Goal: Task Accomplishment & Management: Manage account settings

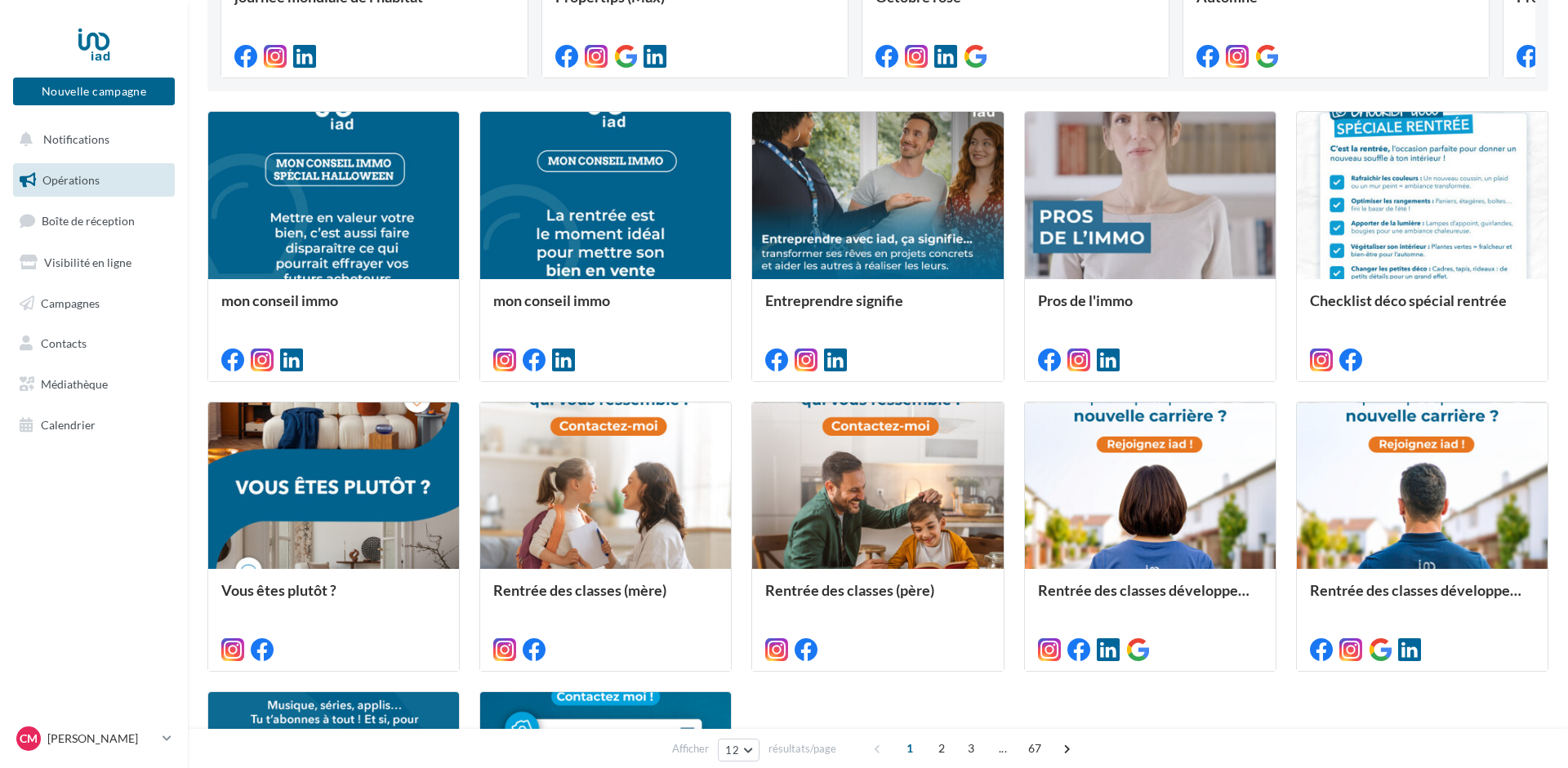
scroll to position [746, 0]
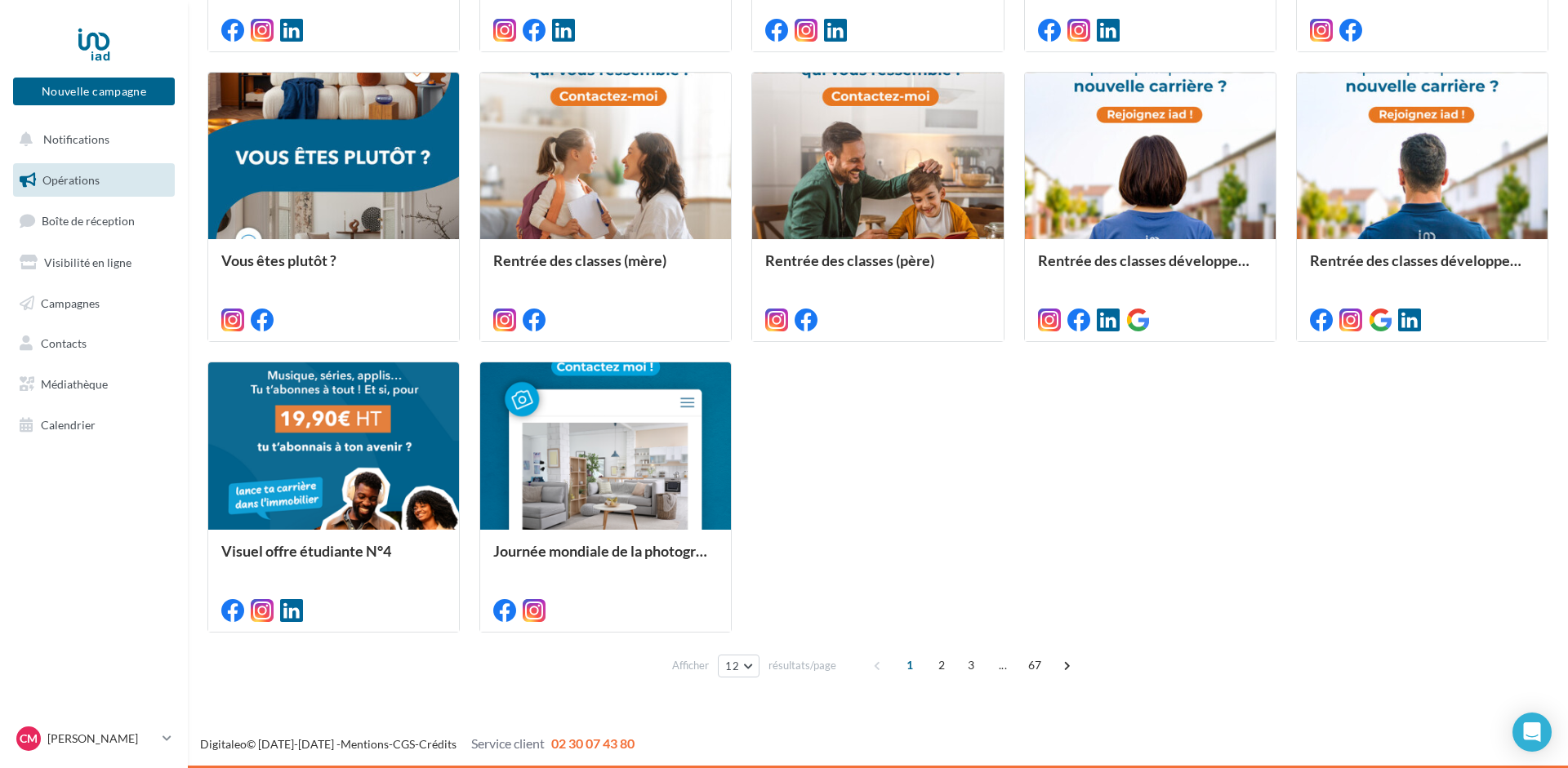
drag, startPoint x: 635, startPoint y: 744, endPoint x: 545, endPoint y: 751, distance: 90.3
click at [545, 751] on div "Digitaleo © 2015-2025 - Mentions - CGS - Crédits Service client 02 30 07 43 80" at bounding box center [877, 743] width 1380 height 19
click at [44, 307] on span "Campagnes" at bounding box center [70, 302] width 59 height 14
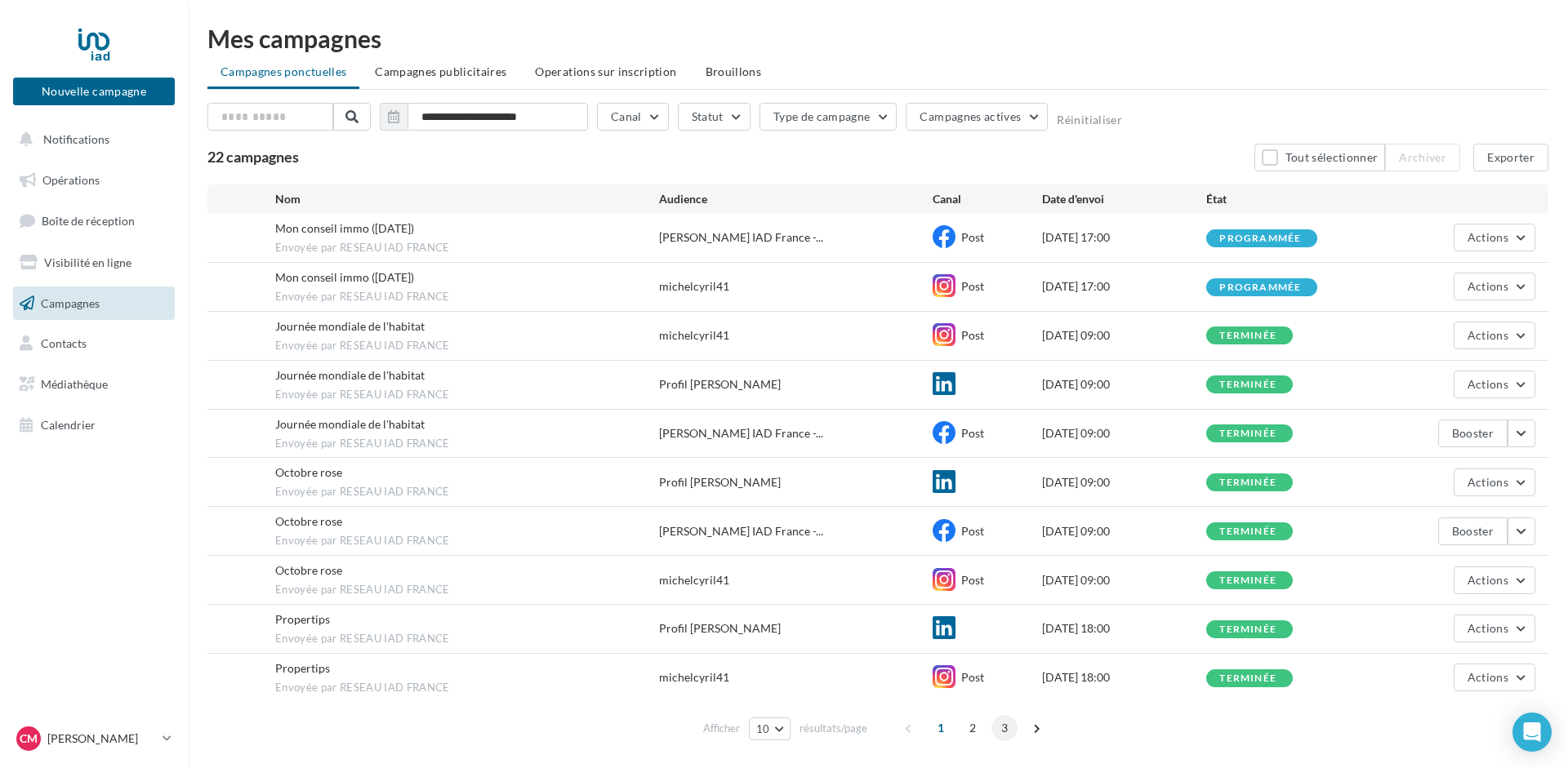
click at [1008, 720] on span "3" at bounding box center [1004, 728] width 27 height 27
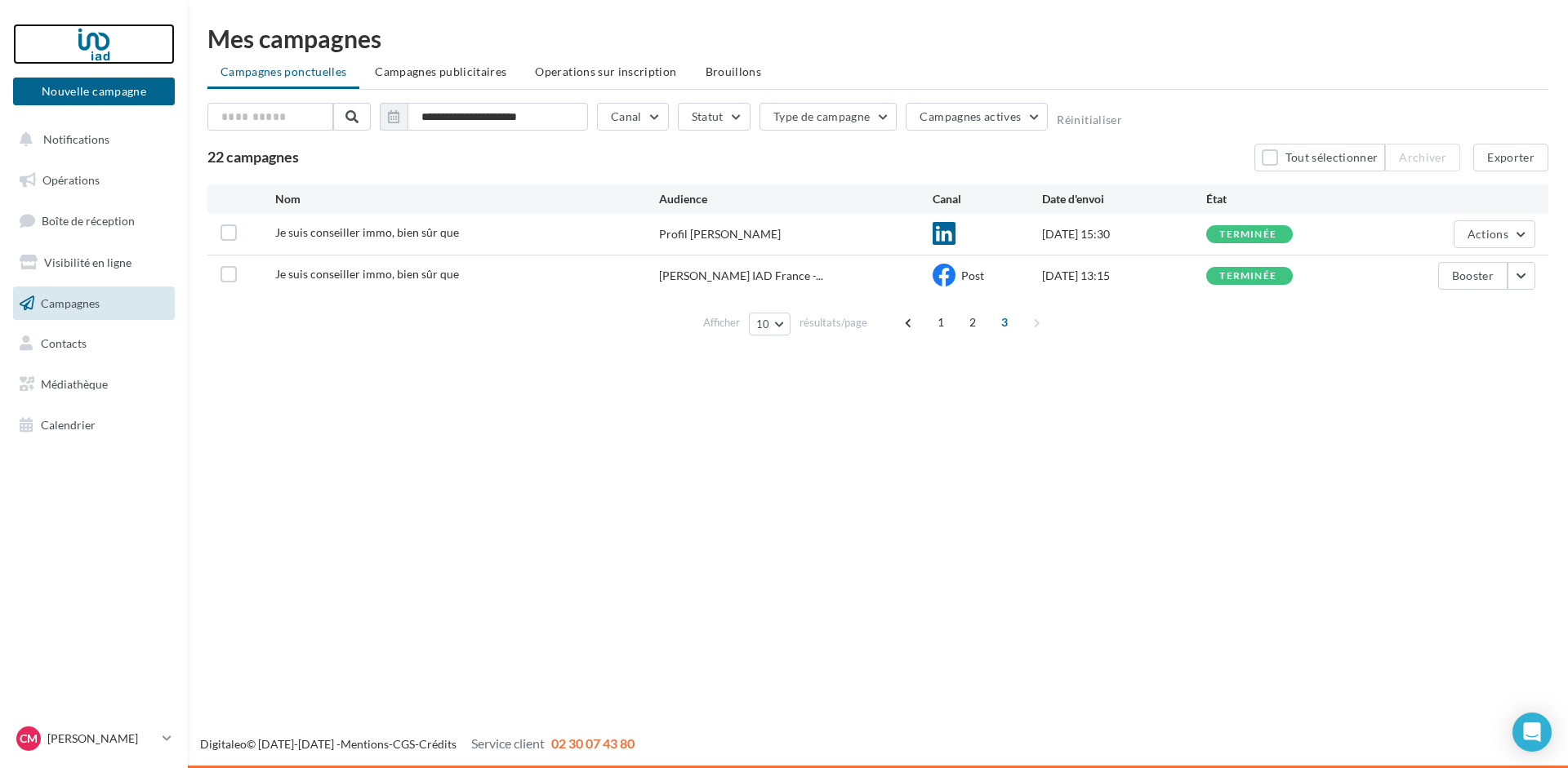
click at [83, 39] on div at bounding box center [93, 44] width 131 height 41
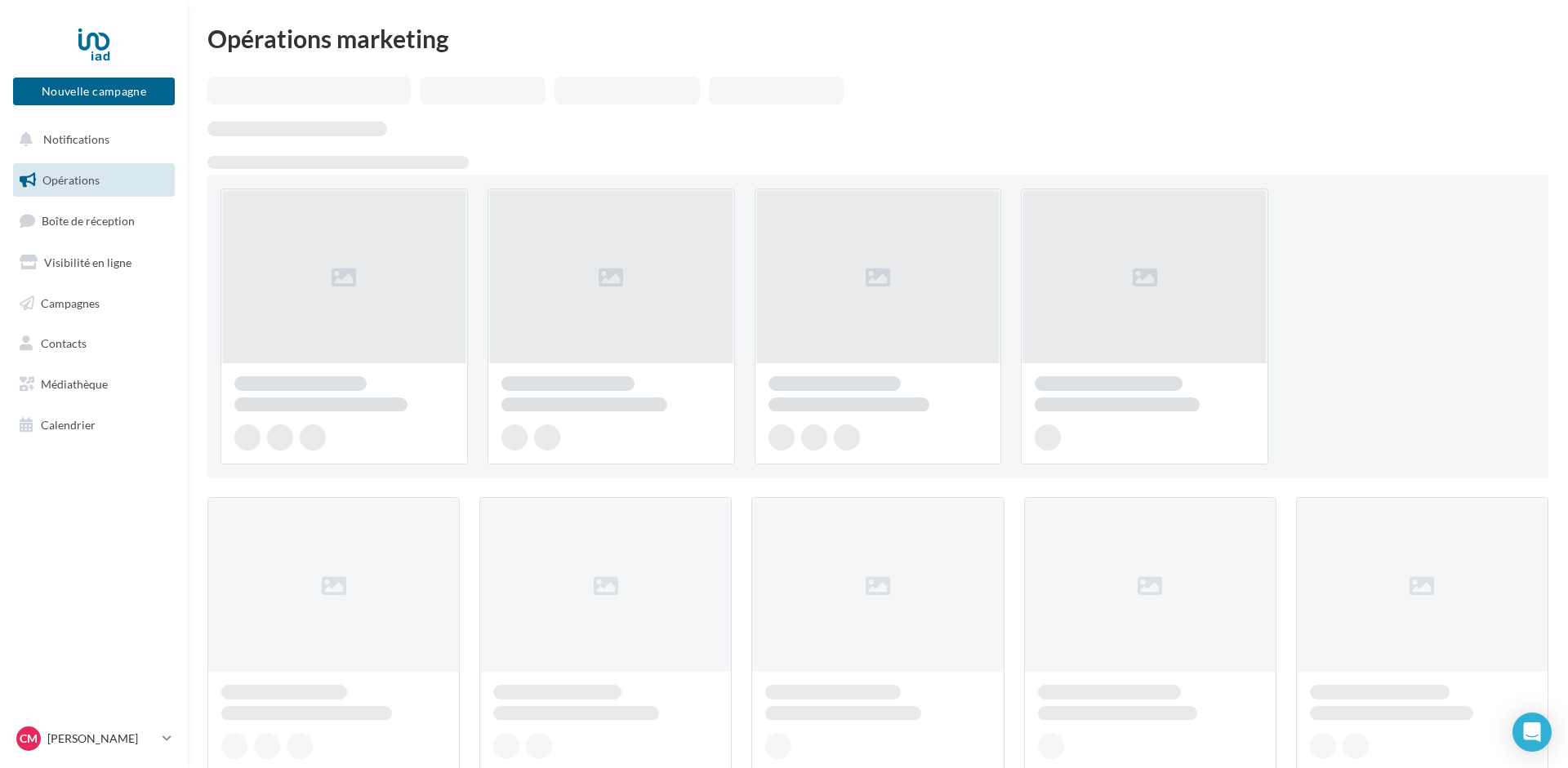
click at [105, 739] on p "[PERSON_NAME]" at bounding box center [102, 739] width 109 height 16
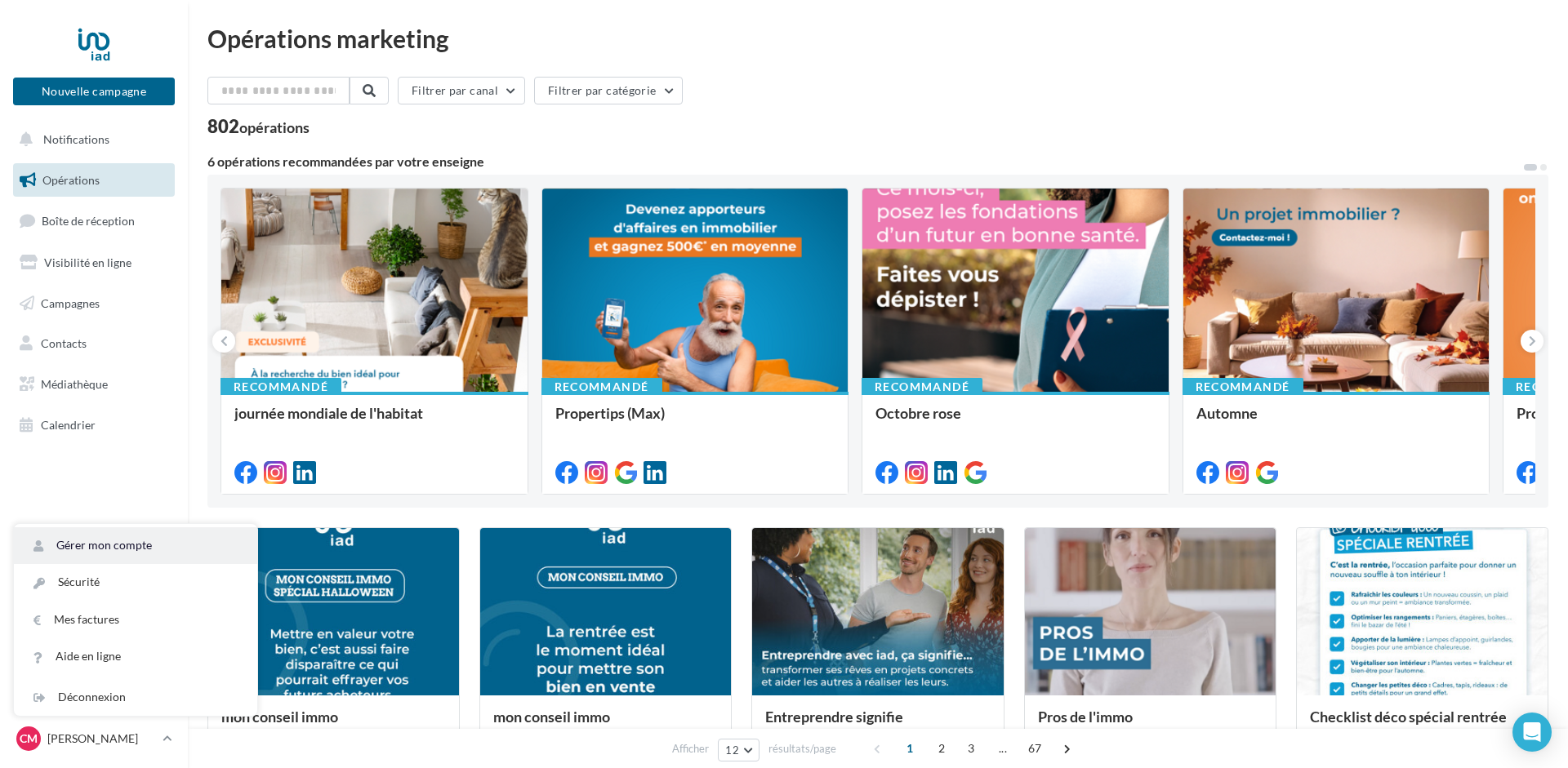
click at [108, 536] on link "Gérer mon compte" at bounding box center [135, 546] width 243 height 37
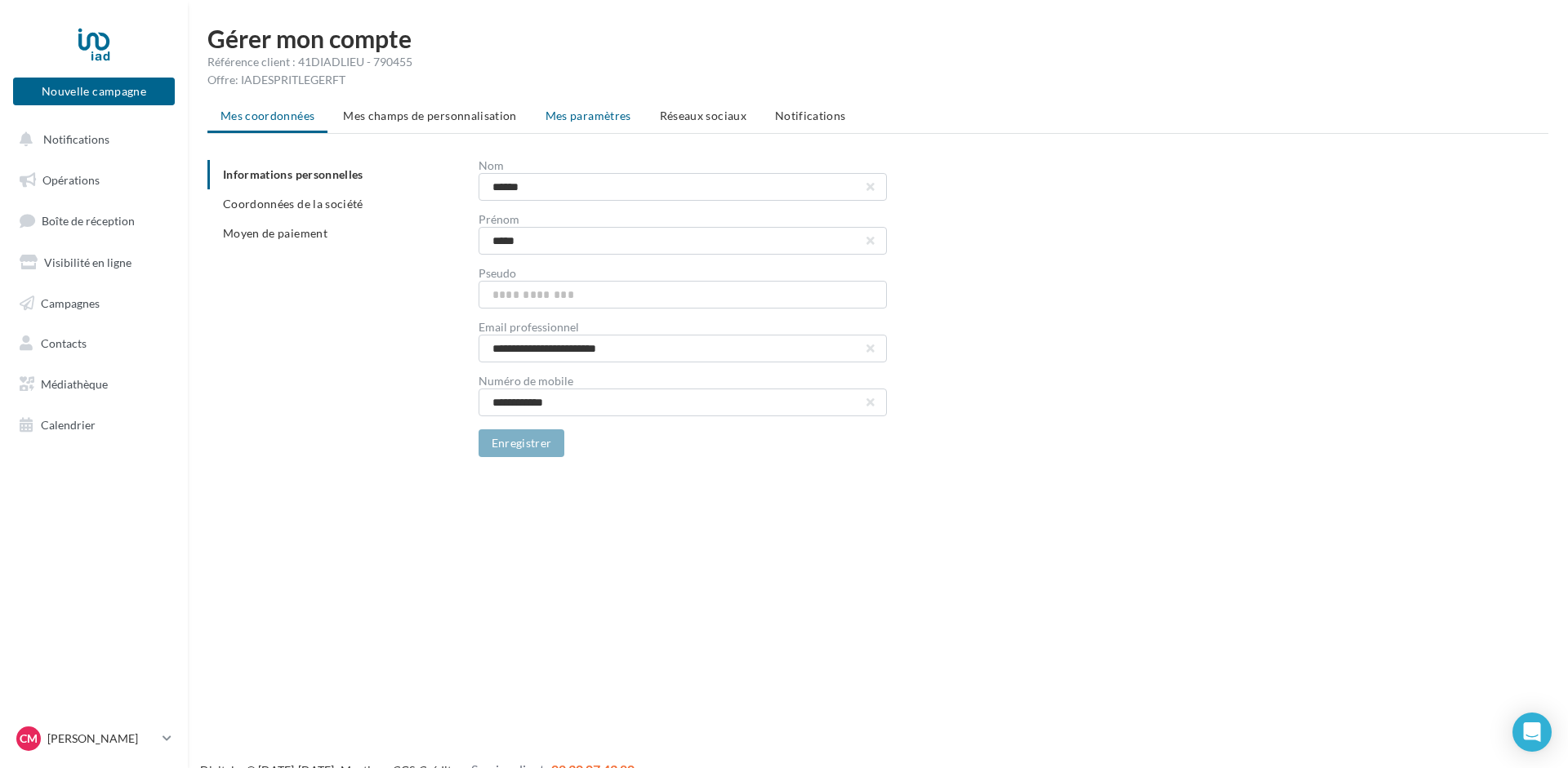
click at [574, 112] on span "Mes paramètres" at bounding box center [588, 115] width 86 height 14
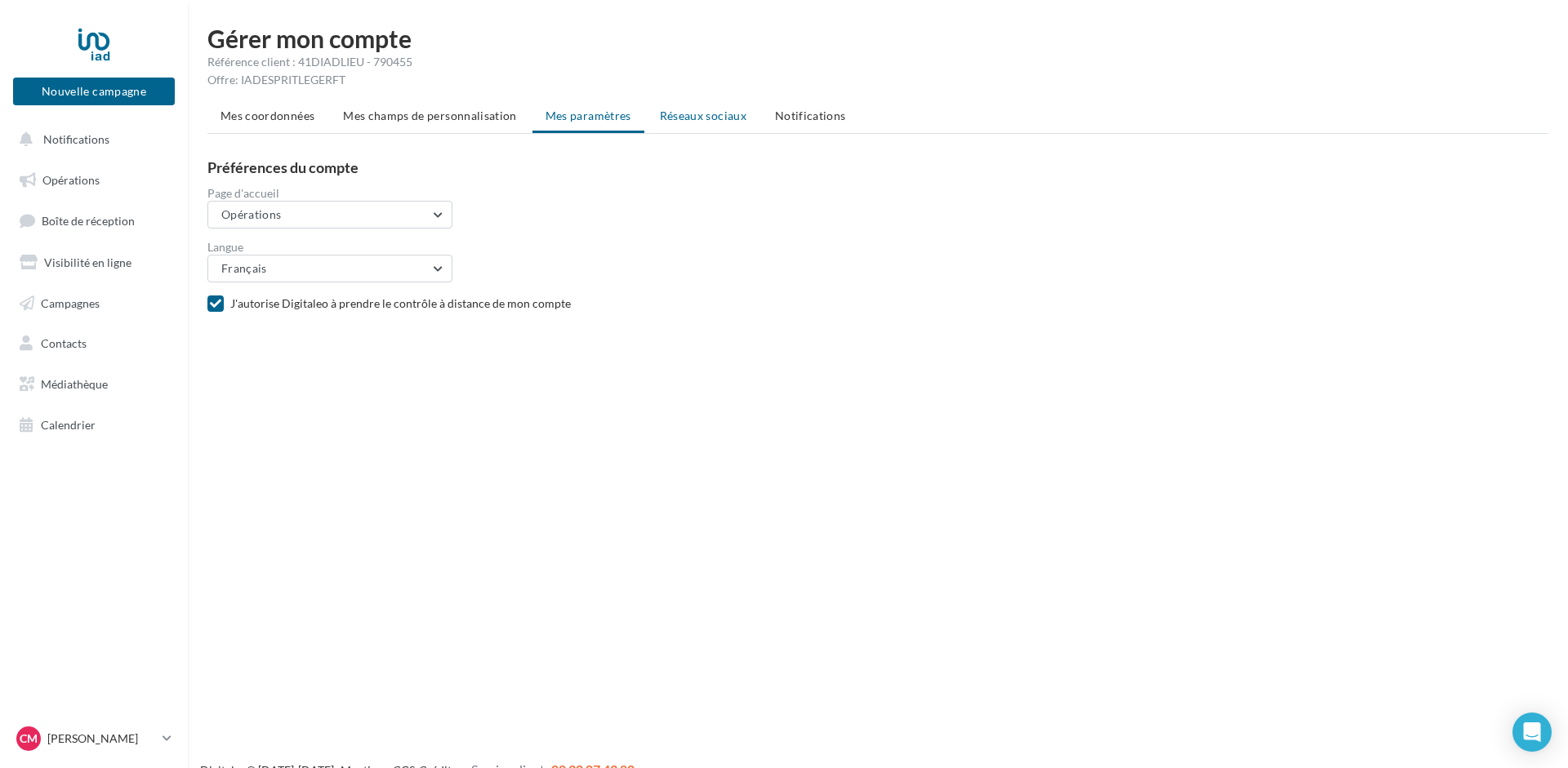
click at [703, 114] on span "Réseaux sociaux" at bounding box center [703, 115] width 87 height 14
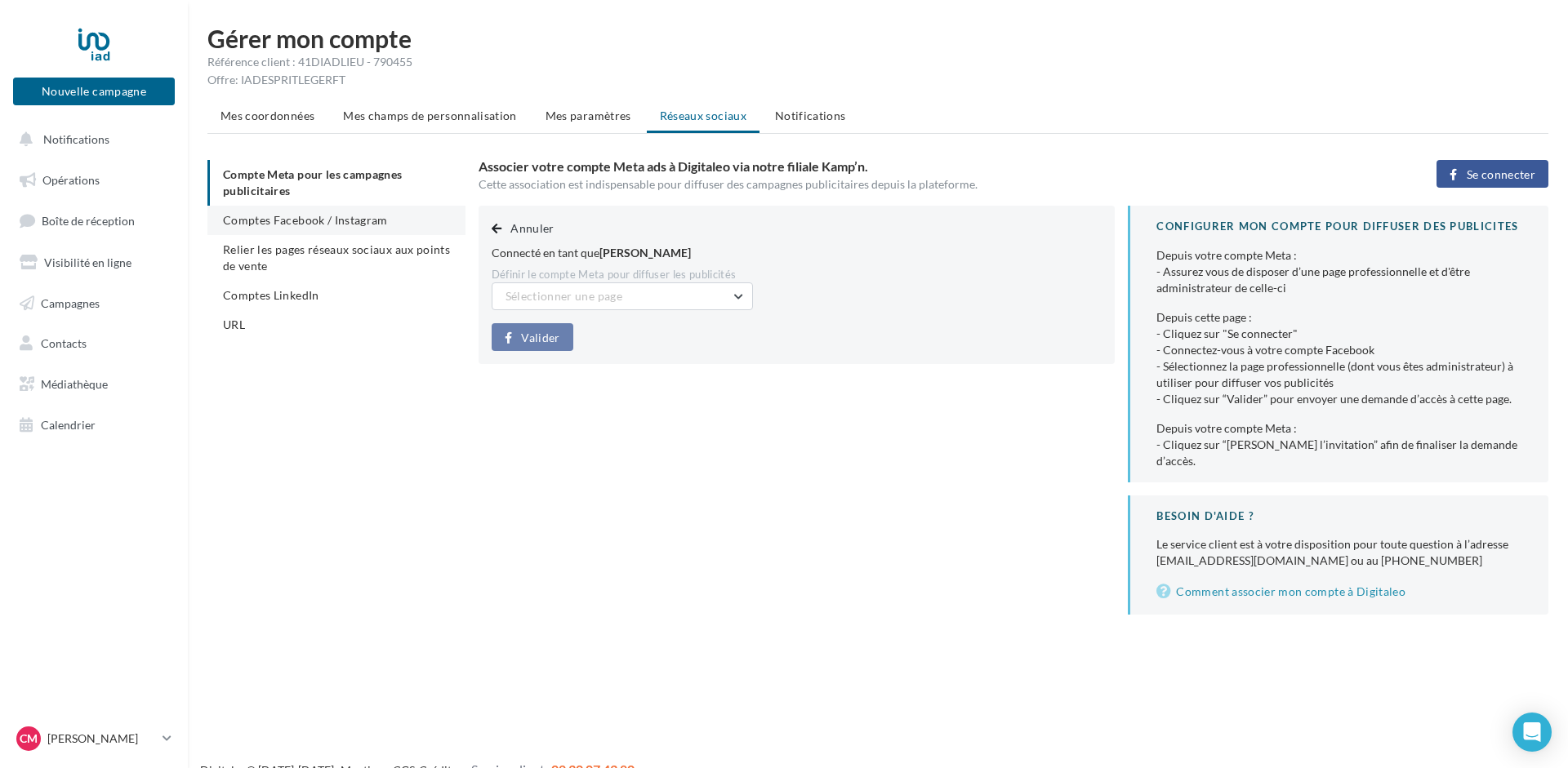
click at [286, 208] on li "Comptes Facebook / Instagram" at bounding box center [337, 220] width 258 height 29
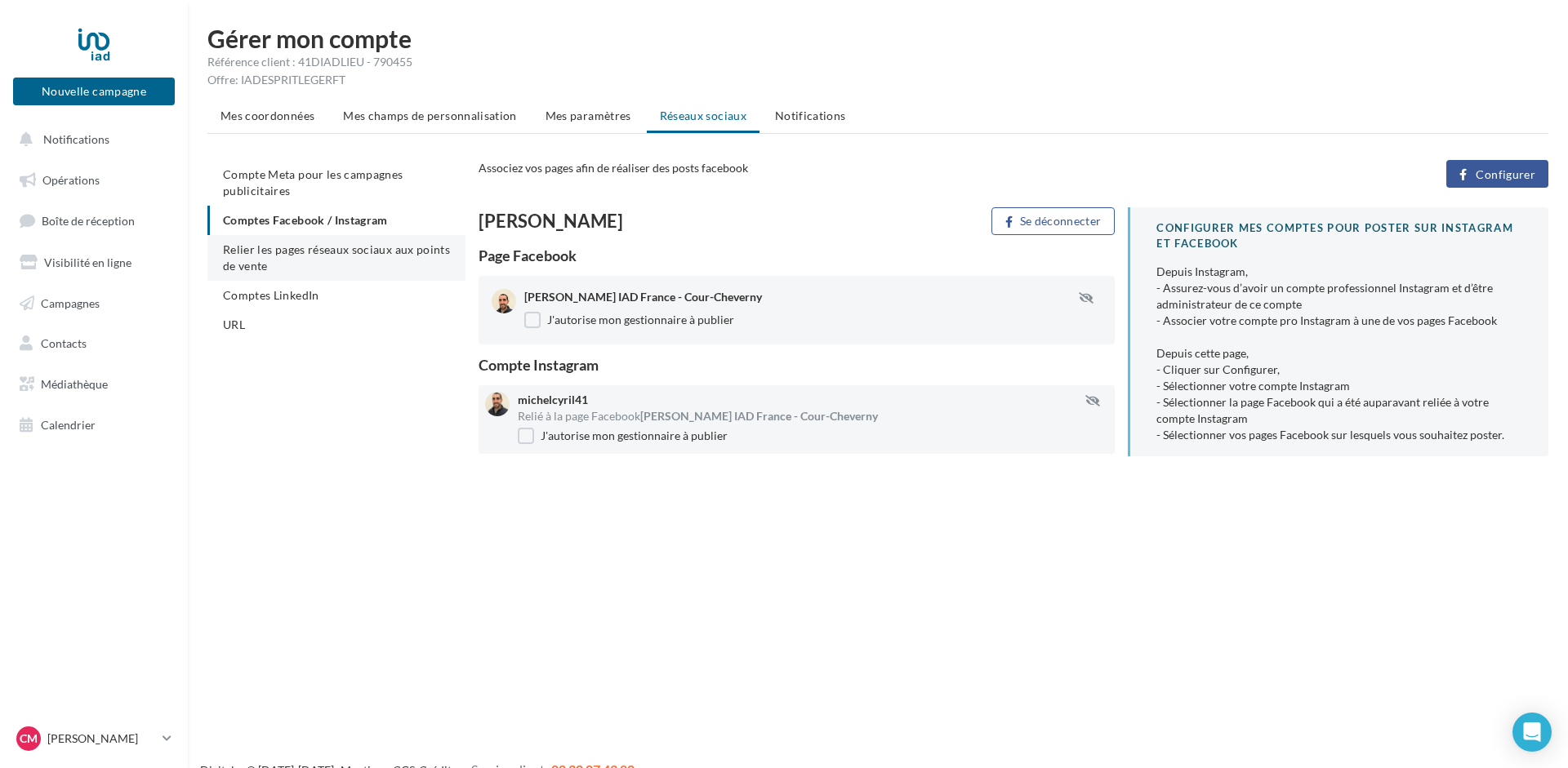
click at [264, 251] on span "Relier les pages réseaux sociaux aux points de vente" at bounding box center [337, 257] width 227 height 30
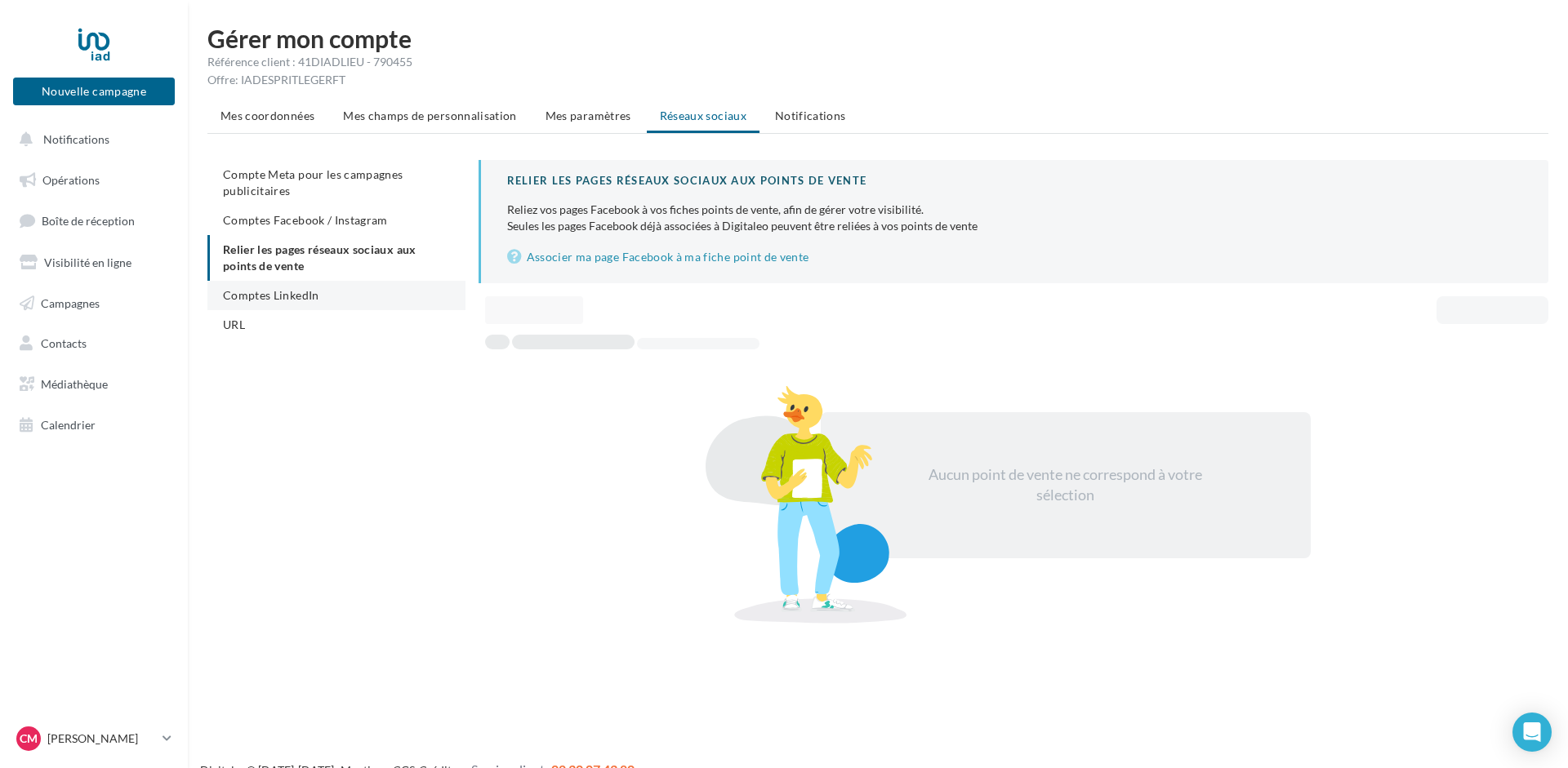
click at [274, 291] on span "Comptes LinkedIn" at bounding box center [271, 294] width 96 height 14
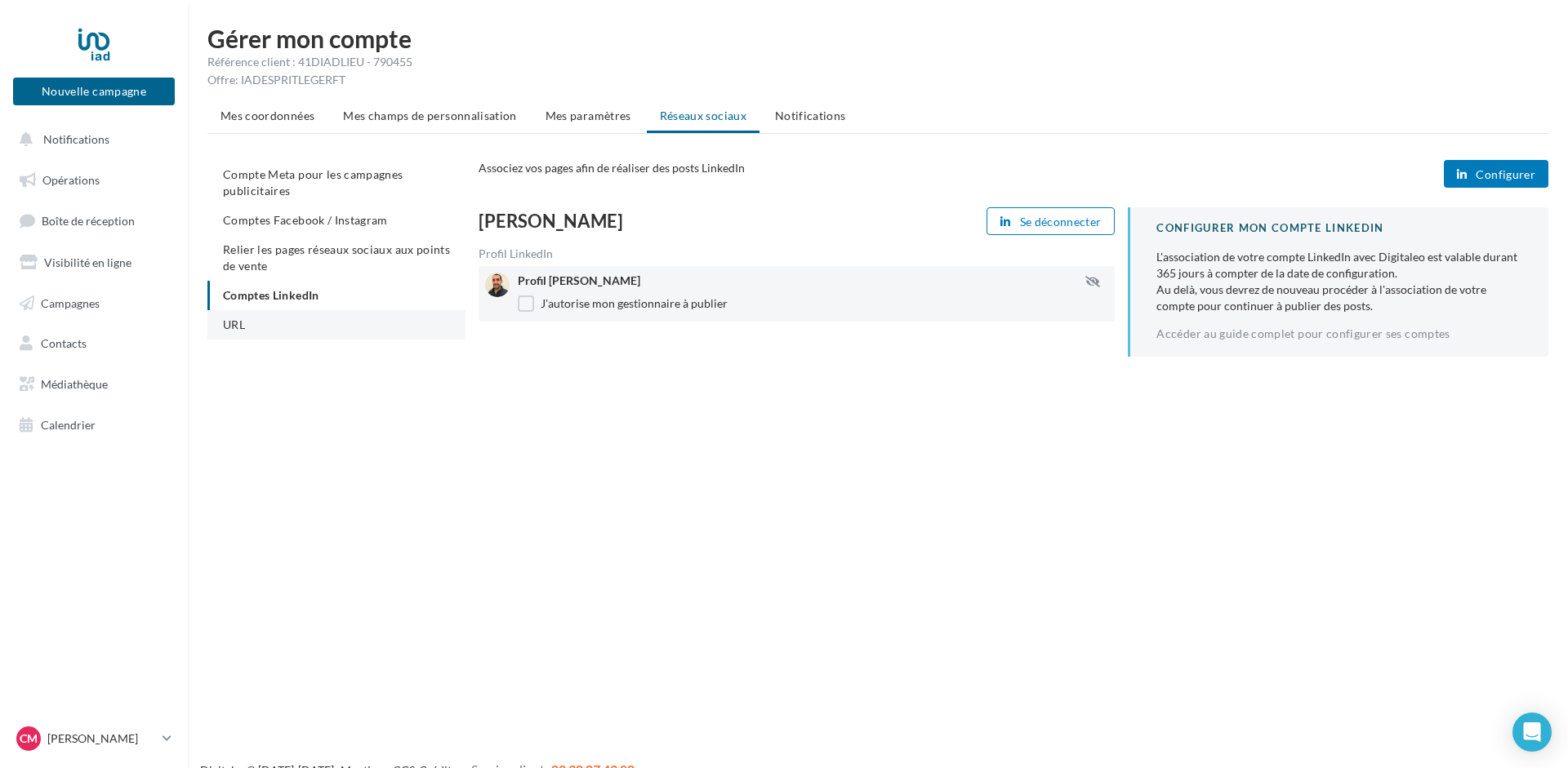
click at [231, 320] on span "URL" at bounding box center [234, 324] width 22 height 14
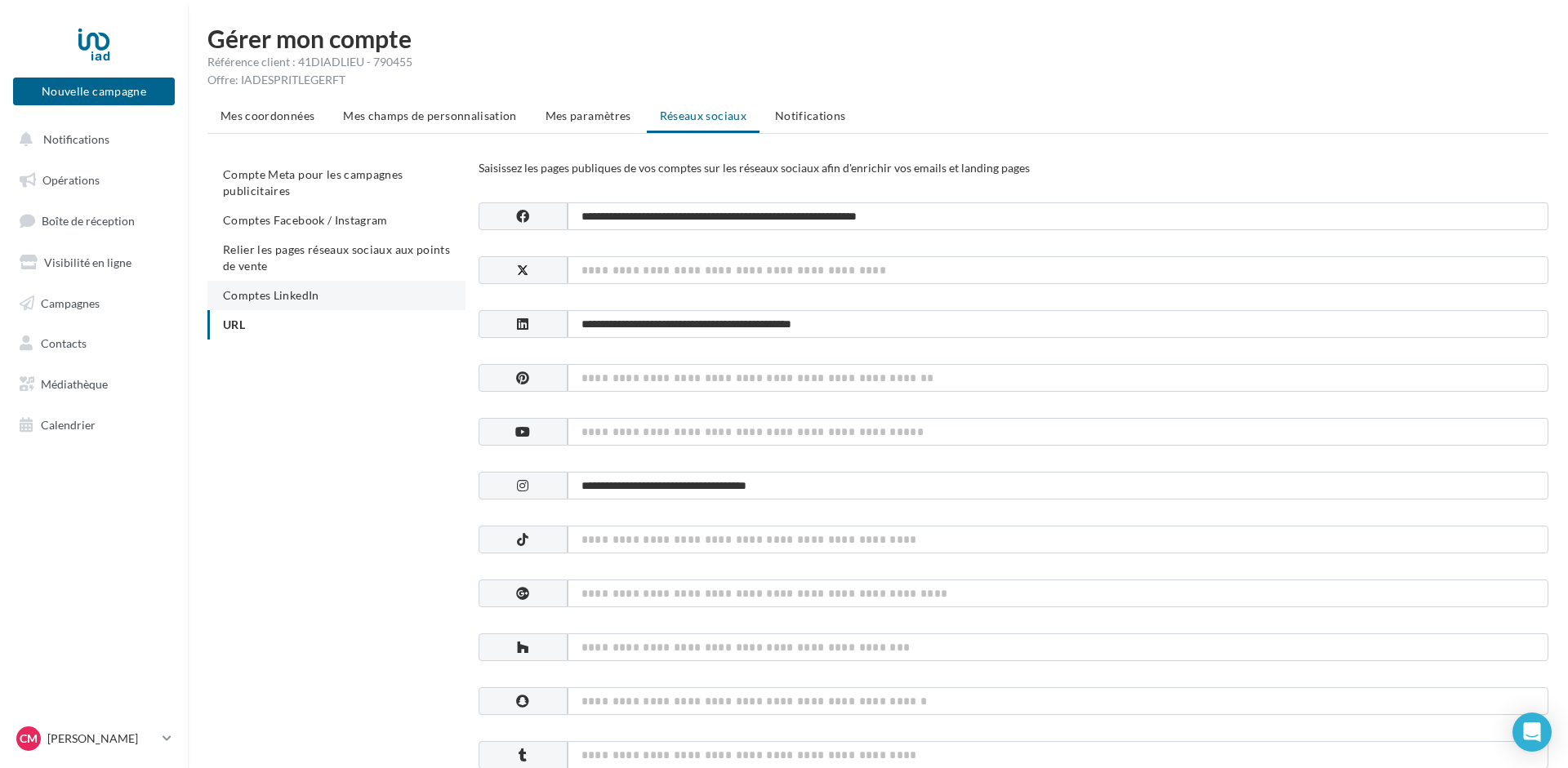
click at [242, 300] on span "Comptes LinkedIn" at bounding box center [271, 294] width 96 height 14
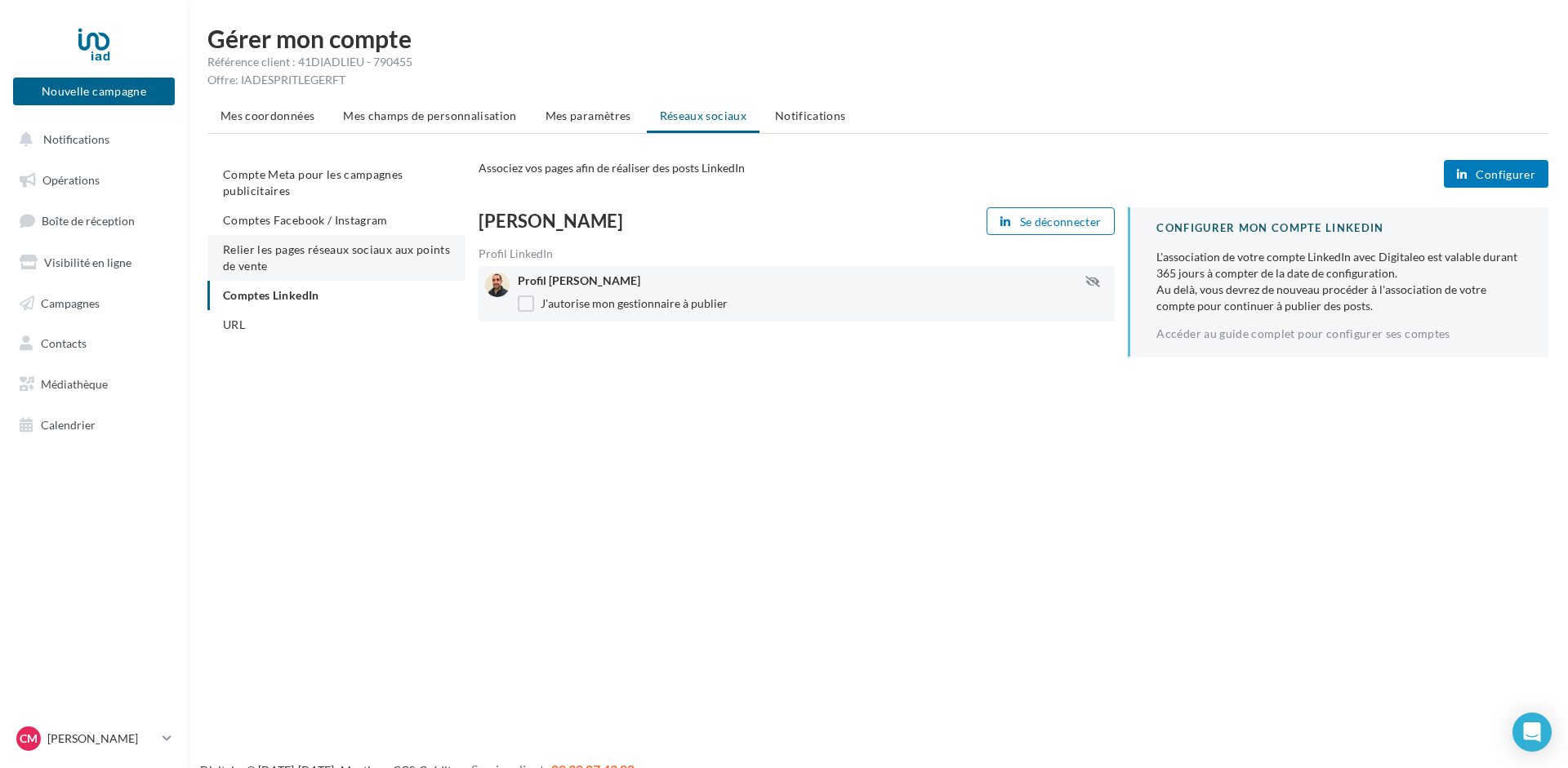
click at [264, 264] on span "Relier les pages réseaux sociaux aux points de vente" at bounding box center [337, 257] width 227 height 30
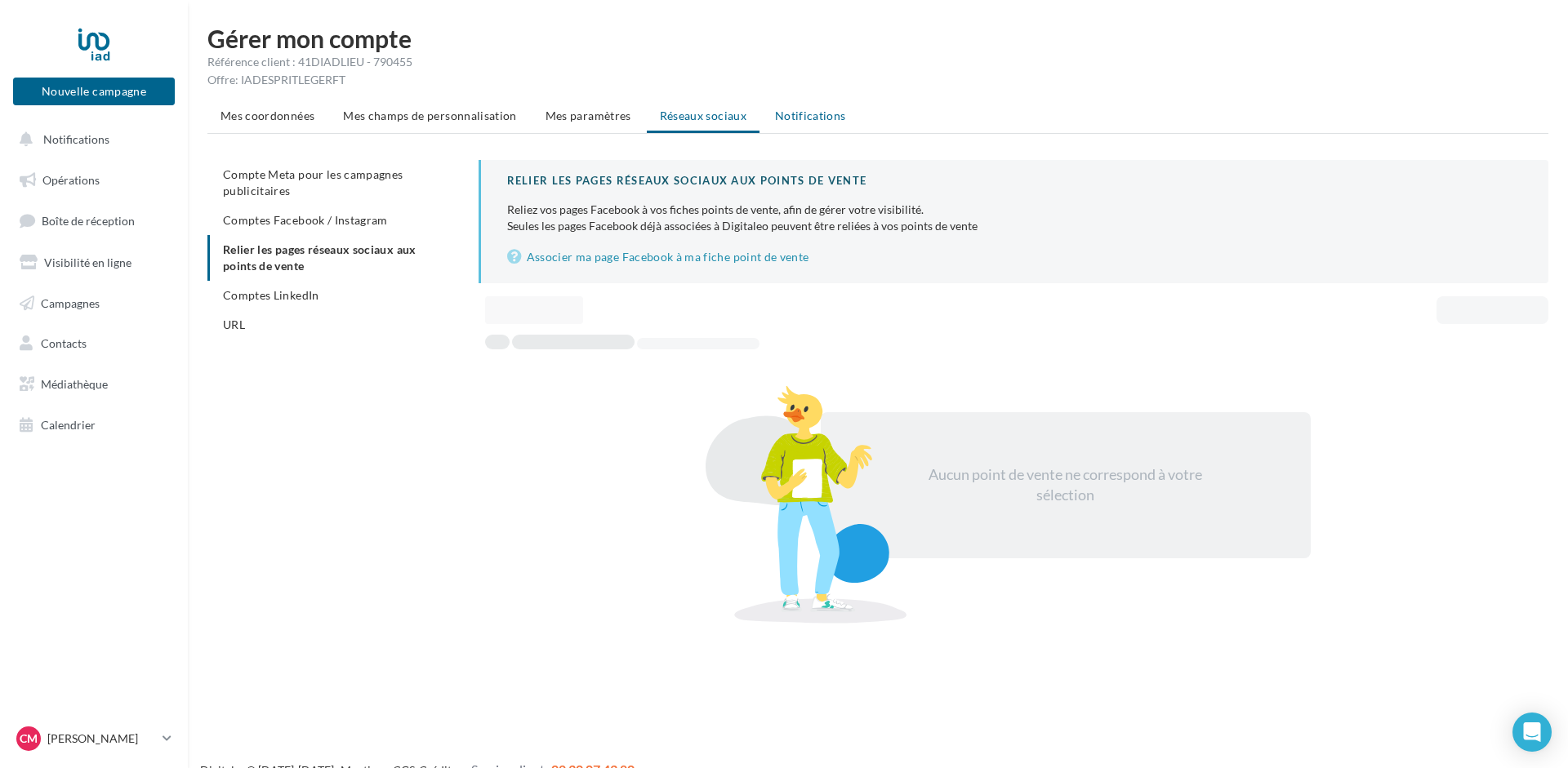
click at [805, 112] on span "Notifications" at bounding box center [811, 115] width 71 height 14
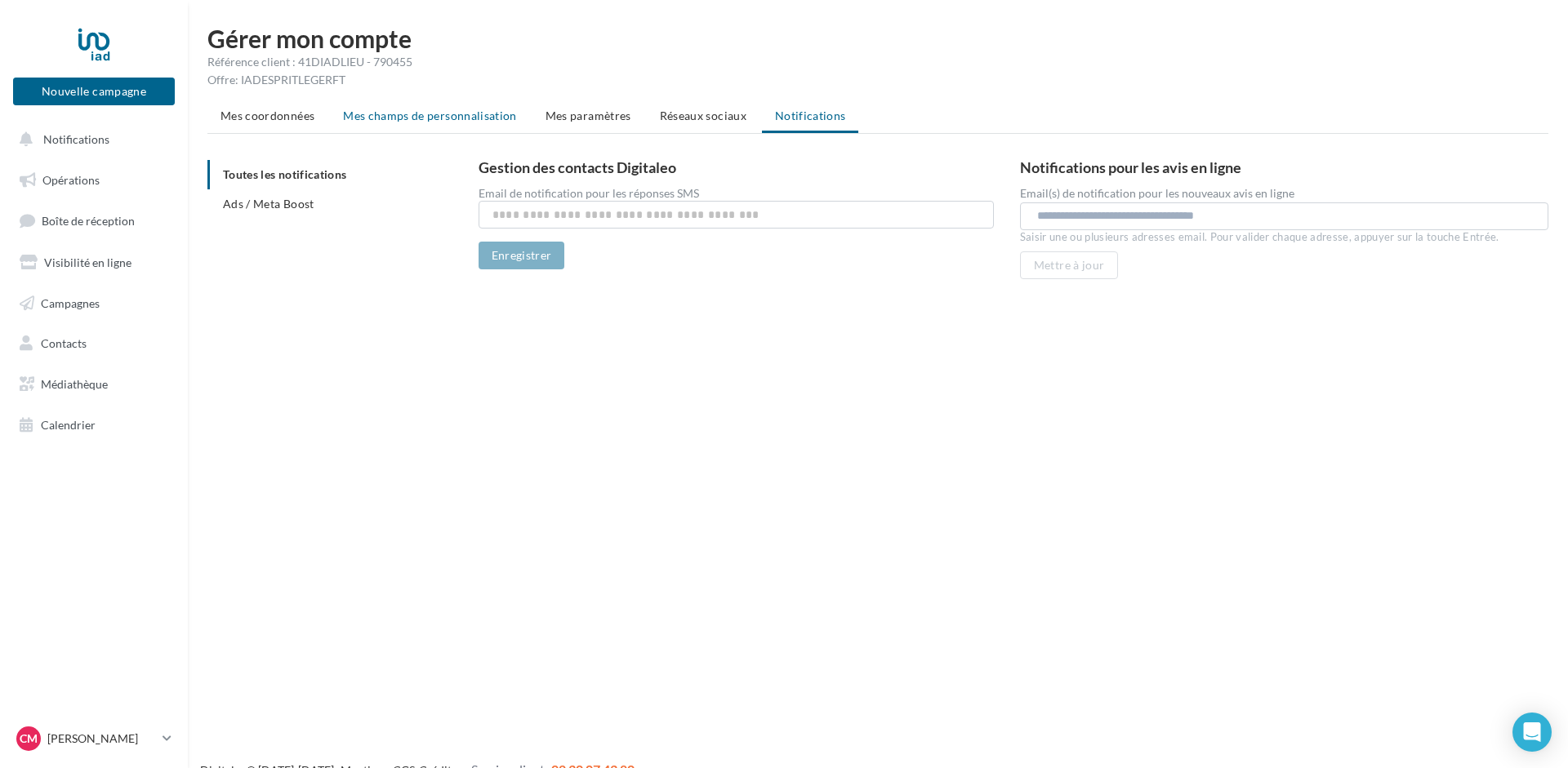
click at [397, 113] on span "Mes champs de personnalisation" at bounding box center [430, 115] width 174 height 14
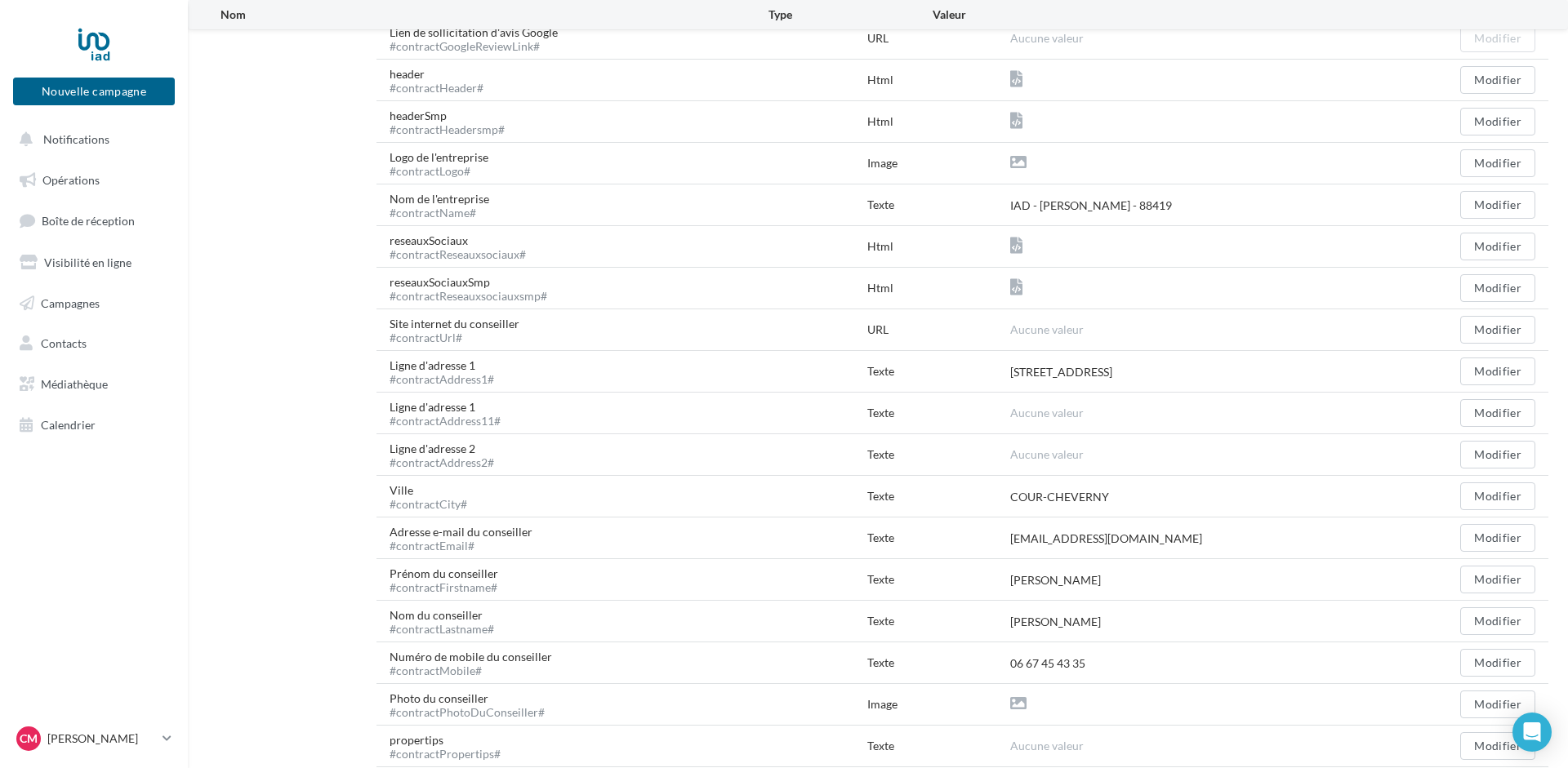
scroll to position [323, 0]
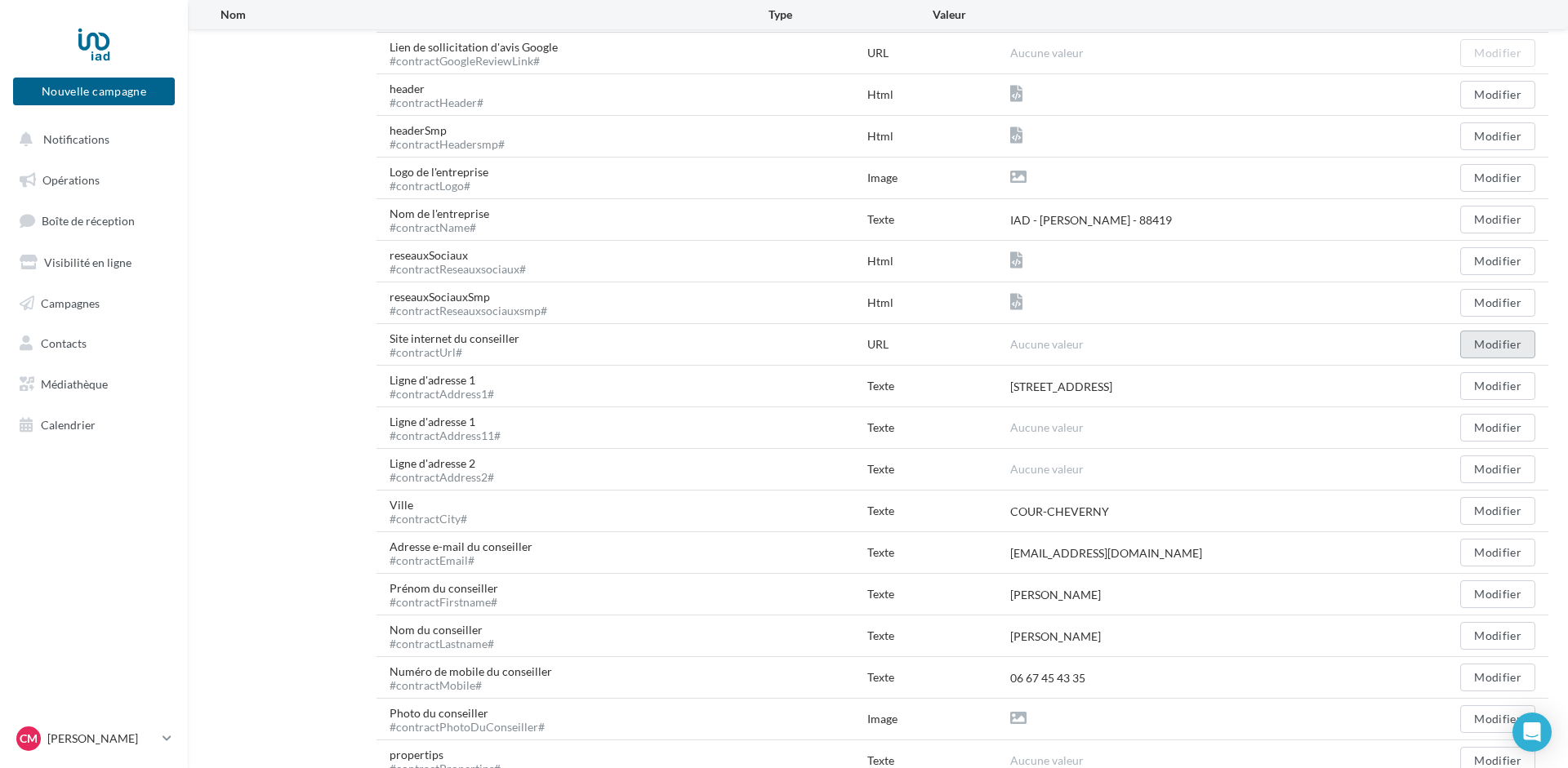
click at [1501, 340] on button "Modifier" at bounding box center [1498, 344] width 75 height 27
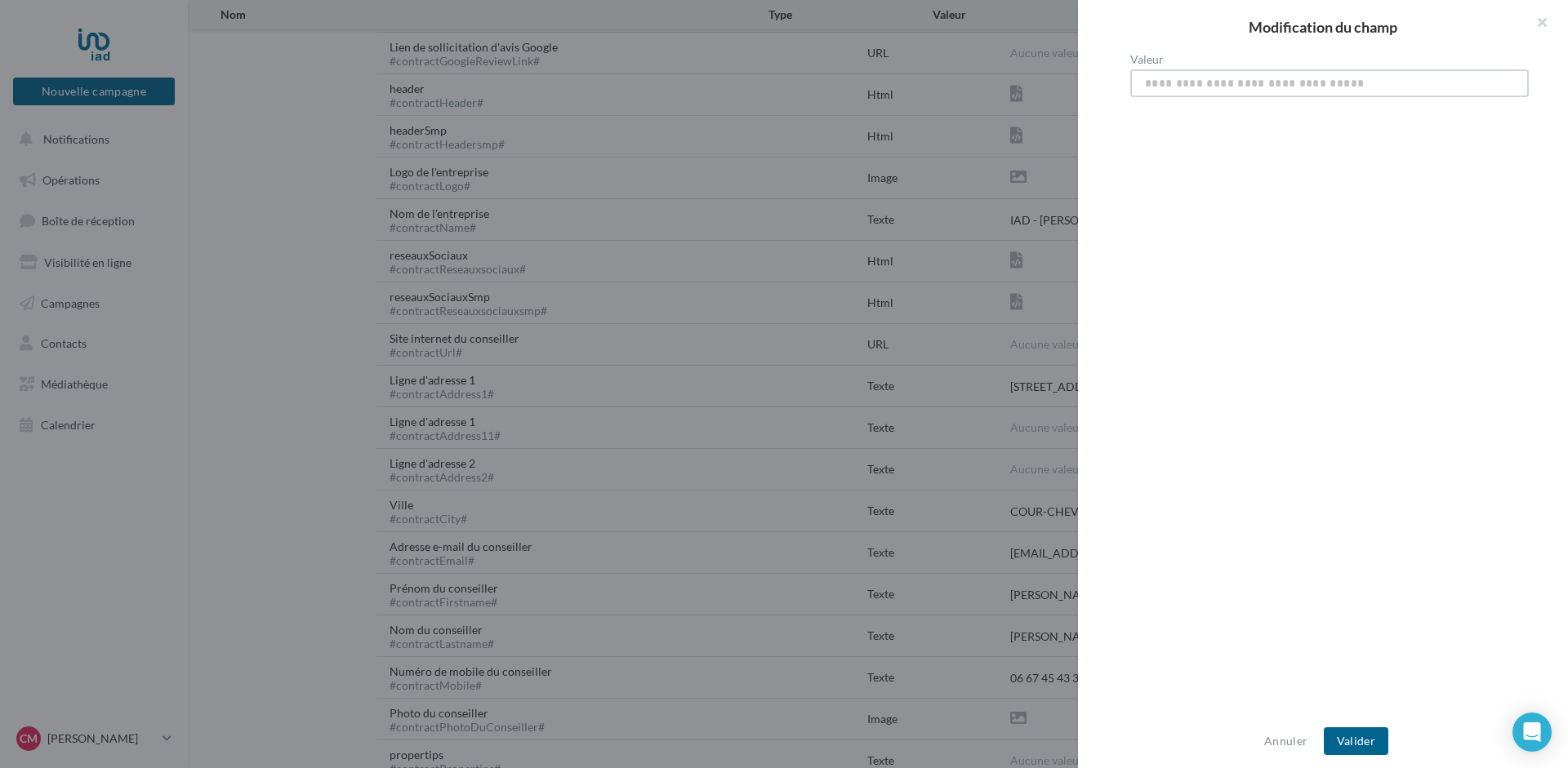
click at [1240, 81] on input "Valeur" at bounding box center [1329, 83] width 399 height 27
paste input "**********"
type input "**********"
click at [1344, 738] on button "Valider" at bounding box center [1356, 741] width 65 height 27
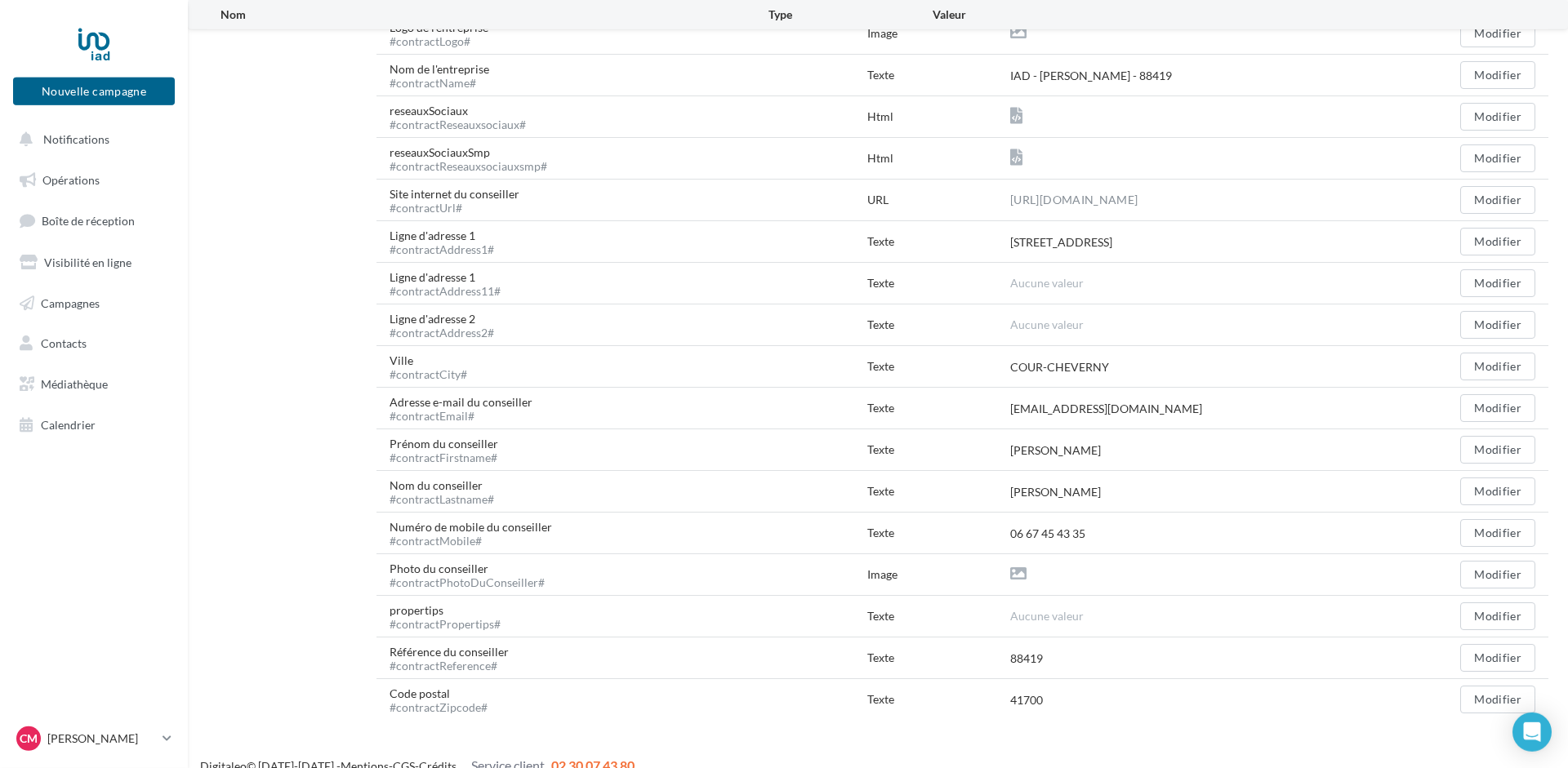
scroll to position [489, 0]
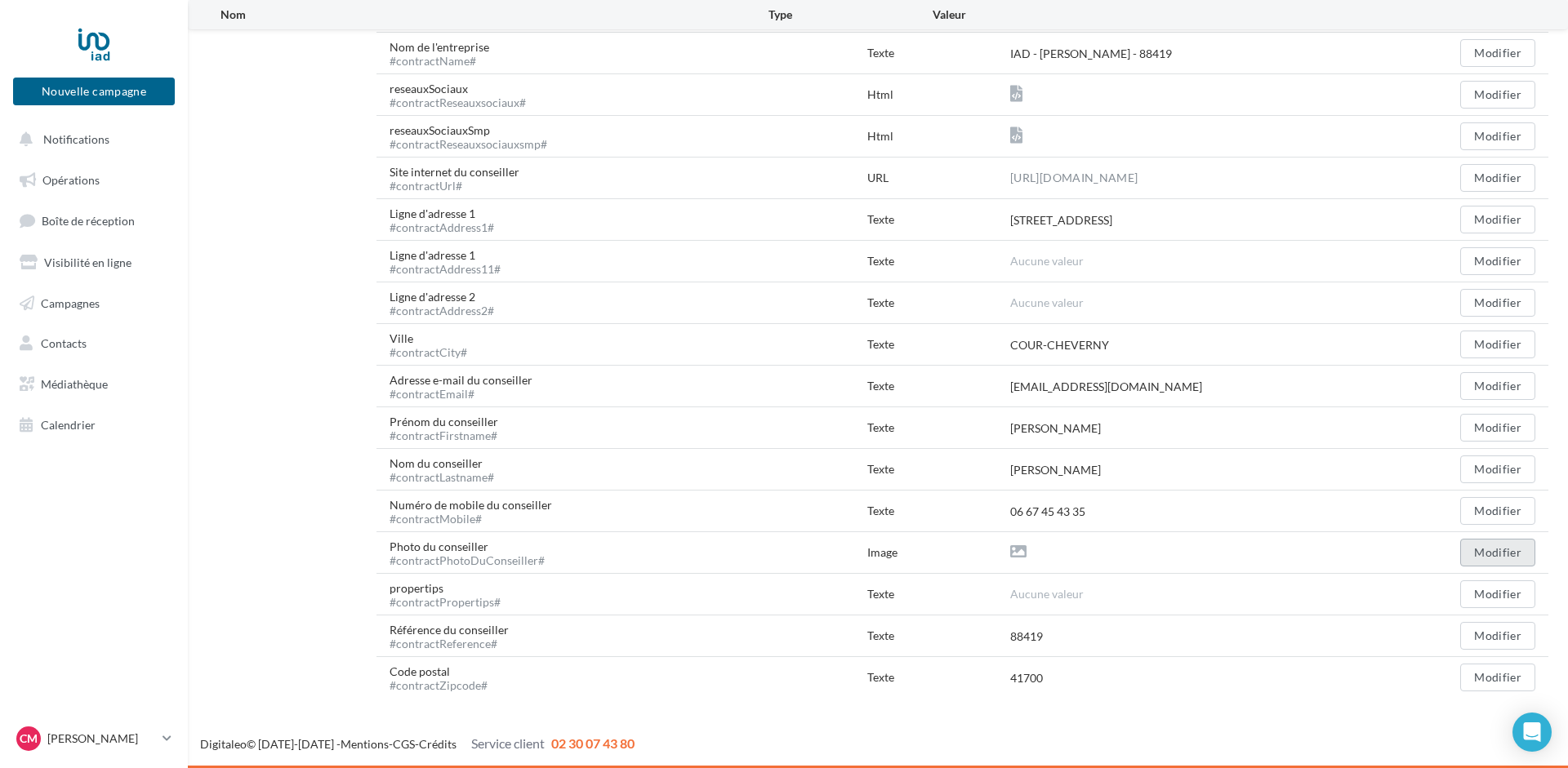
click at [1493, 554] on button "Modifier" at bounding box center [1498, 552] width 75 height 27
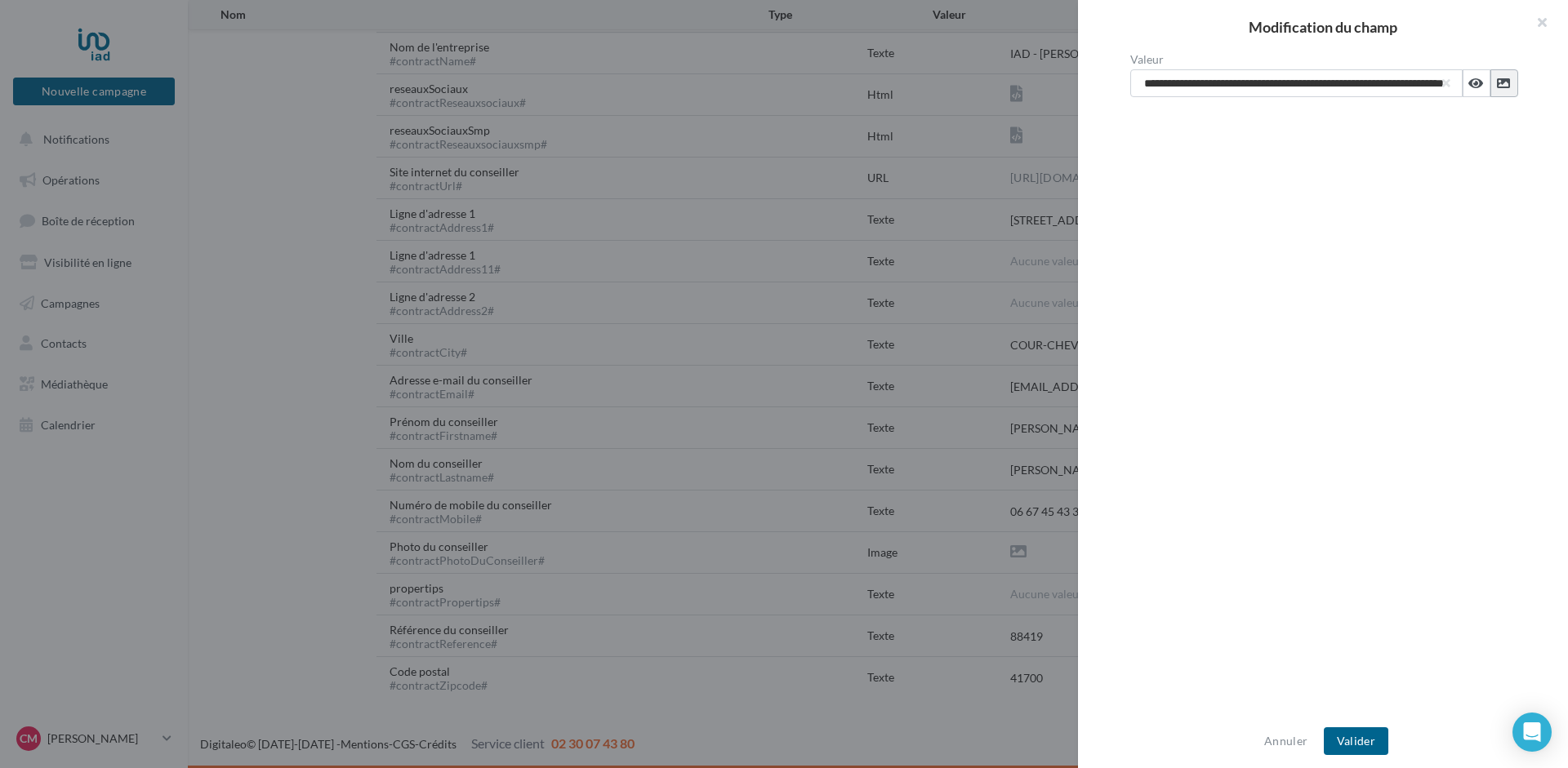
click at [1509, 83] on icon at bounding box center [1503, 83] width 13 height 13
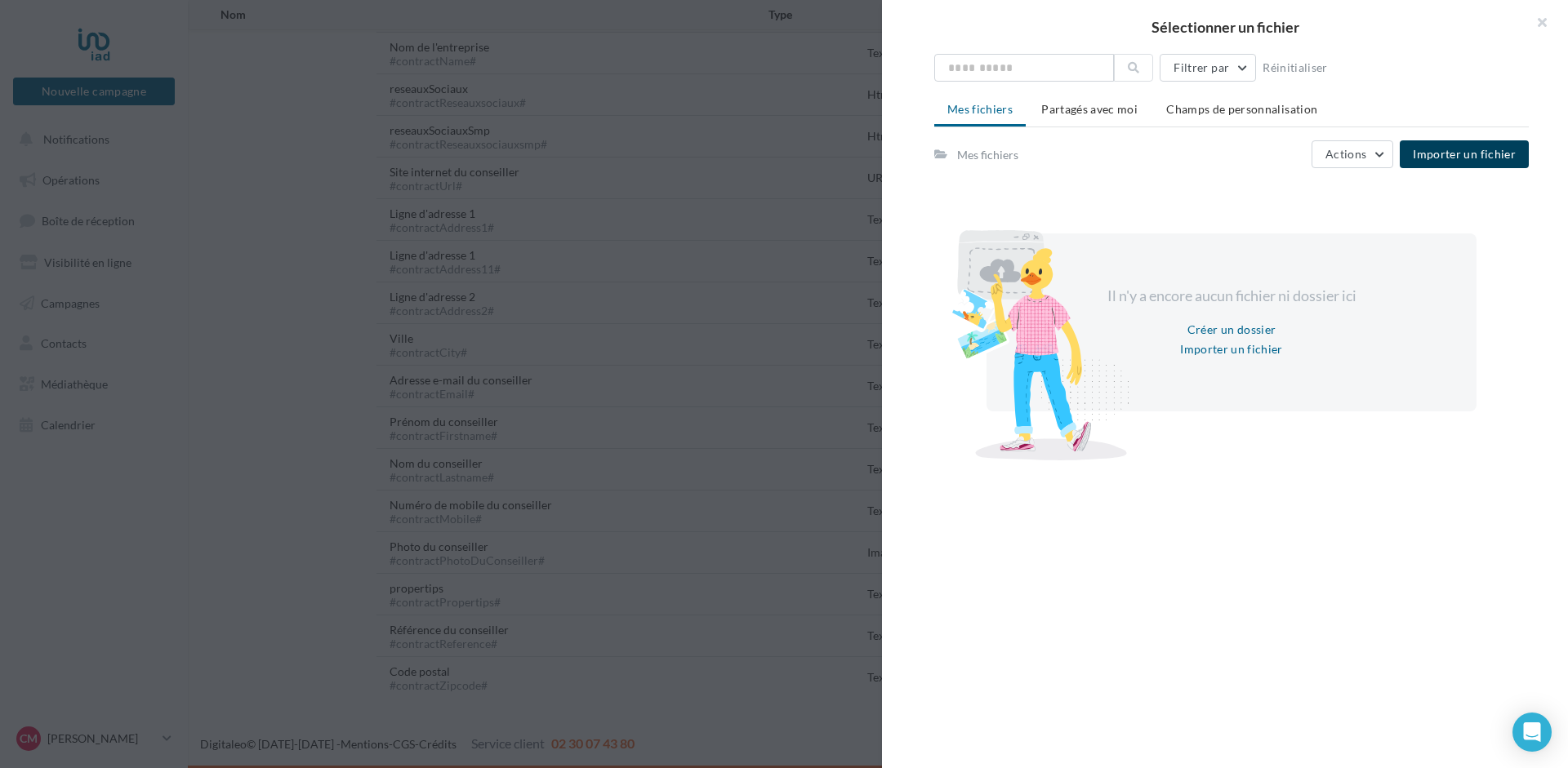
click at [1460, 149] on span "Importer un fichier" at bounding box center [1464, 154] width 102 height 14
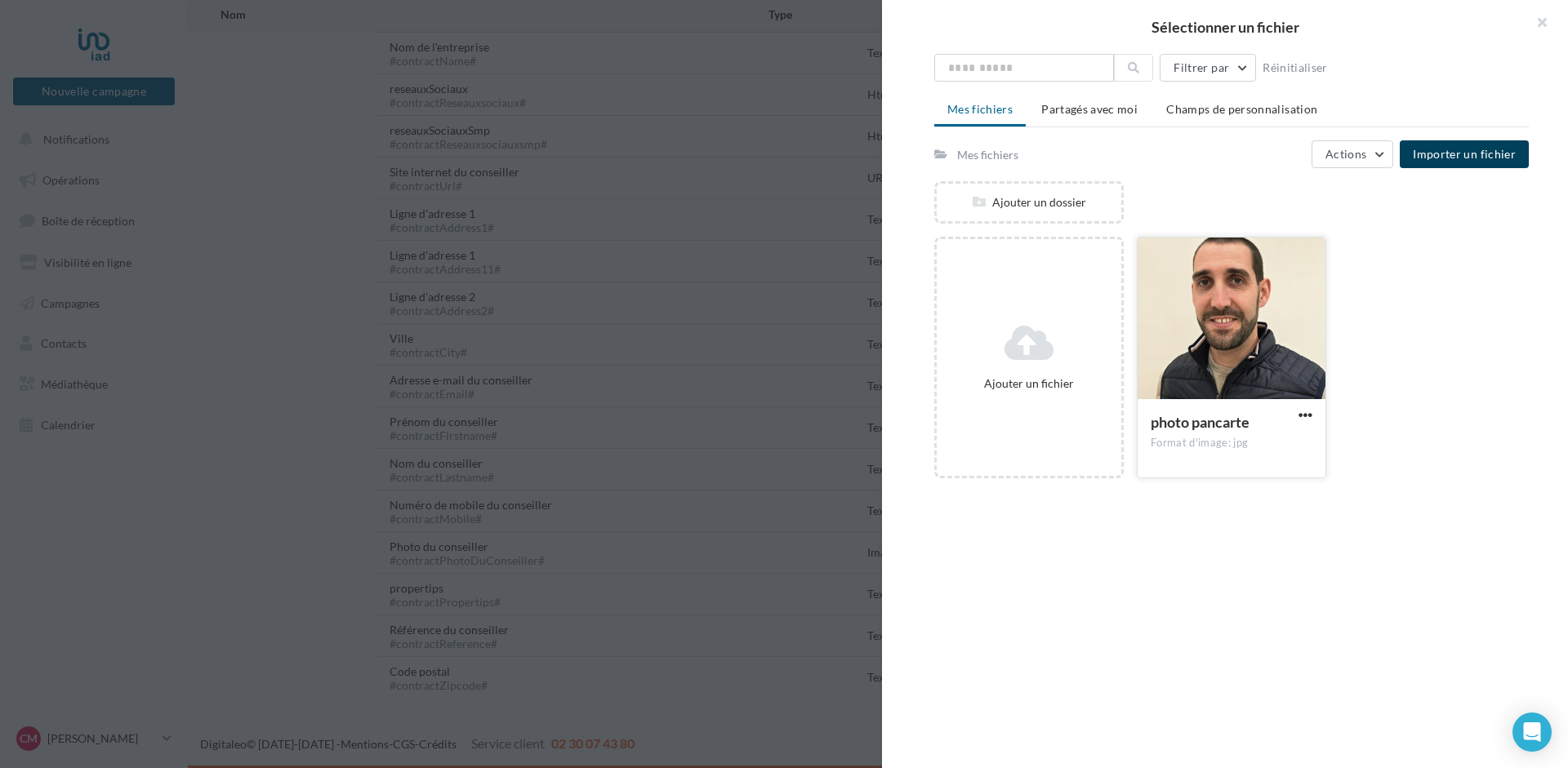
click at [1217, 344] on div at bounding box center [1230, 319] width 188 height 164
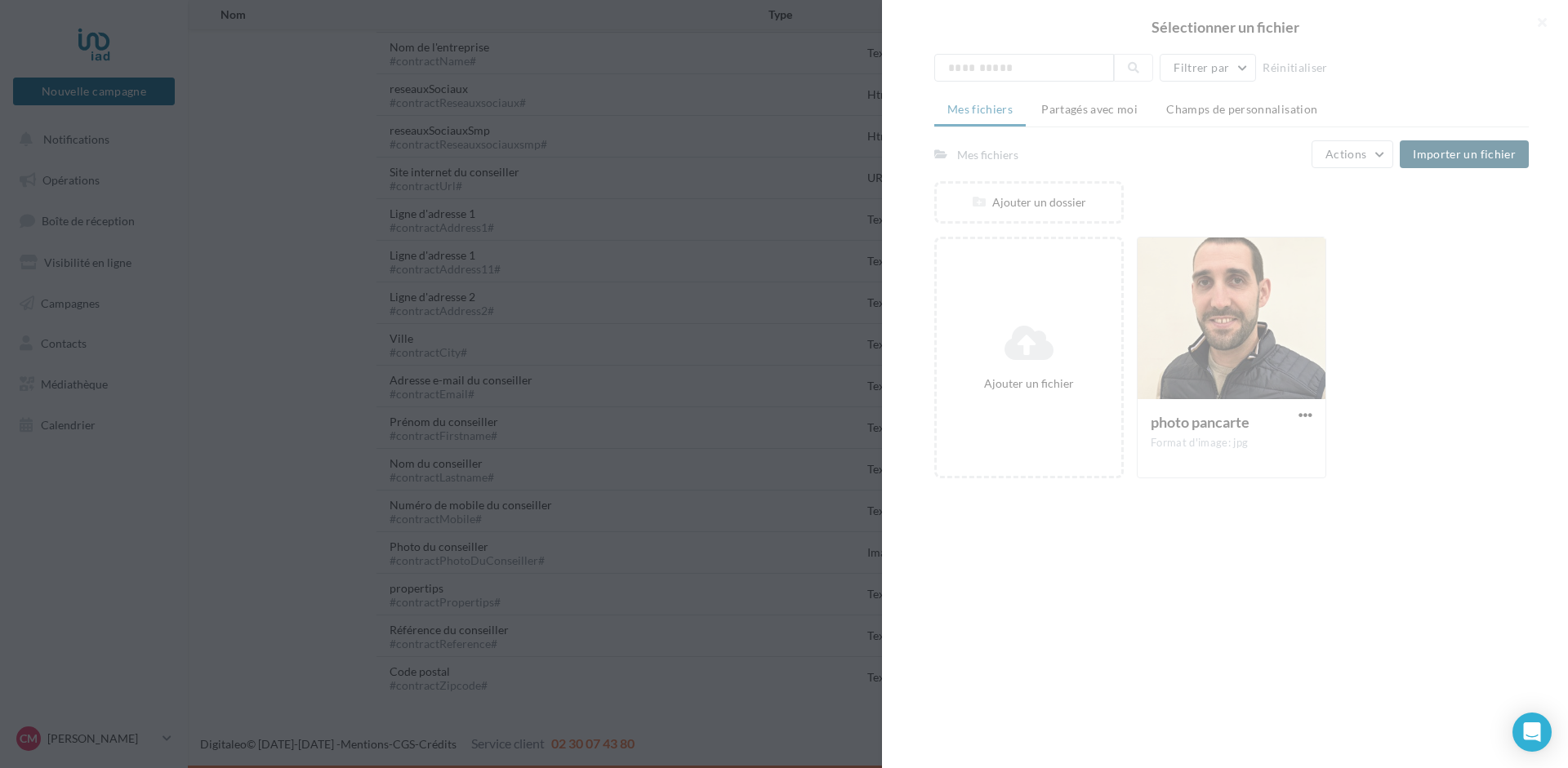
type input "**********"
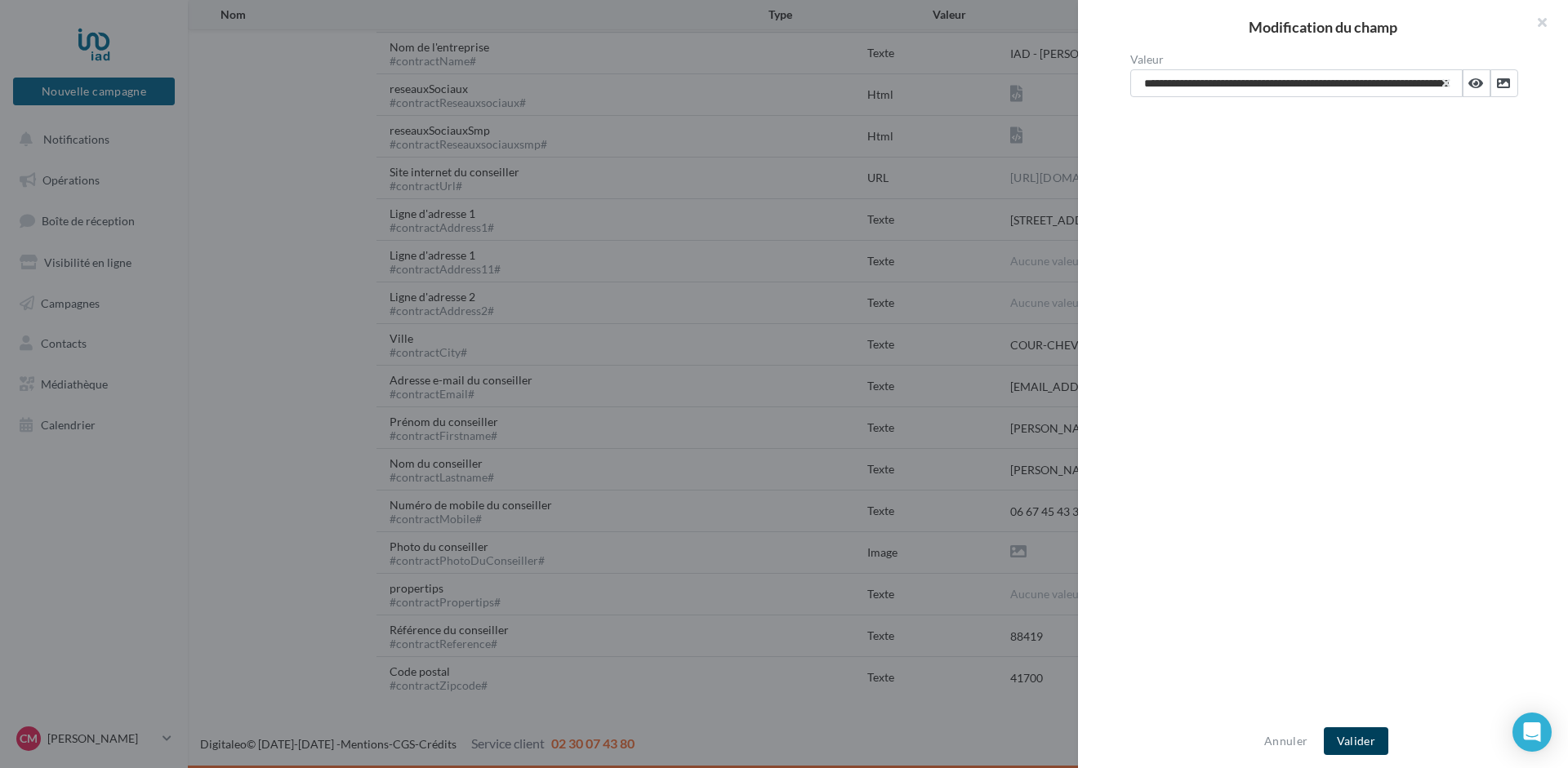
click at [1356, 740] on button "Valider" at bounding box center [1356, 741] width 65 height 27
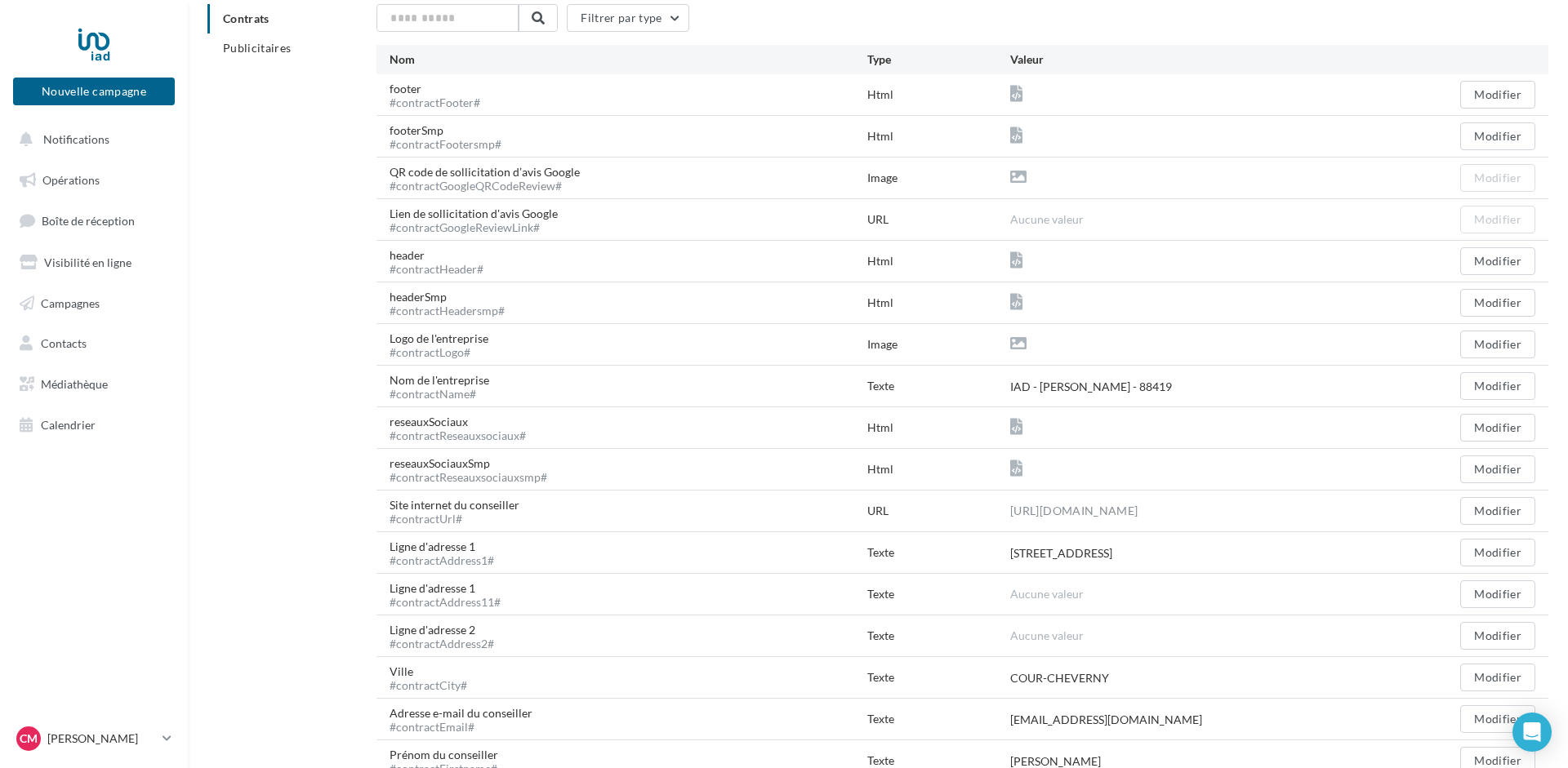
scroll to position [72, 0]
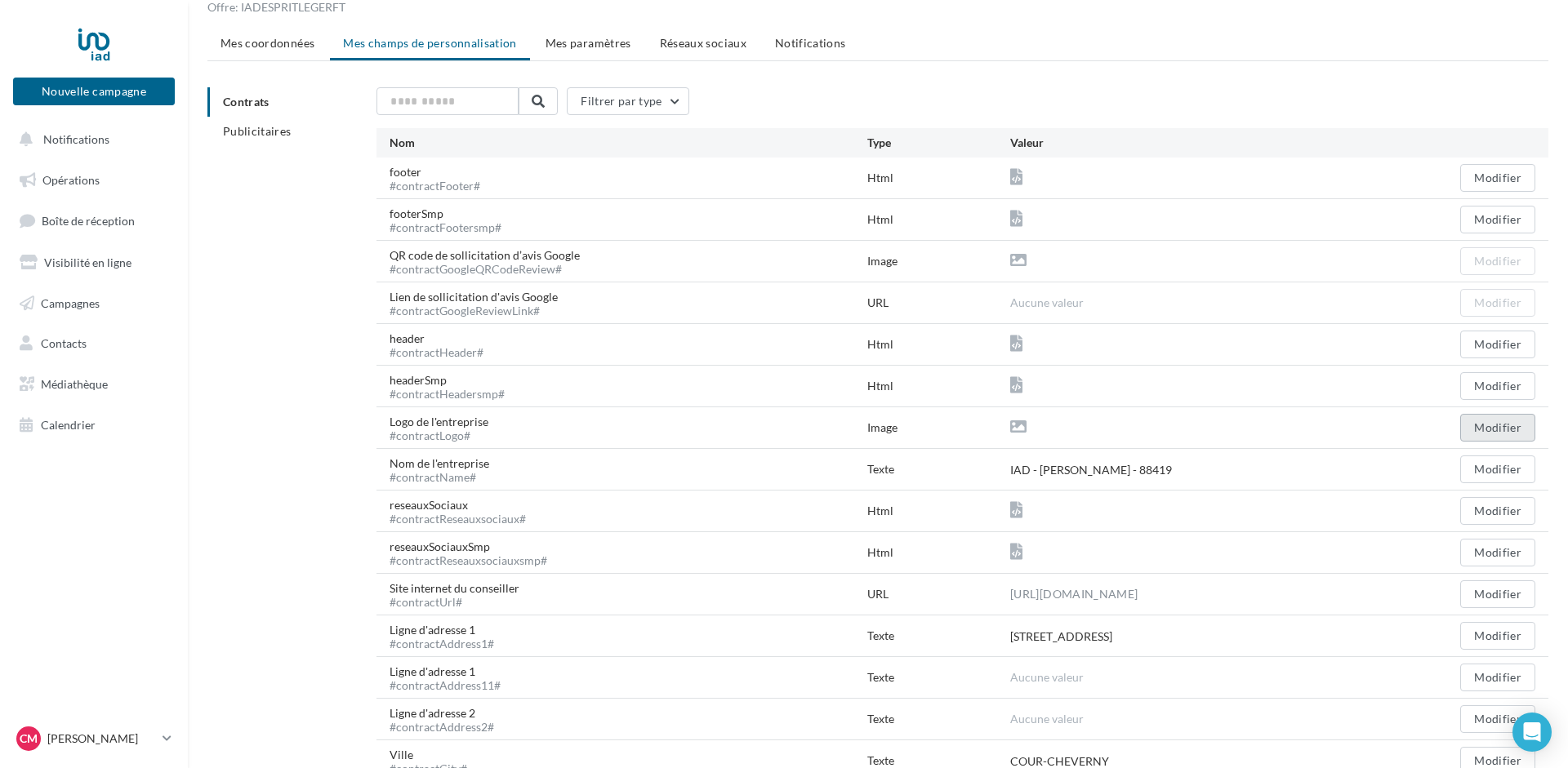
click at [1488, 421] on button "Modifier" at bounding box center [1498, 428] width 75 height 27
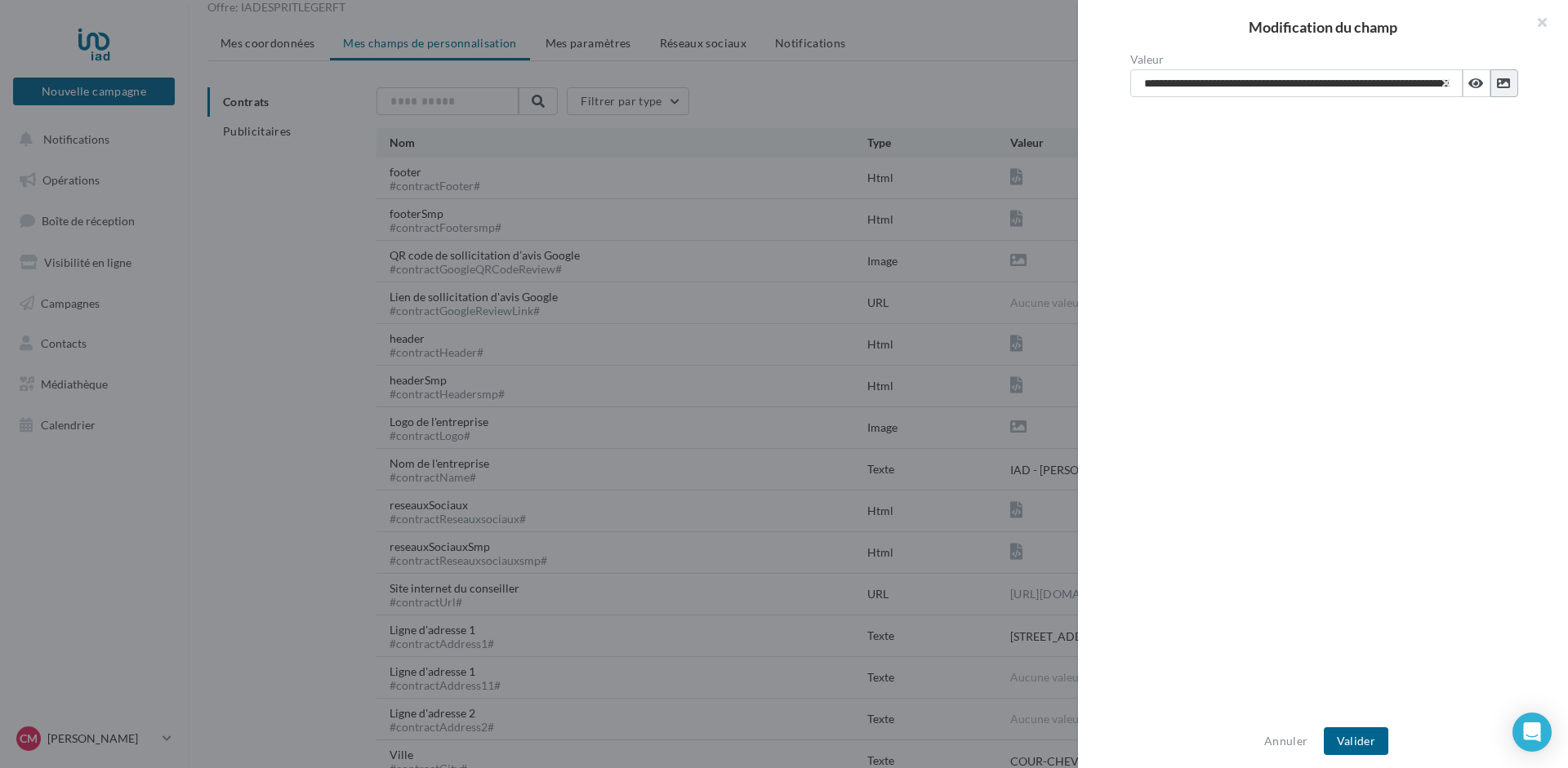
click at [1505, 83] on icon at bounding box center [1503, 83] width 13 height 13
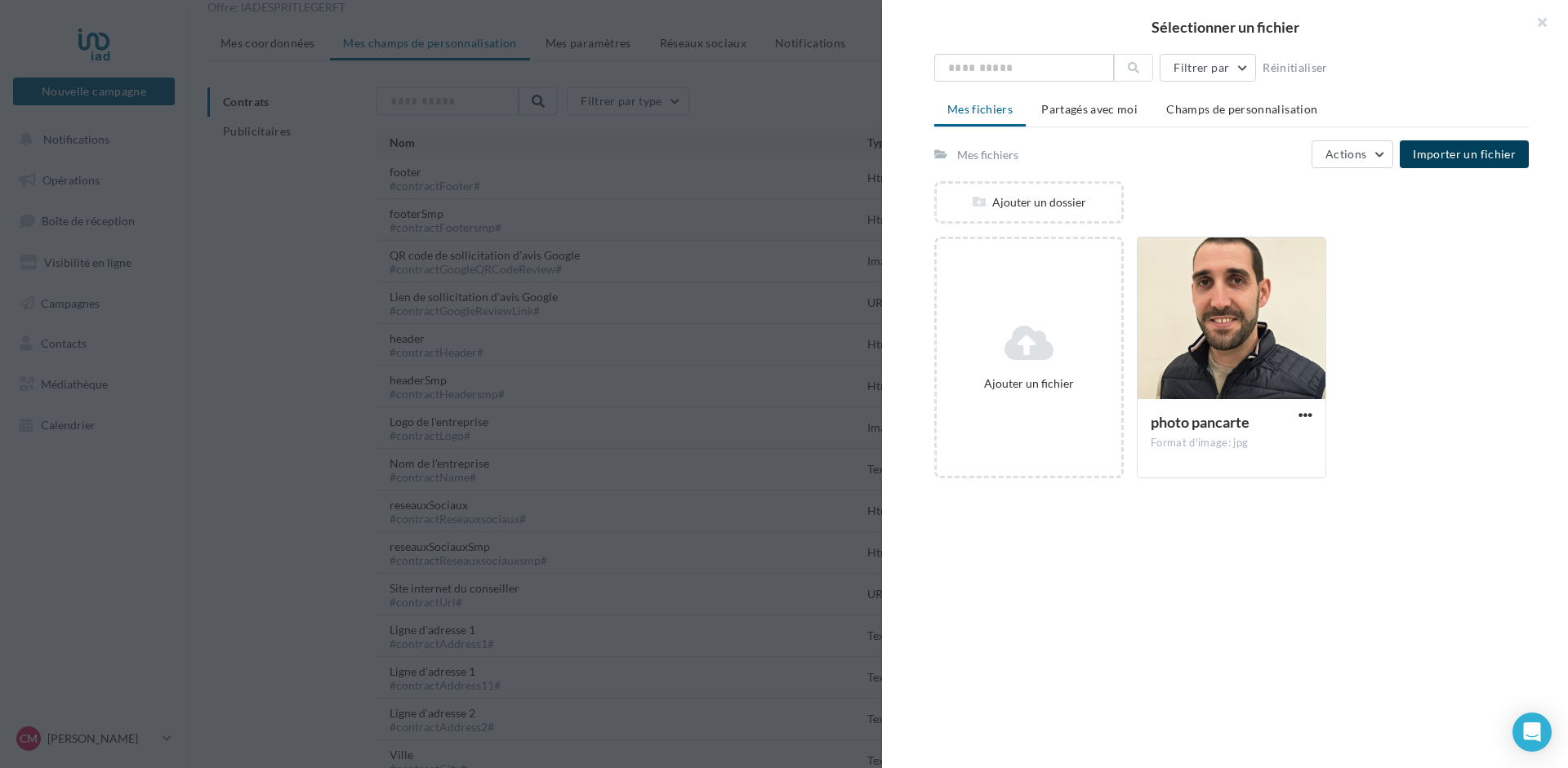
click at [1469, 155] on span "Importer un fichier" at bounding box center [1464, 154] width 102 height 14
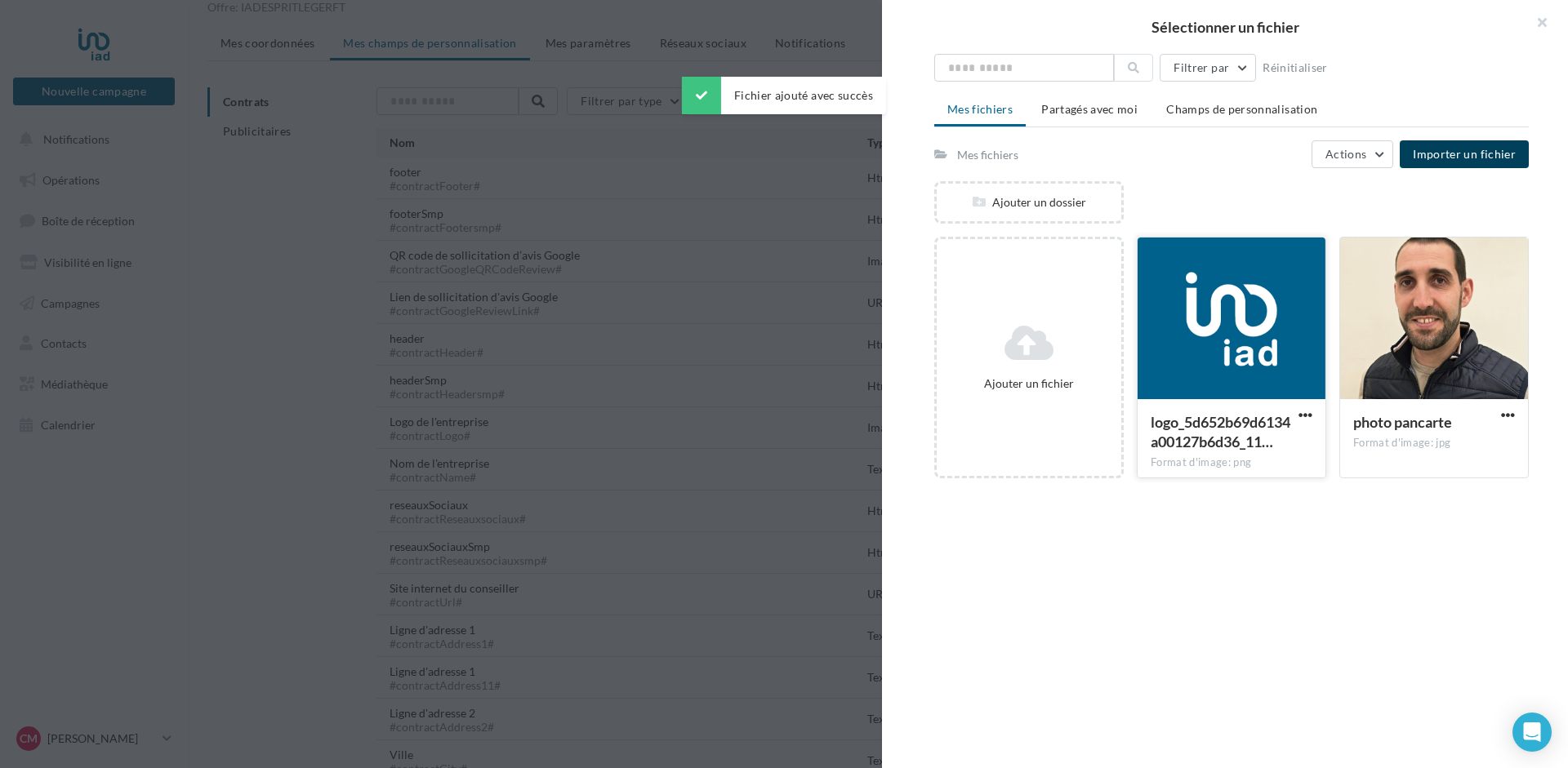
click at [1222, 330] on div at bounding box center [1230, 319] width 188 height 164
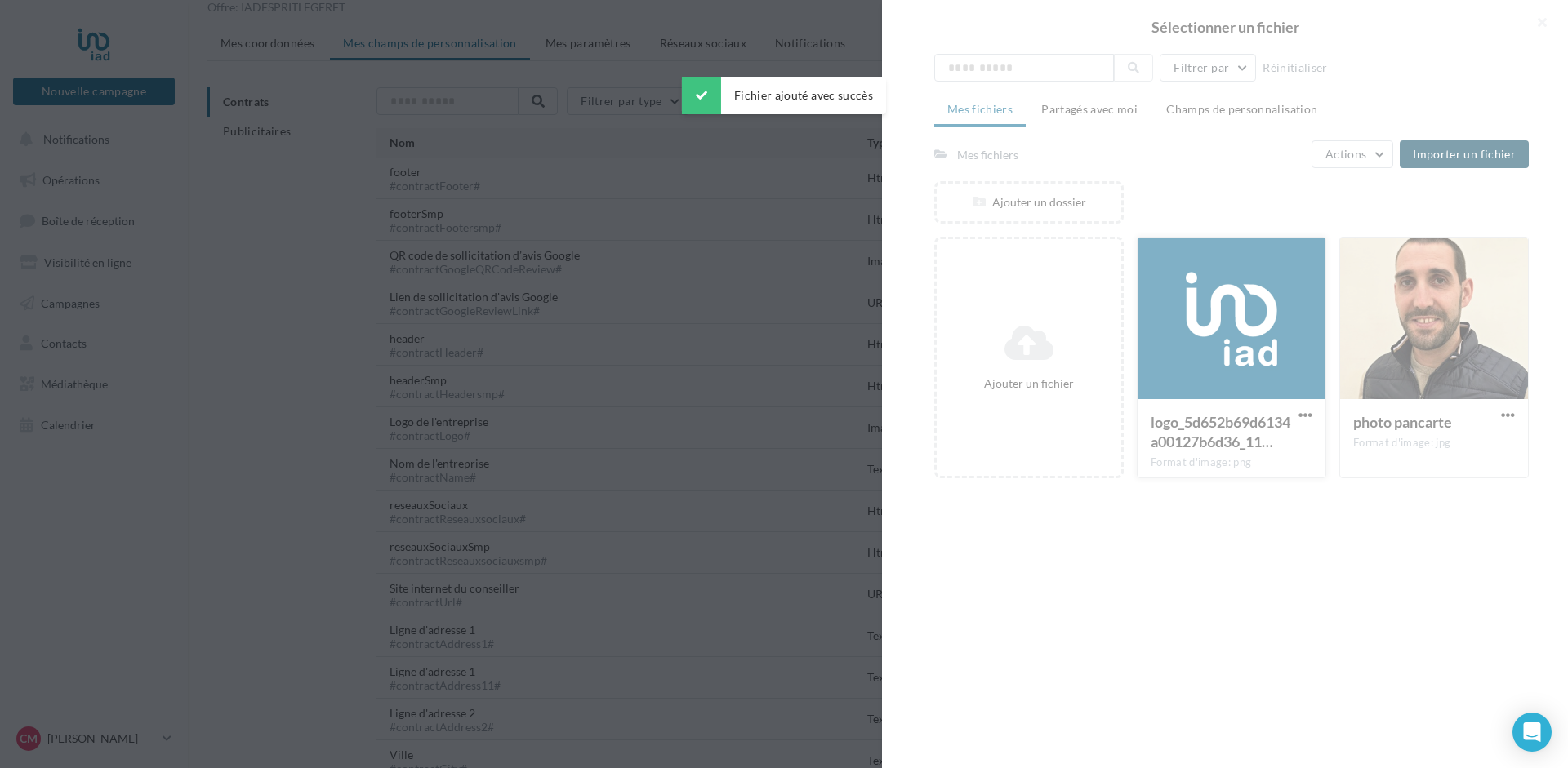
type input "**********"
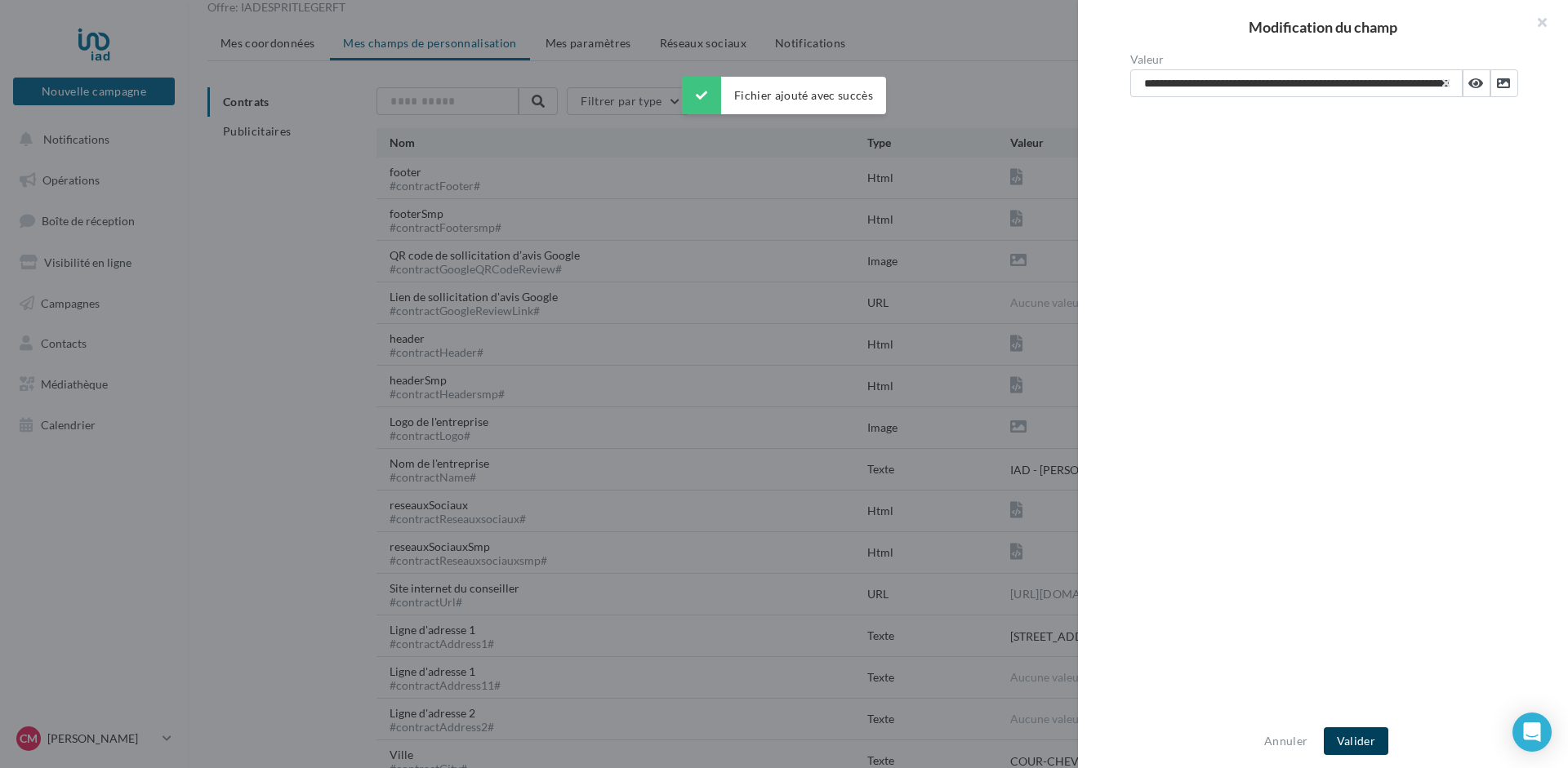
click at [1365, 738] on button "Valider" at bounding box center [1356, 741] width 65 height 27
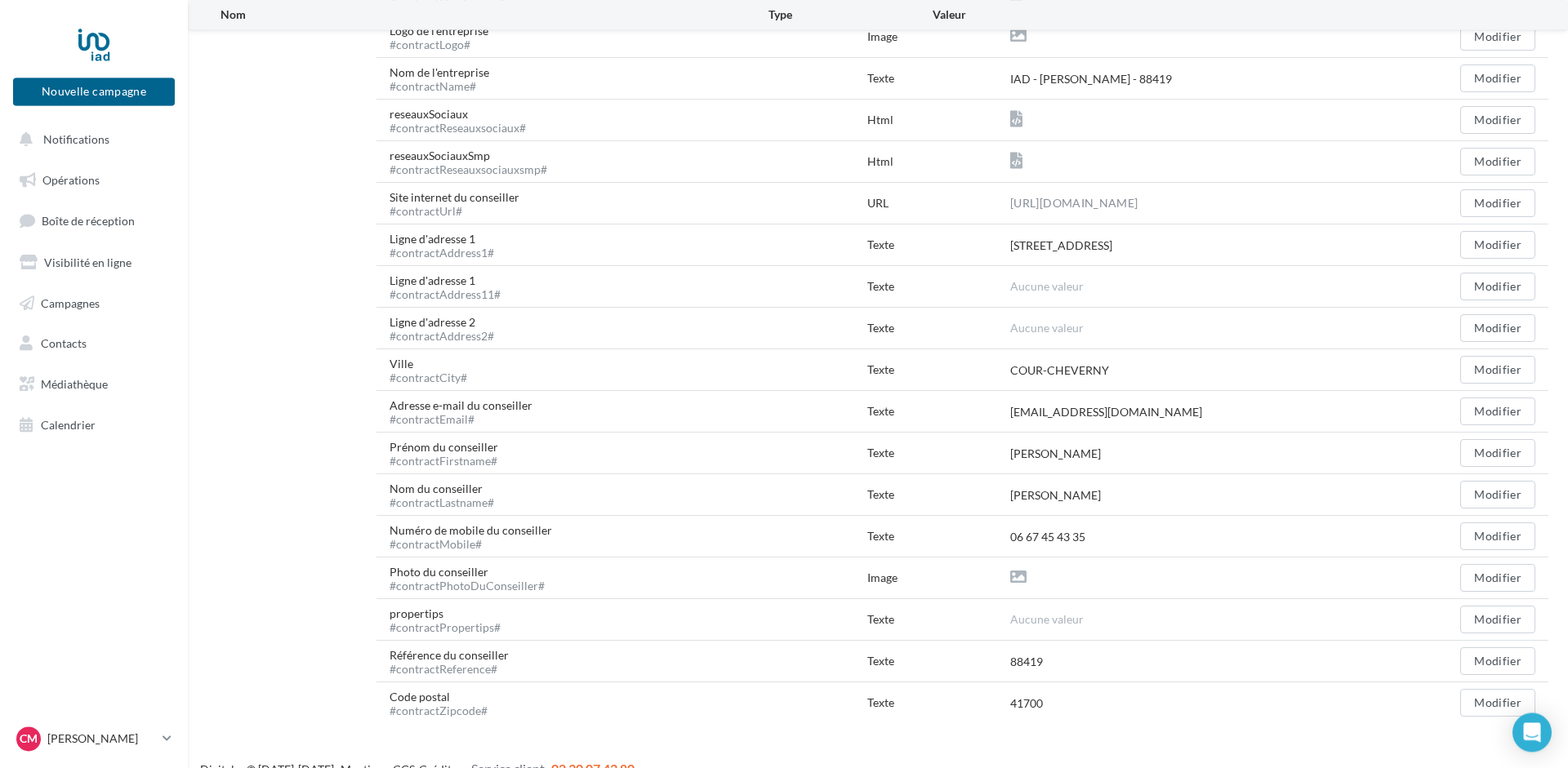
scroll to position [489, 0]
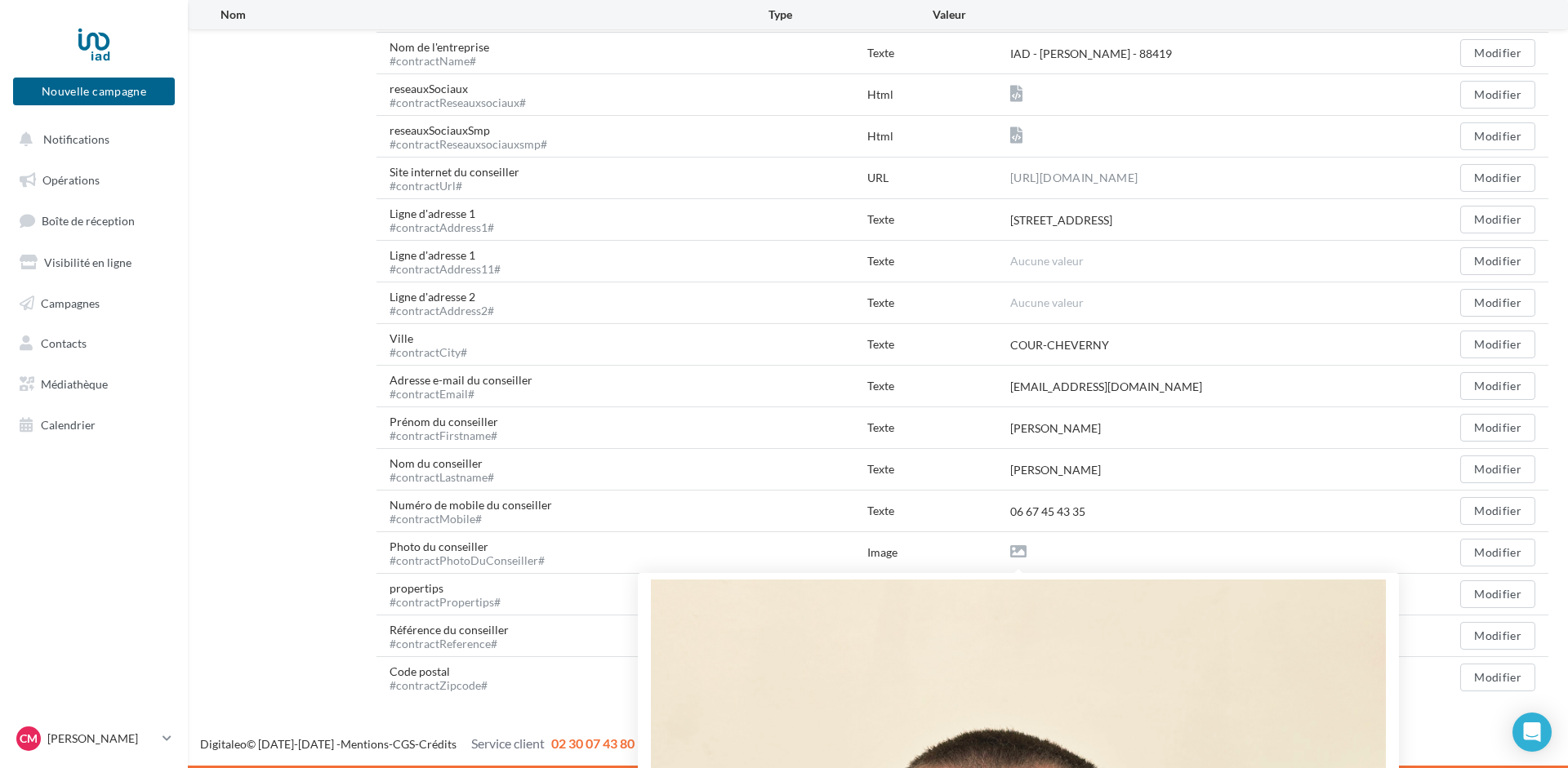
click at [1021, 548] on icon at bounding box center [1018, 551] width 16 height 16
click at [1015, 552] on icon at bounding box center [1018, 551] width 16 height 16
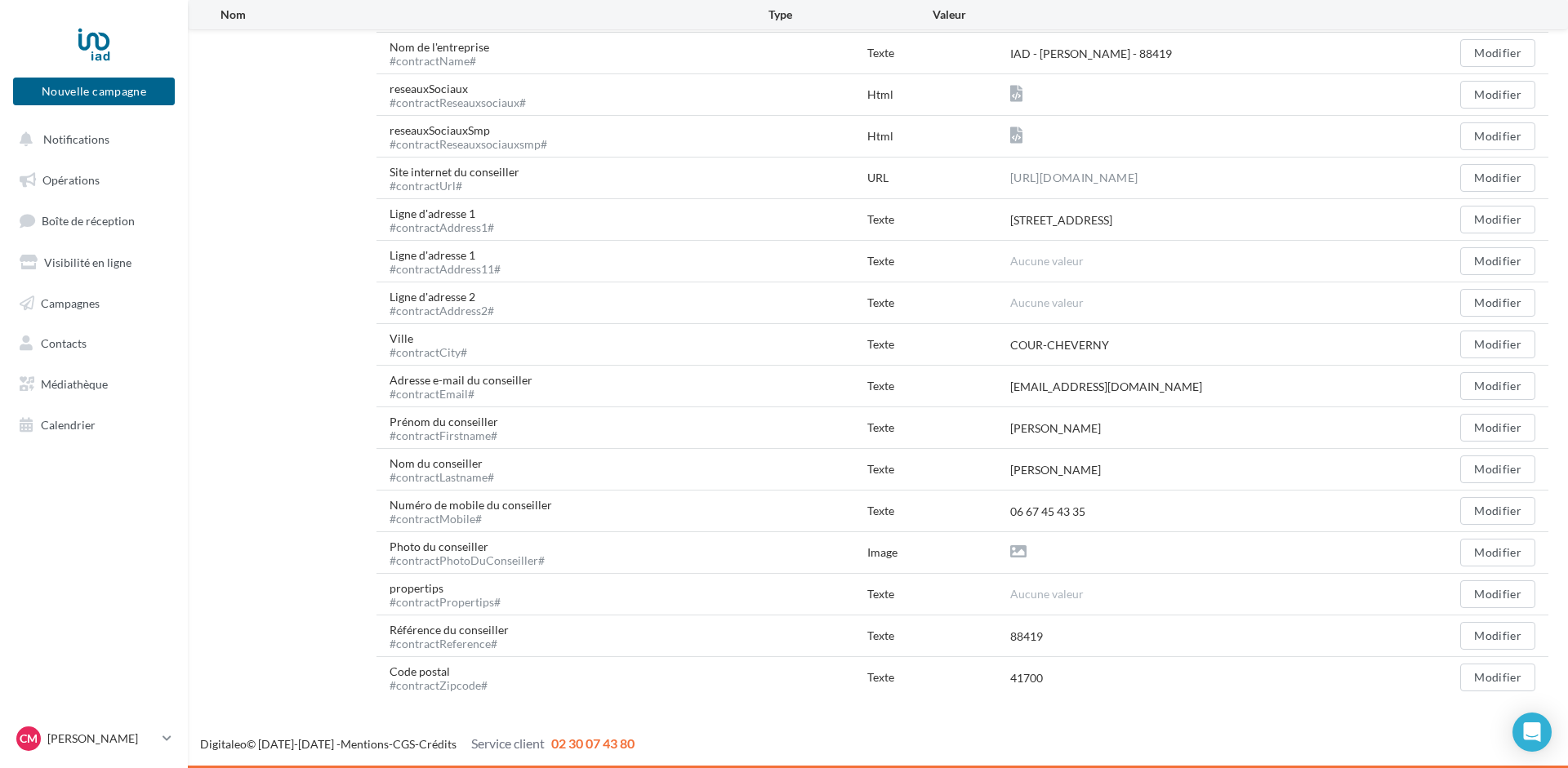
click at [1015, 552] on icon at bounding box center [1018, 551] width 16 height 16
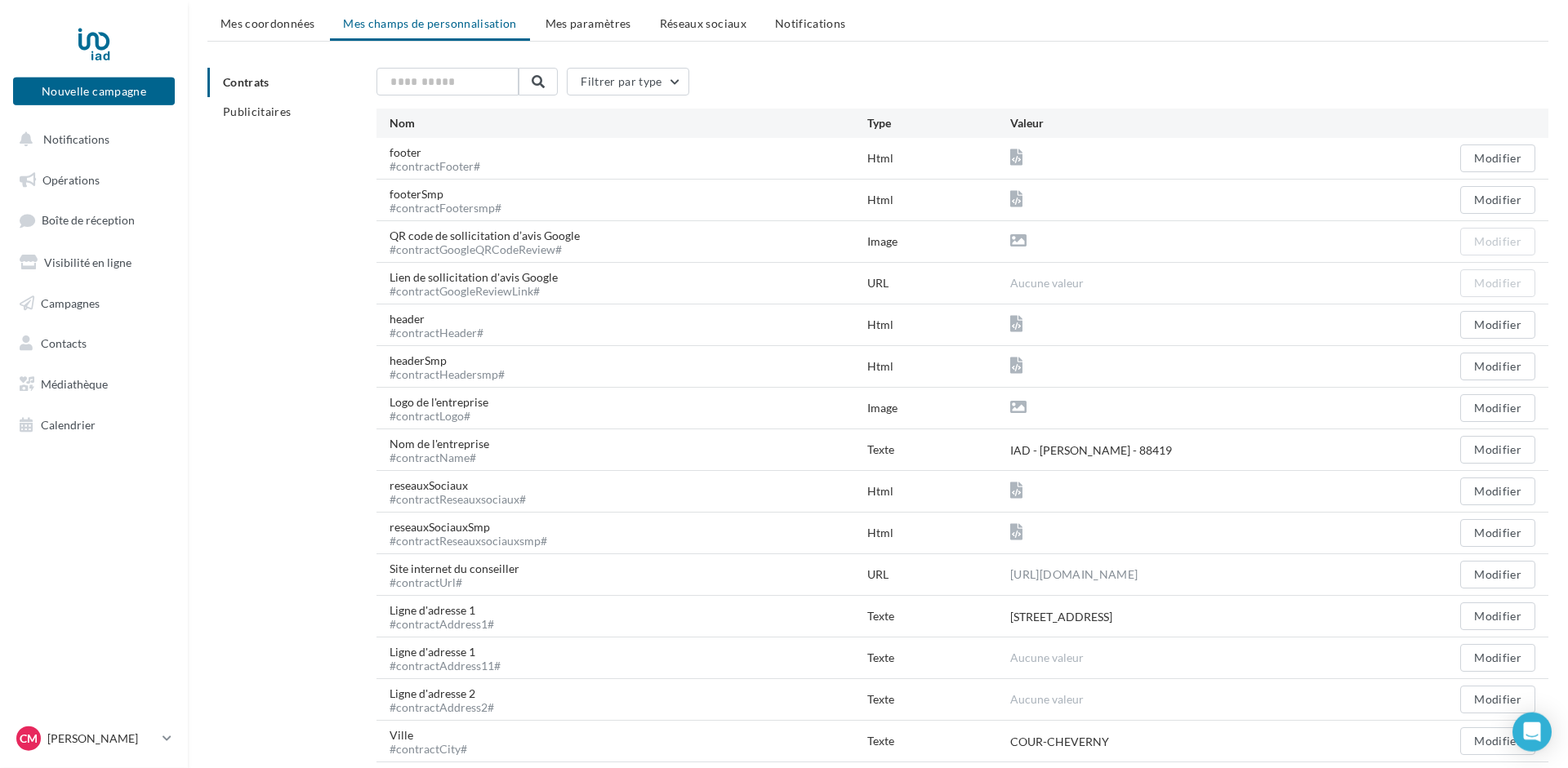
scroll to position [0, 0]
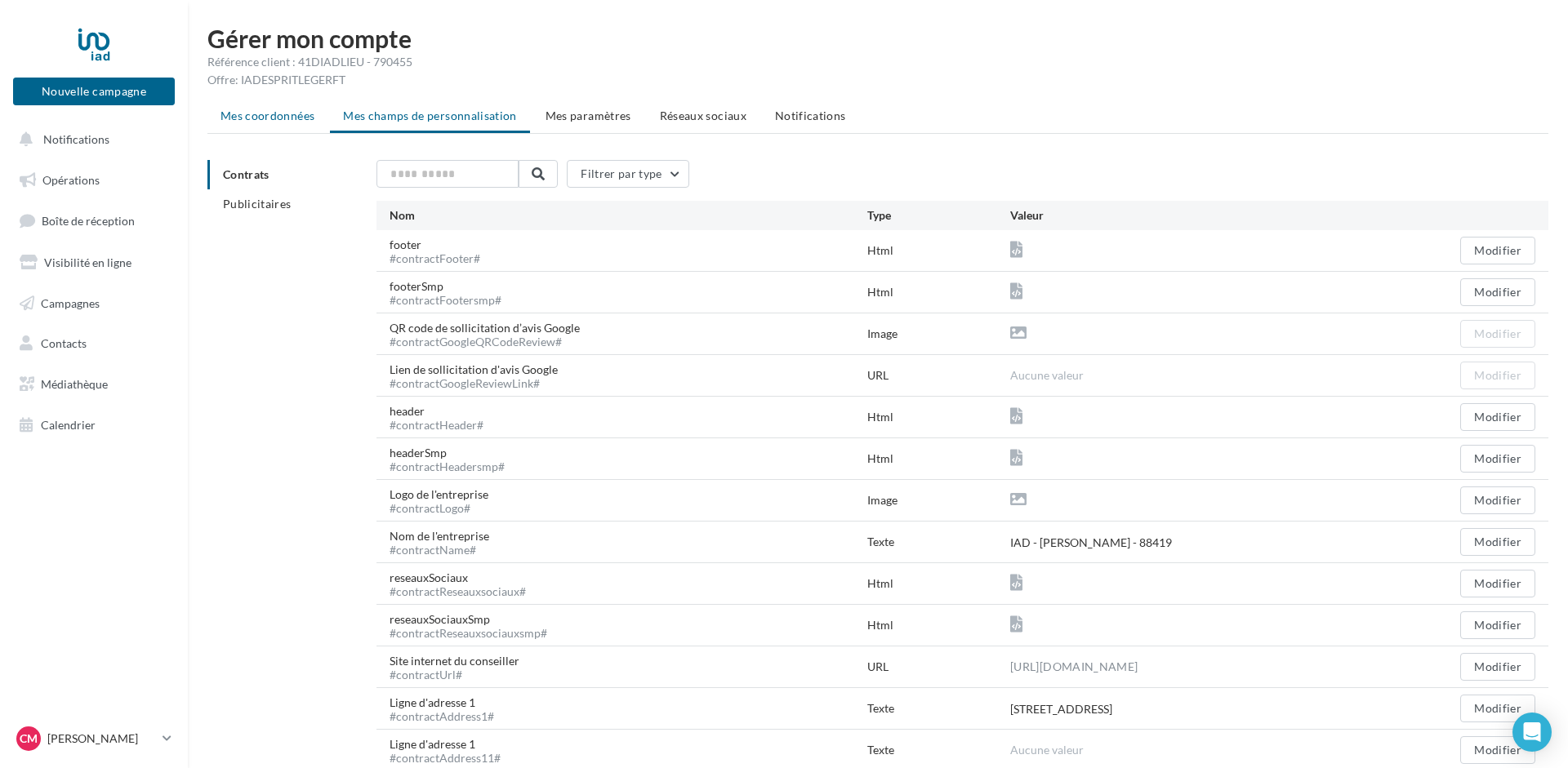
click at [246, 113] on span "Mes coordonnées" at bounding box center [267, 115] width 94 height 14
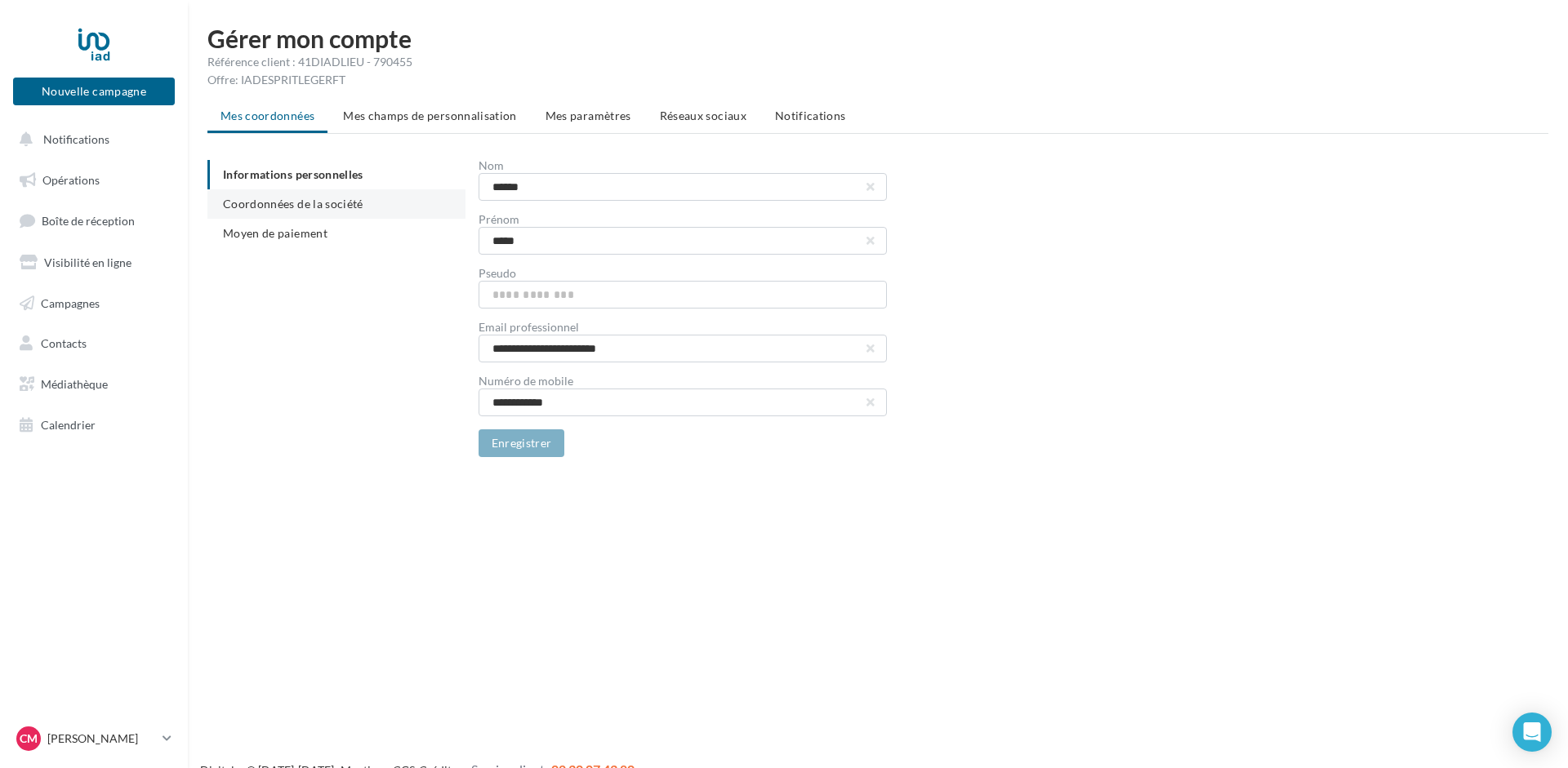
click at [263, 203] on span "Coordonnées de la société" at bounding box center [294, 203] width 141 height 14
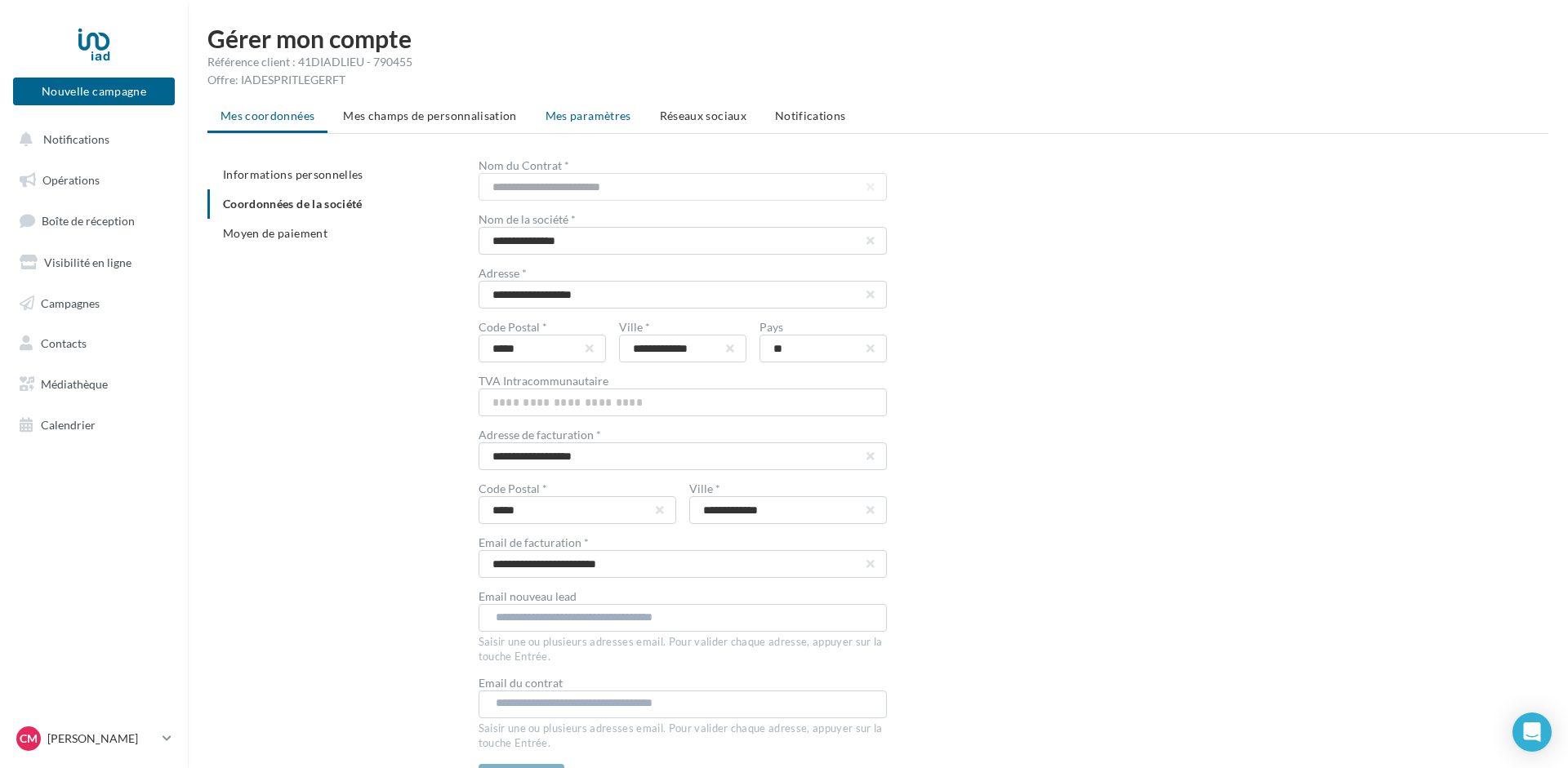
click at [569, 110] on span "Mes paramètres" at bounding box center [588, 115] width 86 height 14
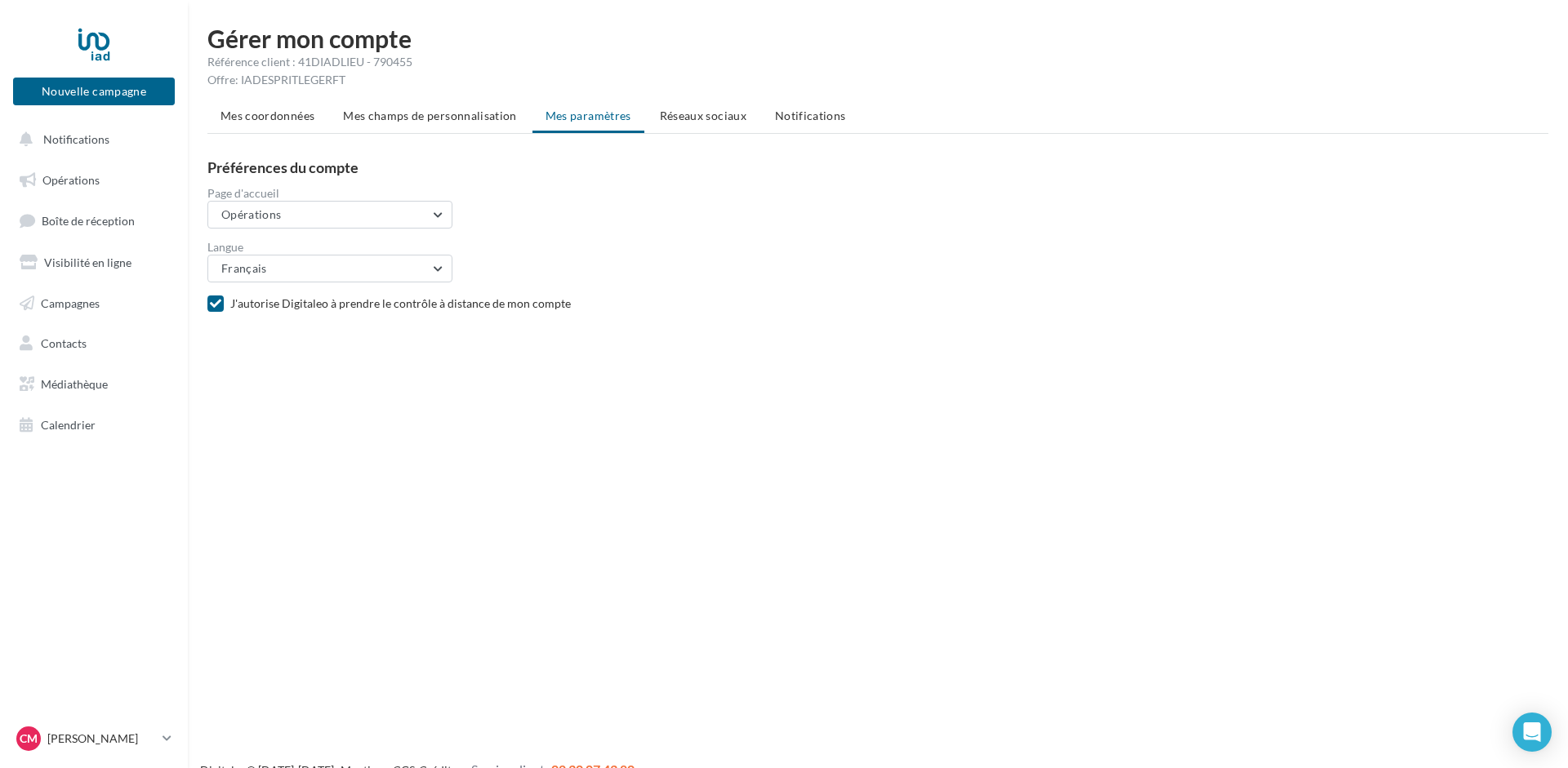
scroll to position [27, 0]
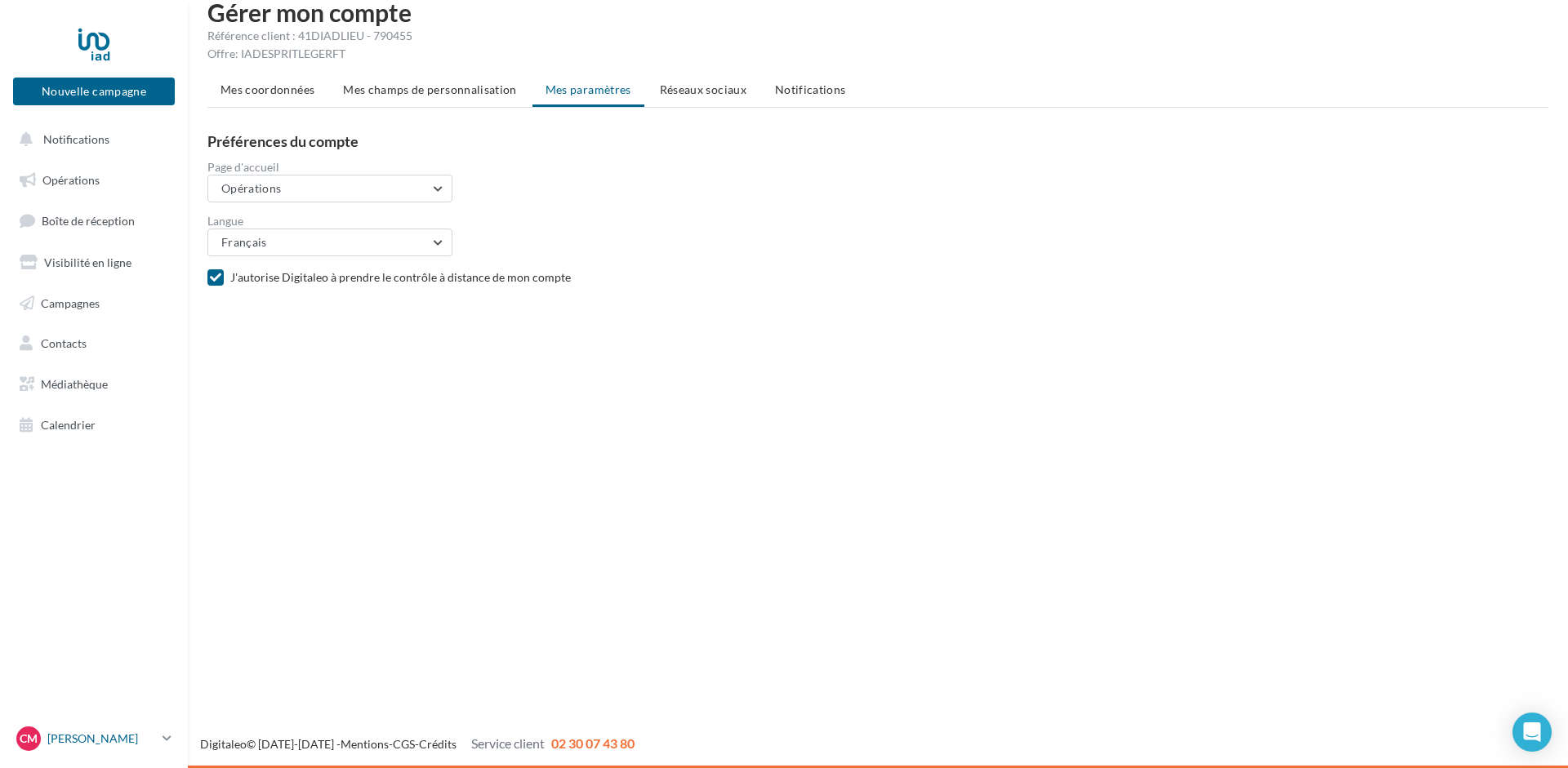
click at [130, 732] on p "[PERSON_NAME]" at bounding box center [102, 739] width 109 height 16
click at [87, 549] on link "Gérer mon compte" at bounding box center [135, 546] width 243 height 37
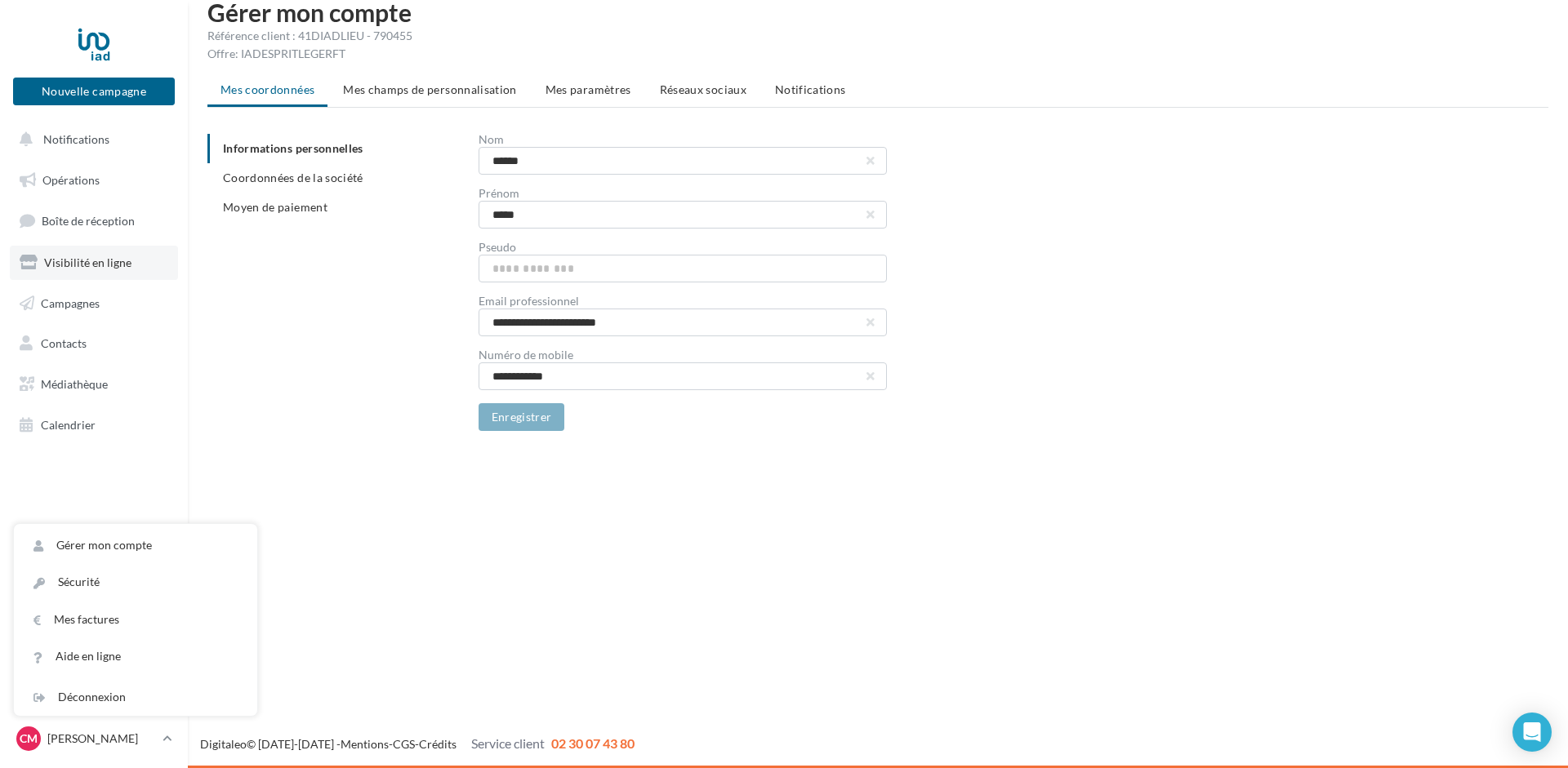
click at [62, 260] on span "Visibilité en ligne" at bounding box center [88, 261] width 88 height 14
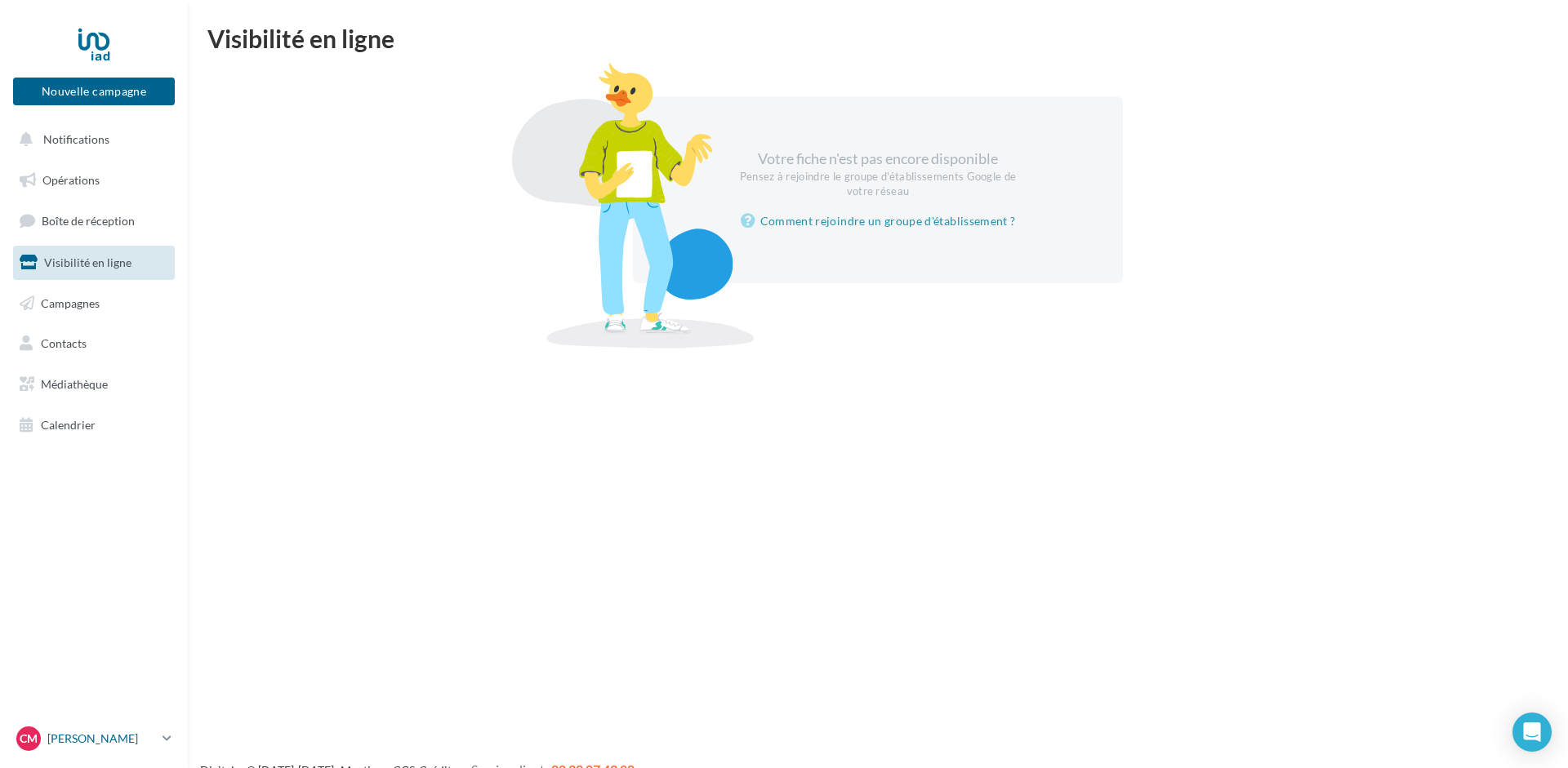
click at [87, 741] on p "[PERSON_NAME]" at bounding box center [102, 739] width 109 height 16
click at [93, 536] on link "Gérer mon compte" at bounding box center [135, 546] width 243 height 37
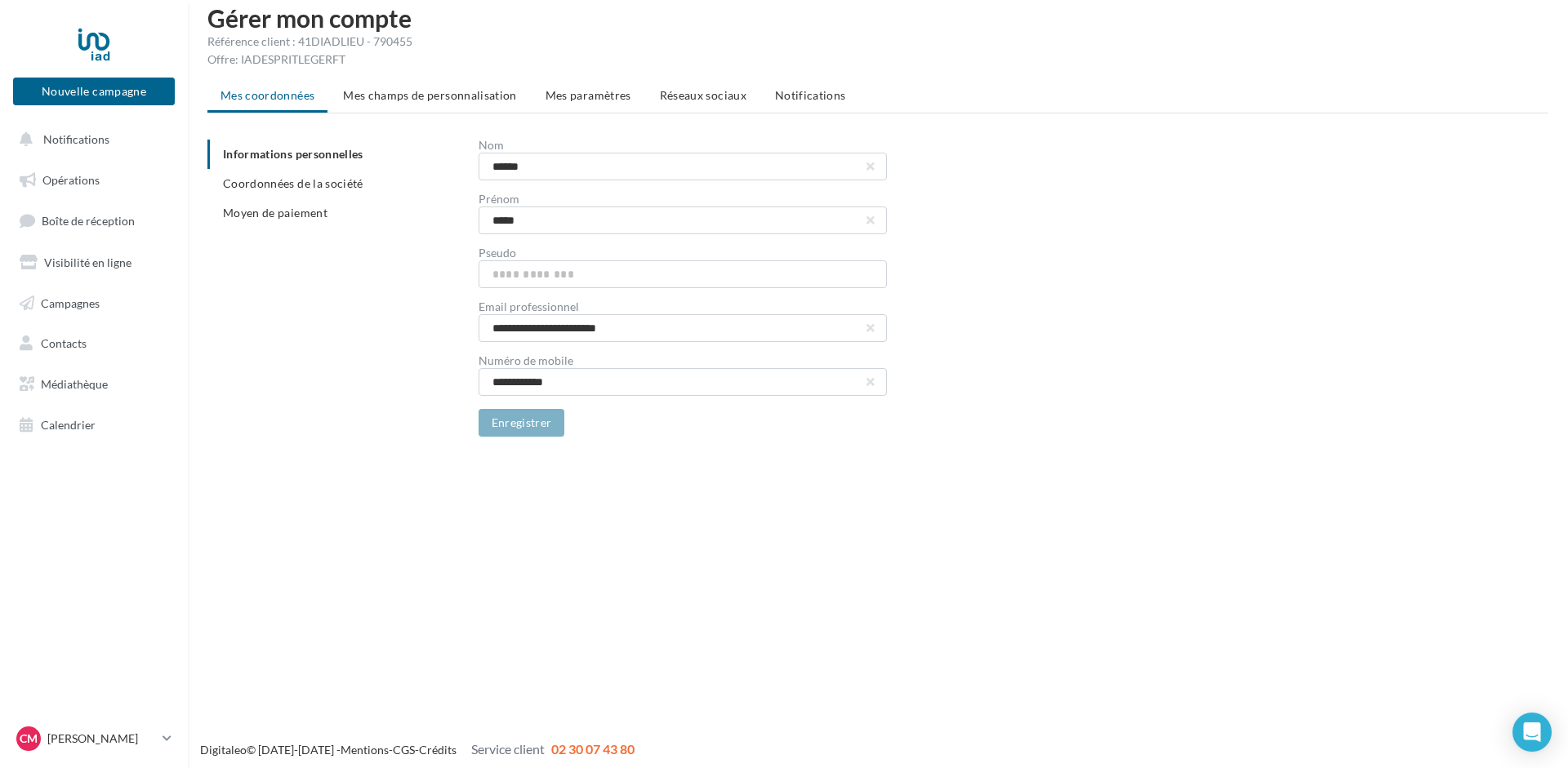
scroll to position [27, 0]
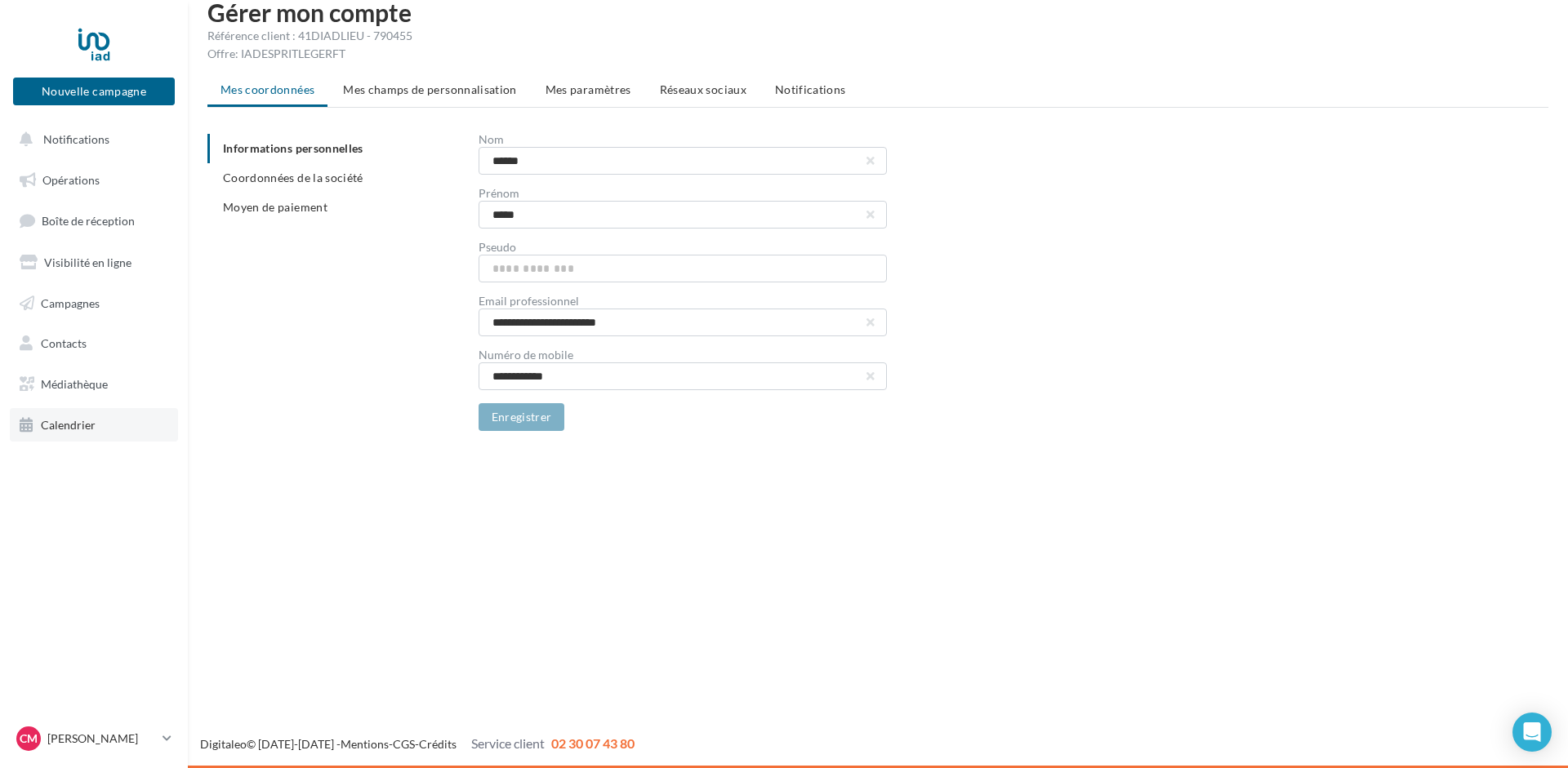
click at [62, 430] on span "Calendrier" at bounding box center [69, 424] width 55 height 14
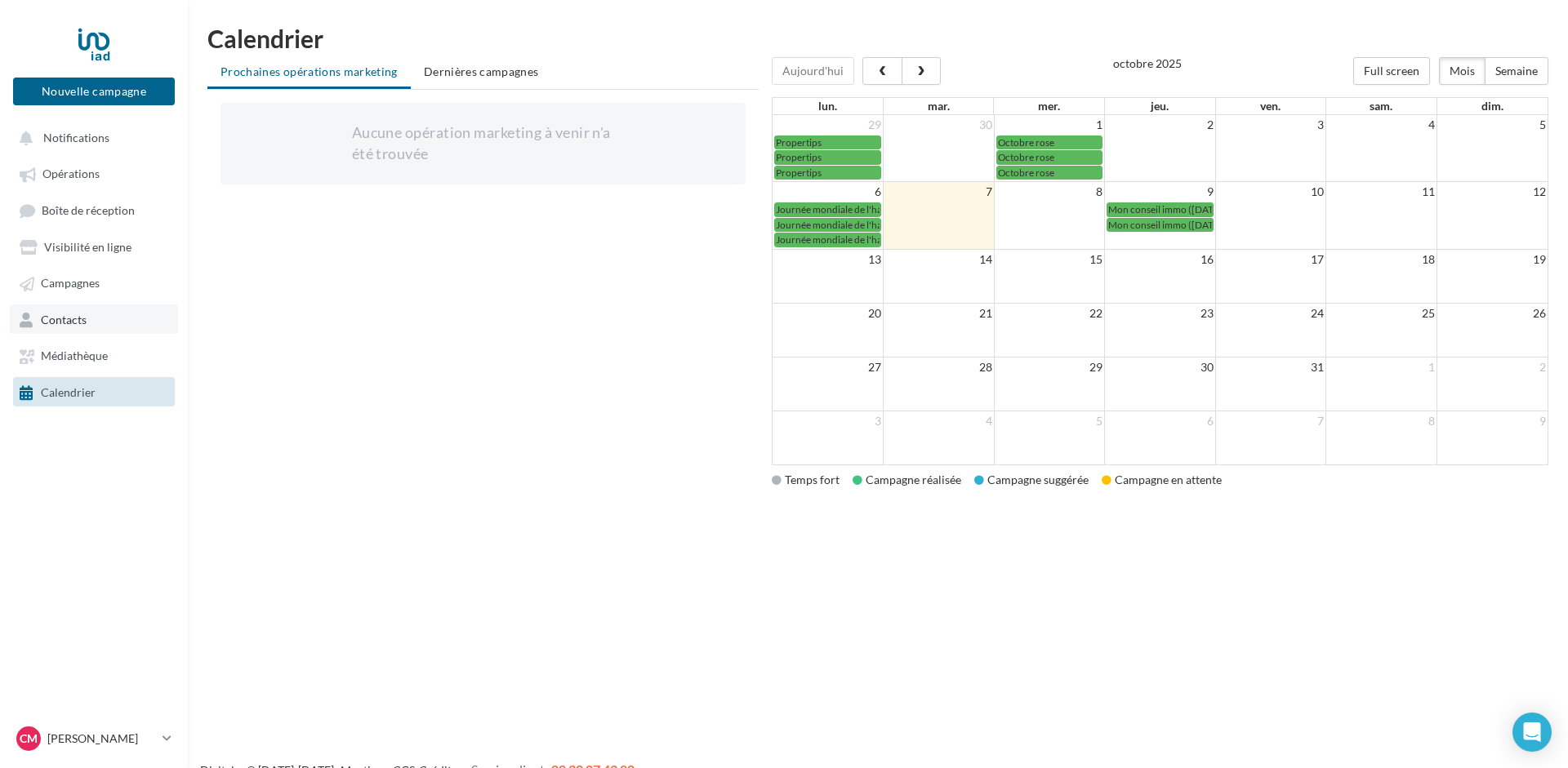
click at [62, 316] on span "Contacts" at bounding box center [64, 319] width 46 height 14
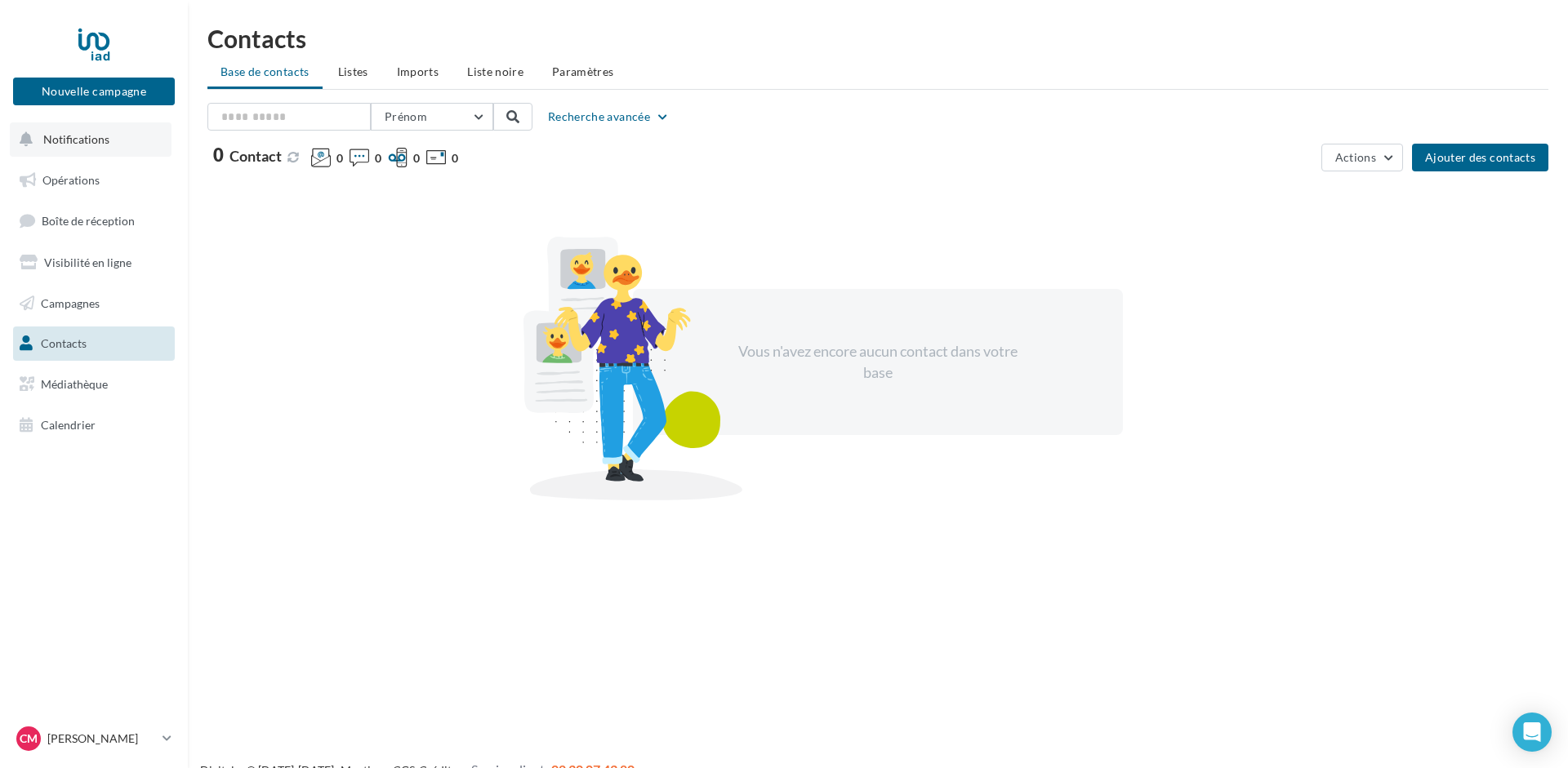
click at [60, 149] on button "Notifications" at bounding box center [91, 139] width 162 height 34
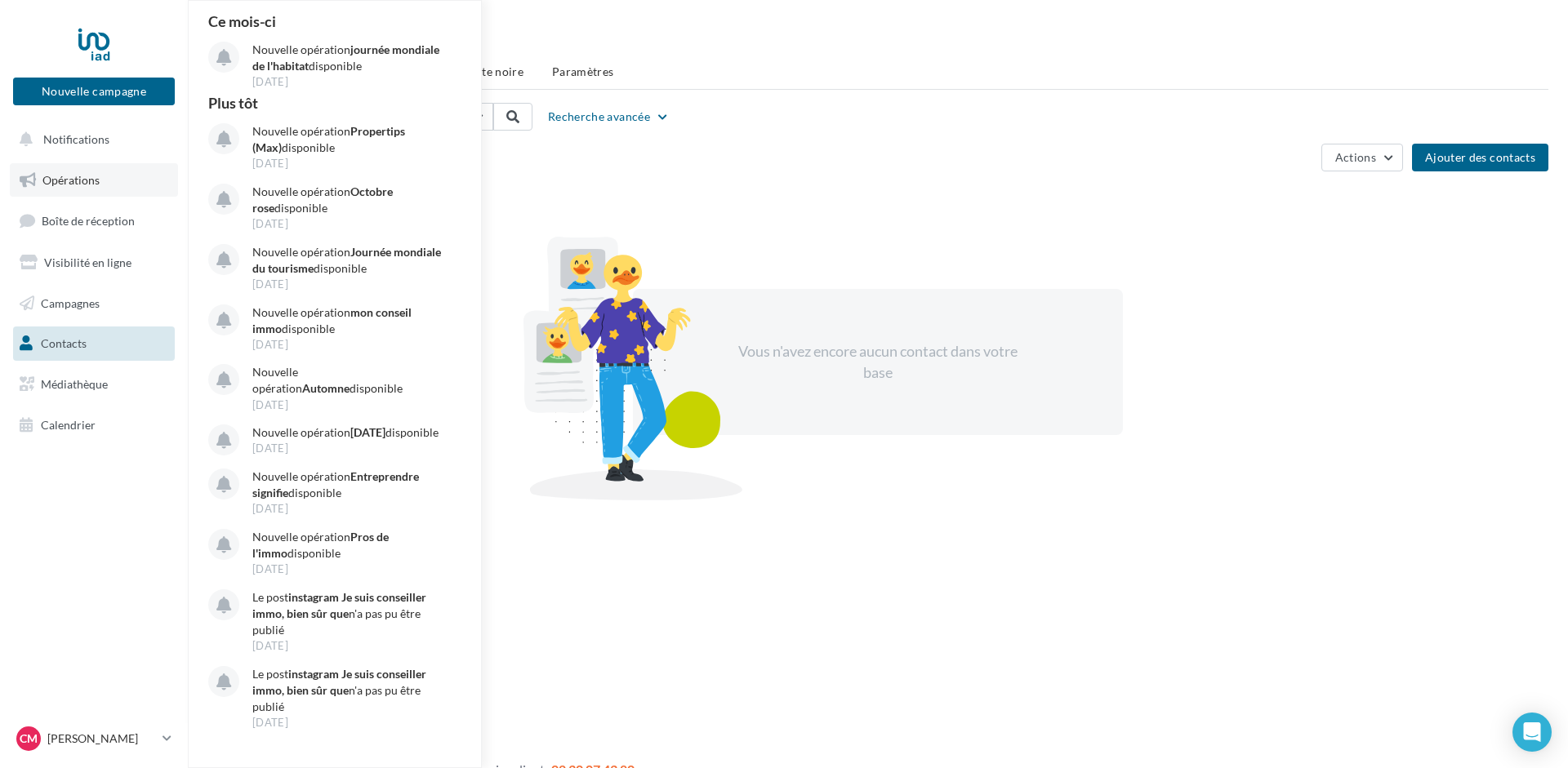
click at [69, 181] on span "Opérations" at bounding box center [70, 179] width 57 height 14
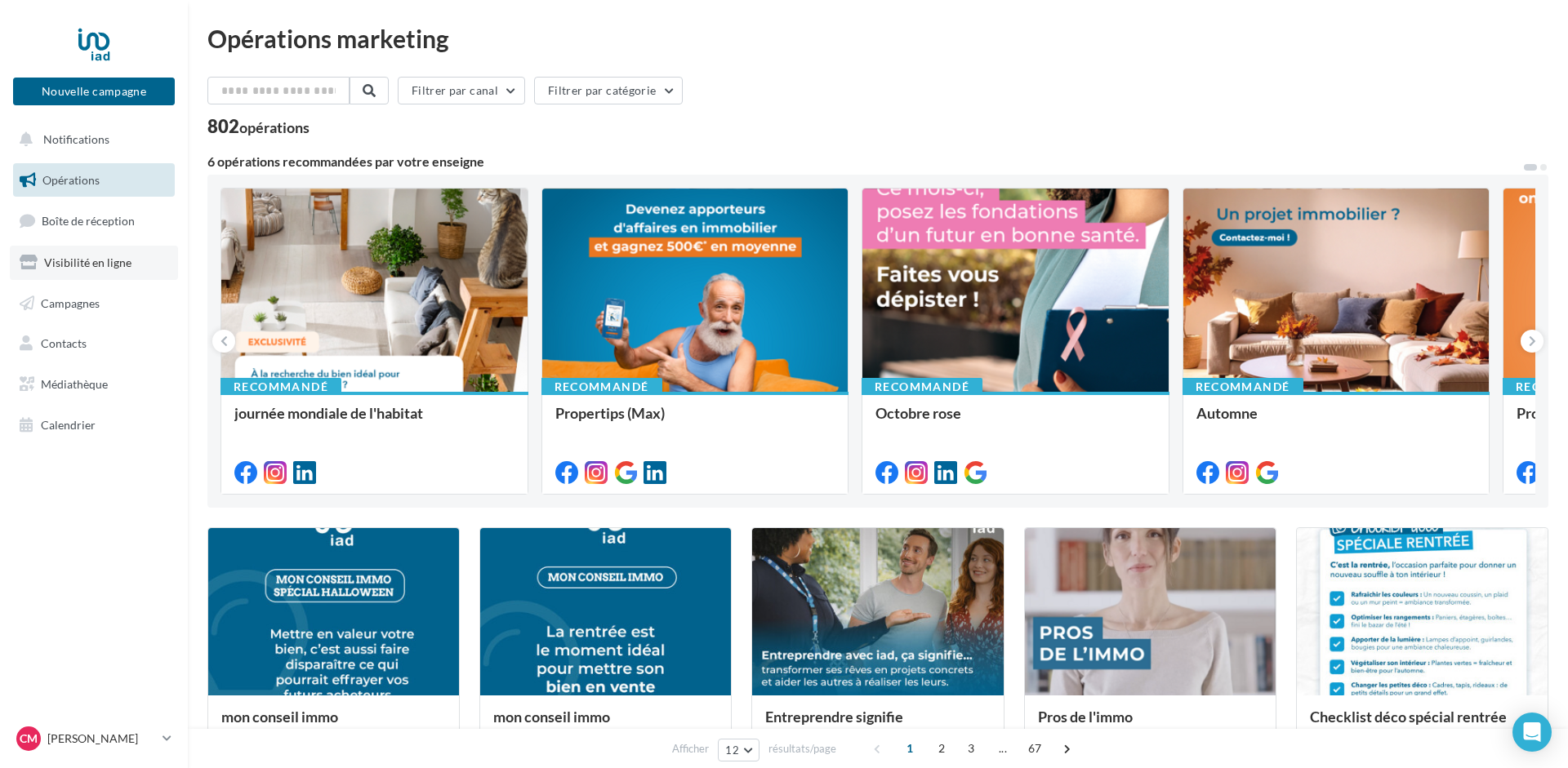
click at [63, 261] on span "Visibilité en ligne" at bounding box center [88, 261] width 88 height 14
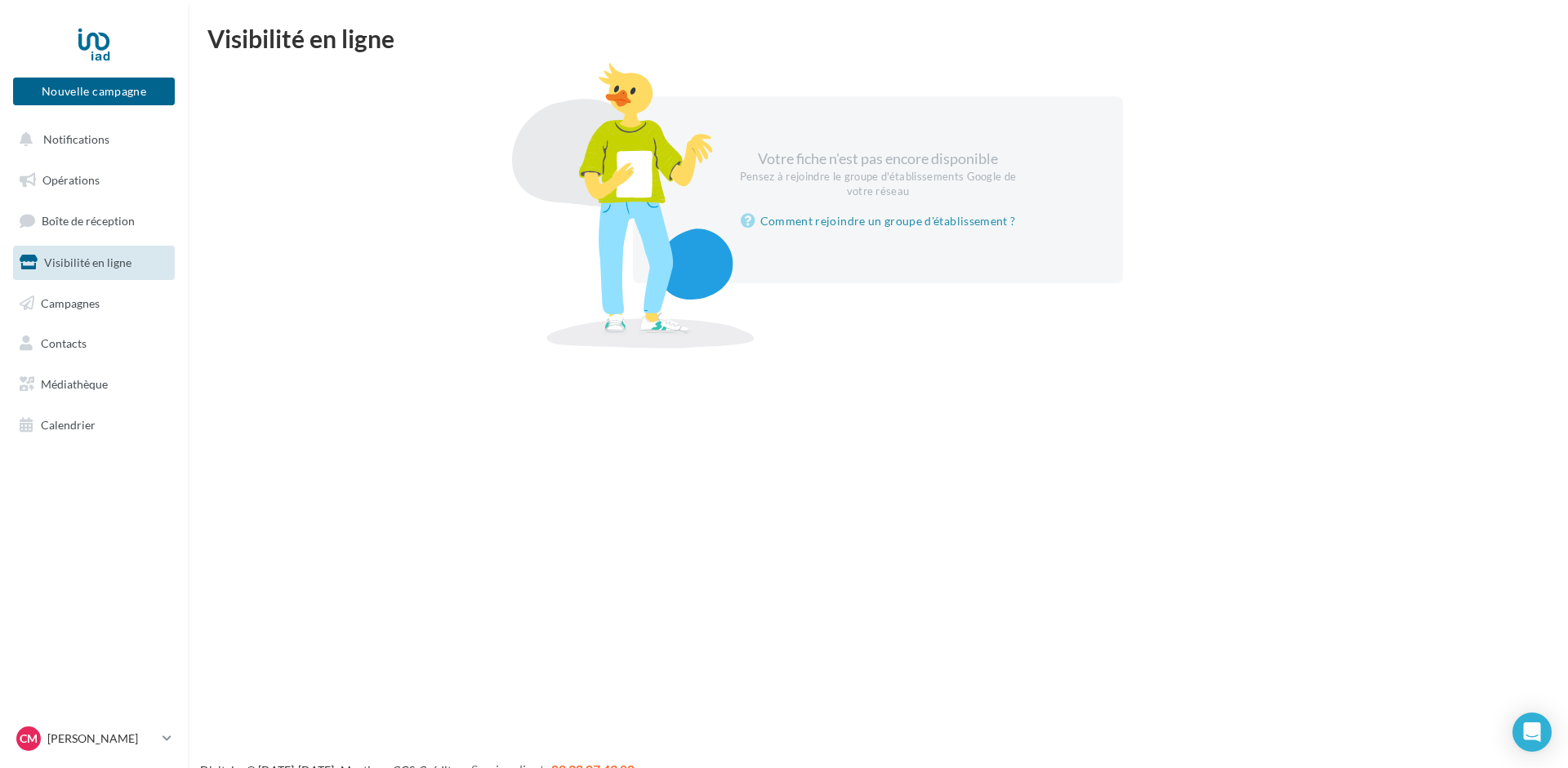
drag, startPoint x: 748, startPoint y: 151, endPoint x: 991, endPoint y: 201, distance: 248.1
click at [1042, 193] on div "Votre fiche n'est pas encore disponible Pensez à rejoindre le groupe d'établiss…" at bounding box center [878, 189] width 490 height 187
click at [917, 200] on div "Votre fiche n'est pas encore disponible Pensez à rejoindre le groupe d'établiss…" at bounding box center [878, 189] width 490 height 187
drag, startPoint x: 923, startPoint y: 198, endPoint x: 724, endPoint y: 155, distance: 203.6
click at [724, 155] on div "Votre fiche n'est pas encore disponible Pensez à rejoindre le groupe d'établiss…" at bounding box center [878, 189] width 490 height 187
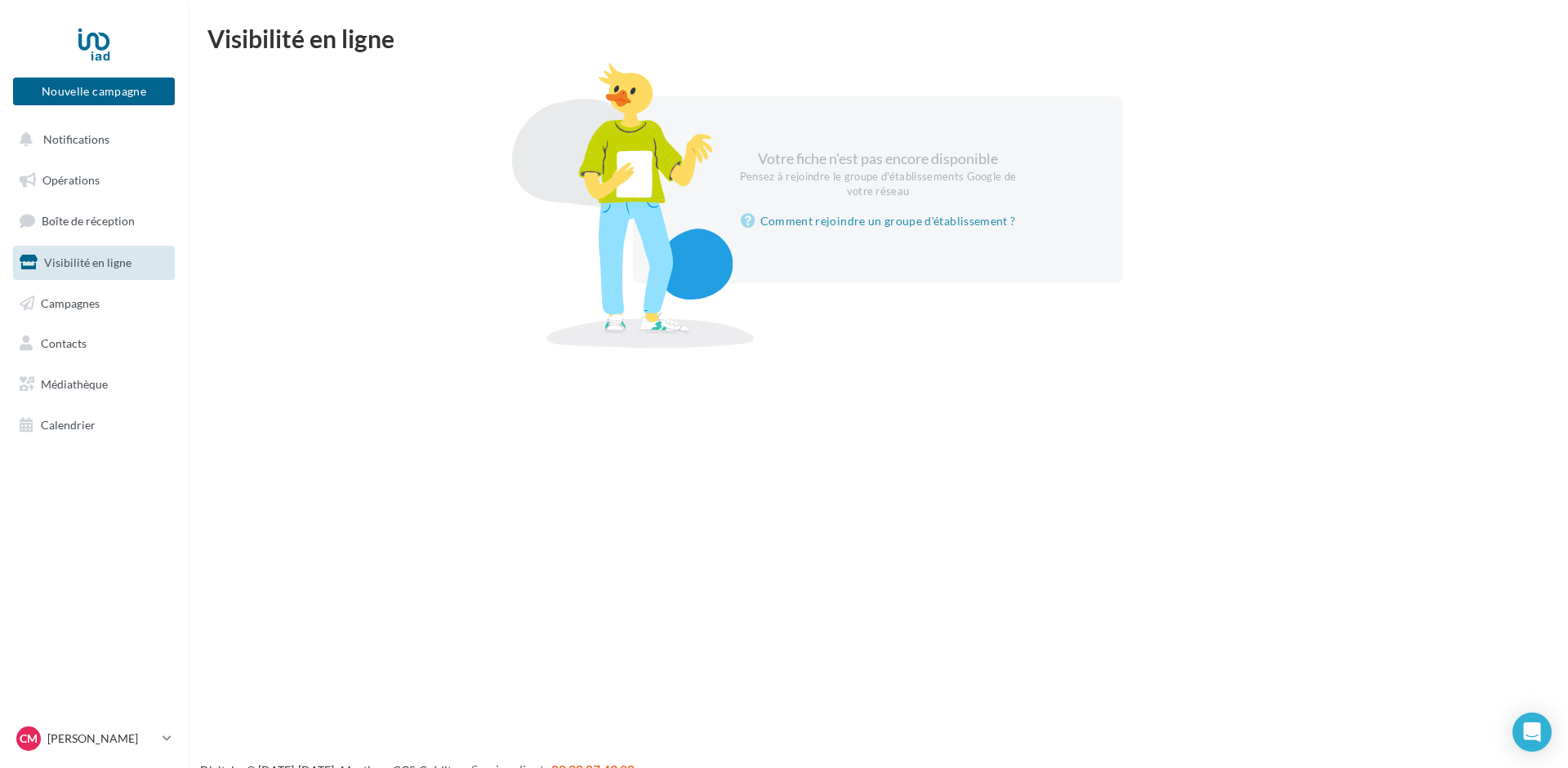
drag, startPoint x: 734, startPoint y: 145, endPoint x: 931, endPoint y: 197, distance: 203.7
click at [931, 197] on div "Votre fiche n'est pas encore disponible Pensez à rejoindre le groupe d'établiss…" at bounding box center [878, 189] width 490 height 187
drag, startPoint x: 1035, startPoint y: 243, endPoint x: 720, endPoint y: 164, distance: 324.8
click at [720, 164] on div "Votre fiche n'est pas encore disponible Pensez à rejoindre le groupe d'établiss…" at bounding box center [878, 189] width 490 height 187
drag, startPoint x: 737, startPoint y: 143, endPoint x: 1044, endPoint y: 261, distance: 328.9
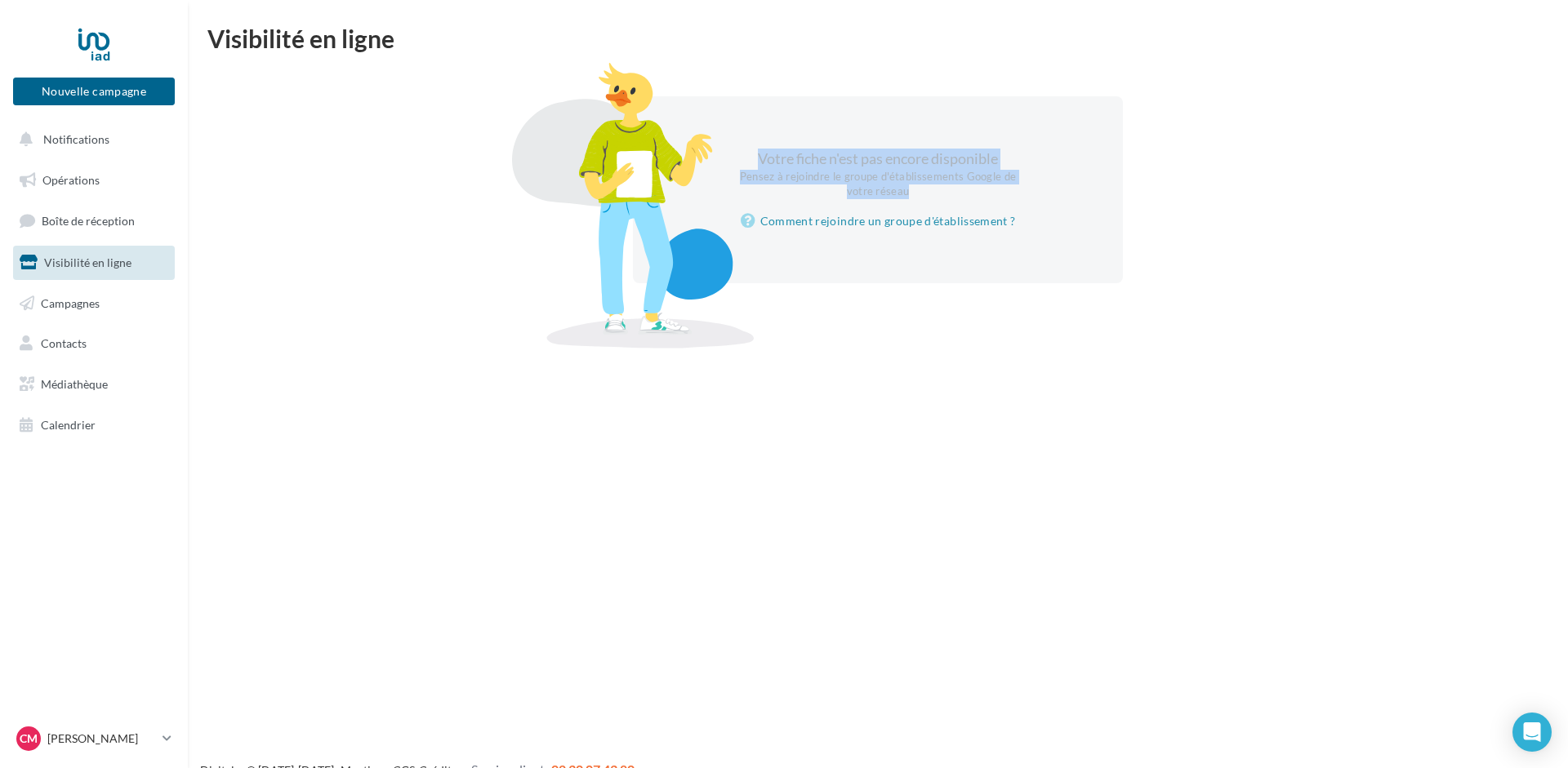
click at [1044, 261] on div "Votre fiche n'est pas encore disponible Pensez à rejoindre le groupe d'établiss…" at bounding box center [878, 189] width 490 height 187
drag, startPoint x: 1045, startPoint y: 250, endPoint x: 868, endPoint y: 193, distance: 186.0
click at [1033, 244] on div "Votre fiche n'est pas encore disponible Pensez à rejoindre le groupe d'établiss…" at bounding box center [878, 189] width 490 height 187
drag, startPoint x: 741, startPoint y: 136, endPoint x: 1042, endPoint y: 259, distance: 325.2
click at [1042, 259] on div "Votre fiche n'est pas encore disponible Pensez à rejoindre le groupe d'établiss…" at bounding box center [878, 189] width 490 height 187
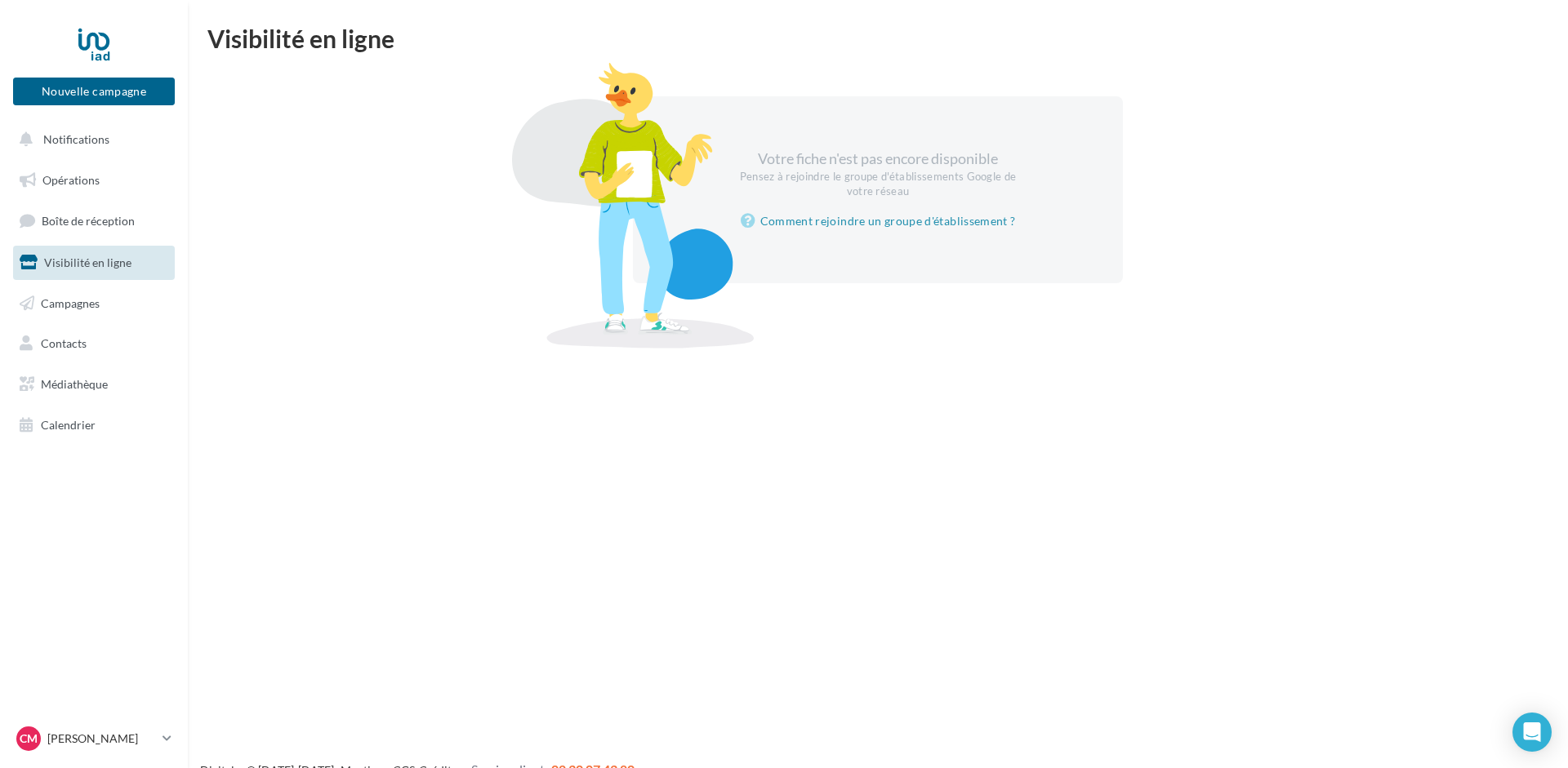
click at [1043, 262] on div "Votre fiche n'est pas encore disponible Pensez à rejoindre le groupe d'établiss…" at bounding box center [878, 189] width 490 height 187
drag, startPoint x: 1055, startPoint y: 236, endPoint x: 725, endPoint y: 125, distance: 348.2
click at [725, 125] on div "Votre fiche n'est pas encore disponible Pensez à rejoindre le groupe d'établiss…" at bounding box center [878, 189] width 490 height 187
drag, startPoint x: 735, startPoint y: 133, endPoint x: 1111, endPoint y: 242, distance: 391.5
click at [1111, 242] on div "Votre fiche n'est pas encore disponible Pensez à rejoindre le groupe d'établiss…" at bounding box center [878, 189] width 490 height 187
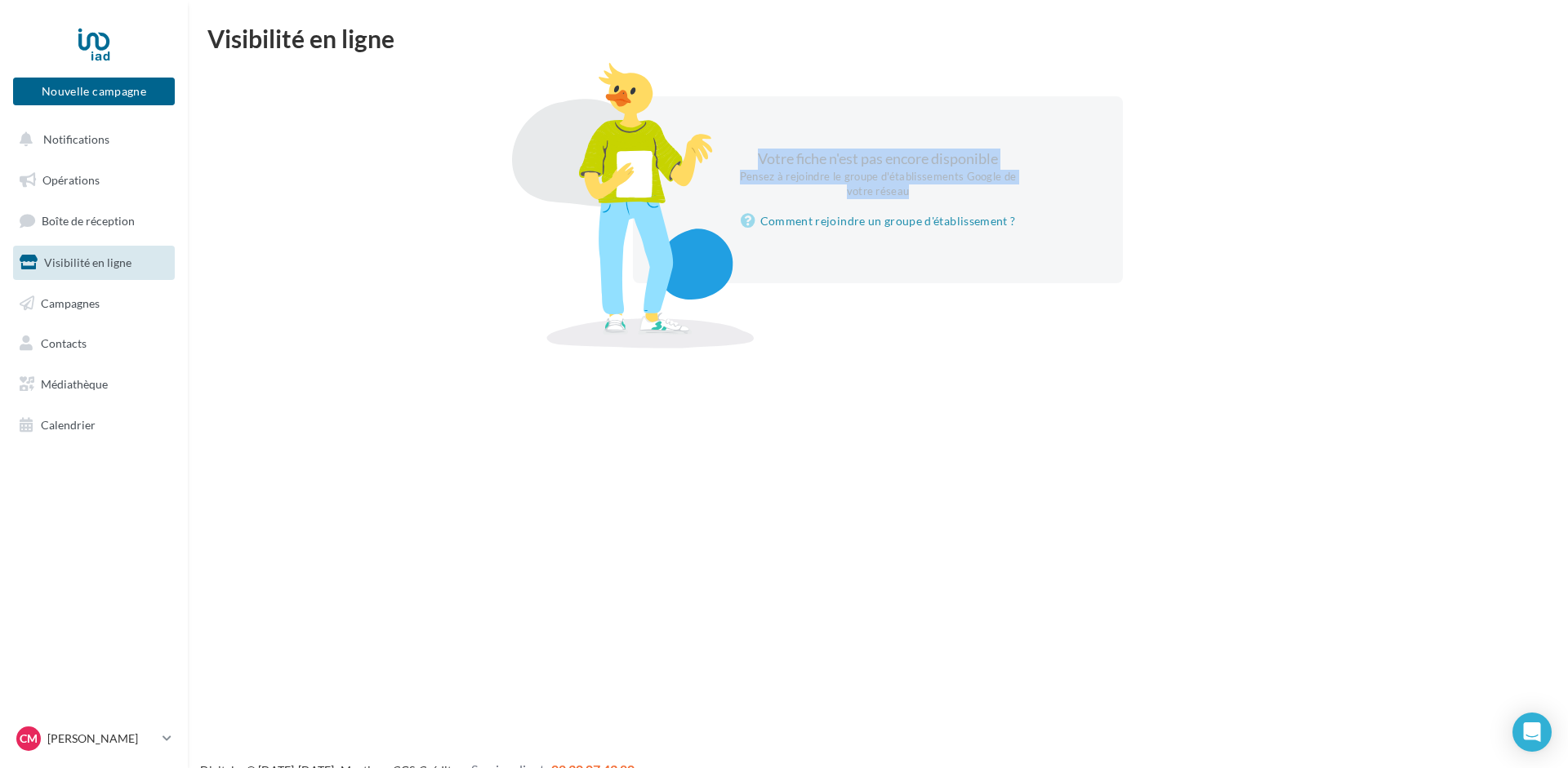
drag, startPoint x: 1017, startPoint y: 224, endPoint x: 703, endPoint y: 120, distance: 330.8
click at [703, 120] on div "Votre fiche n'est pas encore disponible Pensez à rejoindre le groupe d'établiss…" at bounding box center [878, 189] width 490 height 187
drag, startPoint x: 753, startPoint y: 140, endPoint x: 1113, endPoint y: 262, distance: 380.1
click at [1113, 262] on div "Votre fiche n'est pas encore disponible Pensez à rejoindre le groupe d'établiss…" at bounding box center [878, 189] width 490 height 187
drag, startPoint x: 1031, startPoint y: 249, endPoint x: 593, endPoint y: 95, distance: 464.3
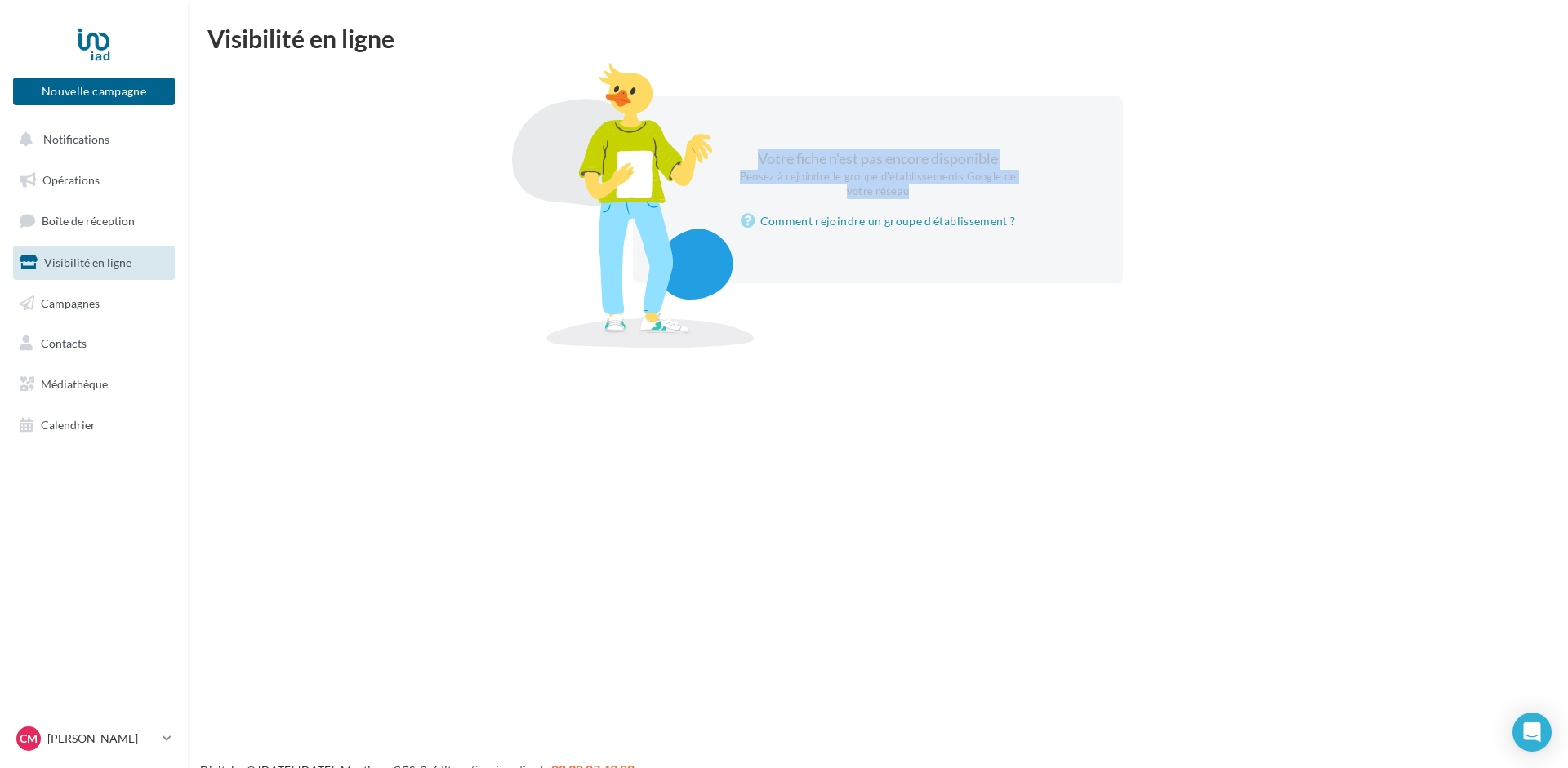
click at [633, 96] on div "Votre fiche n'est pas encore disponible Pensez à rejoindre le groupe d'établiss…" at bounding box center [878, 189] width 490 height 187
drag, startPoint x: 773, startPoint y: 117, endPoint x: 1214, endPoint y: 261, distance: 463.9
click at [1214, 261] on div "Votre fiche n'est pas encore disponible Pensez à rejoindre le groupe d'établiss…" at bounding box center [877, 189] width 1302 height 187
drag, startPoint x: 810, startPoint y: 155, endPoint x: 635, endPoint y: 101, distance: 183.1
click at [633, 99] on div "Votre fiche n'est pas encore disponible Pensez à rejoindre le groupe d'établiss…" at bounding box center [878, 189] width 490 height 187
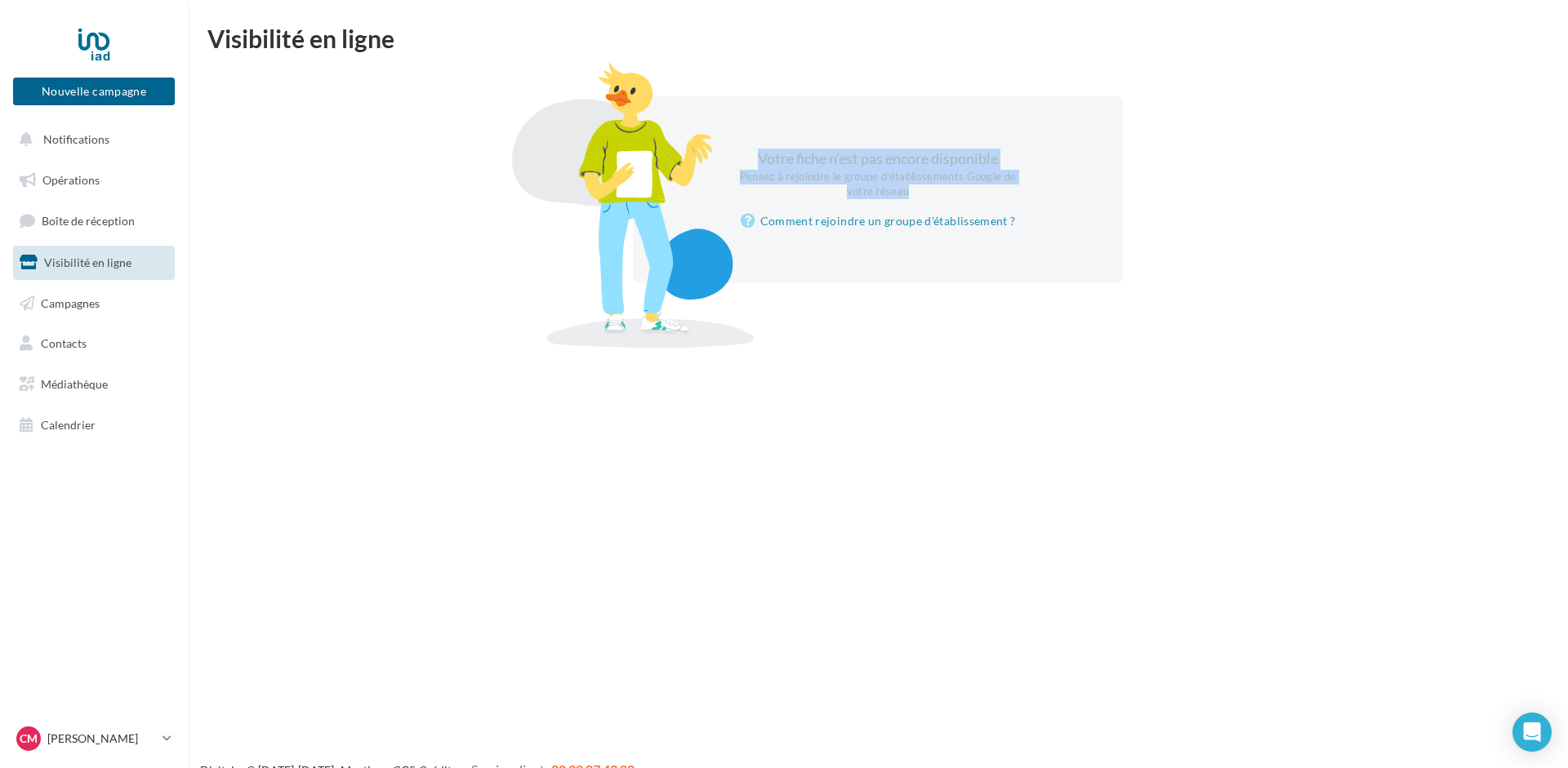
drag, startPoint x: 770, startPoint y: 123, endPoint x: 1061, endPoint y: 262, distance: 322.5
click at [1106, 239] on div "Votre fiche n'est pas encore disponible Pensez à rejoindre le groupe d'établiss…" at bounding box center [878, 189] width 490 height 187
drag, startPoint x: 1061, startPoint y: 262, endPoint x: 646, endPoint y: 104, distance: 444.1
click at [633, 99] on div "Votre fiche n'est pas encore disponible Pensez à rejoindre le groupe d'établiss…" at bounding box center [878, 189] width 490 height 187
drag, startPoint x: 727, startPoint y: 118, endPoint x: 1093, endPoint y: 270, distance: 396.3
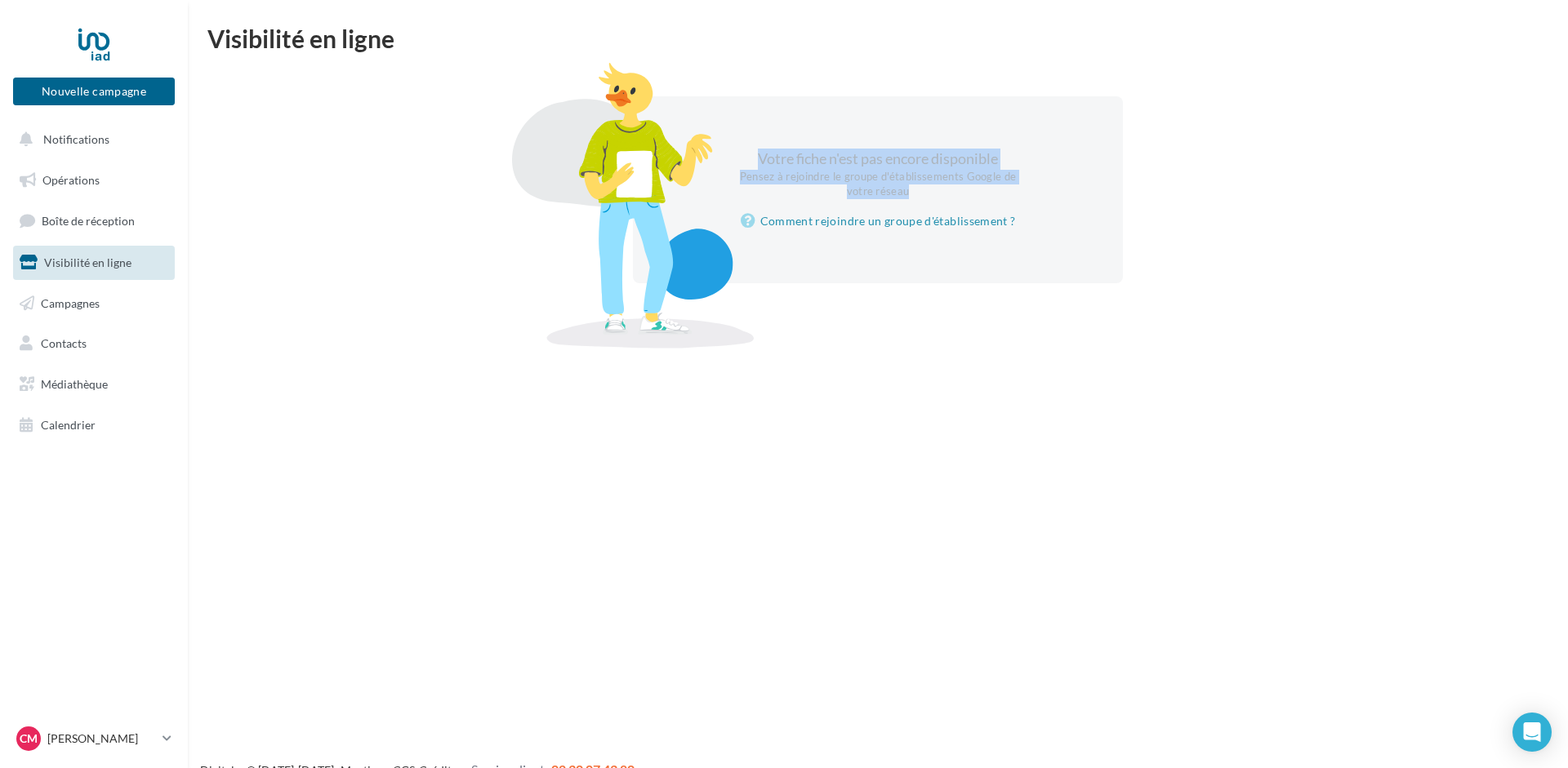
click at [1093, 270] on div "Votre fiche n'est pas encore disponible Pensez à rejoindre le groupe d'établiss…" at bounding box center [878, 189] width 490 height 187
drag, startPoint x: 1060, startPoint y: 254, endPoint x: 647, endPoint y: 105, distance: 439.1
click at [647, 105] on div "Votre fiche n'est pas encore disponible Pensez à rejoindre le groupe d'établiss…" at bounding box center [878, 189] width 490 height 187
click at [1080, 271] on div "Votre fiche n'est pas encore disponible Pensez à rejoindre le groupe d'établiss…" at bounding box center [878, 189] width 490 height 187
click at [903, 218] on link "Comment rejoindre un groupe d'établissement ?" at bounding box center [878, 220] width 275 height 19
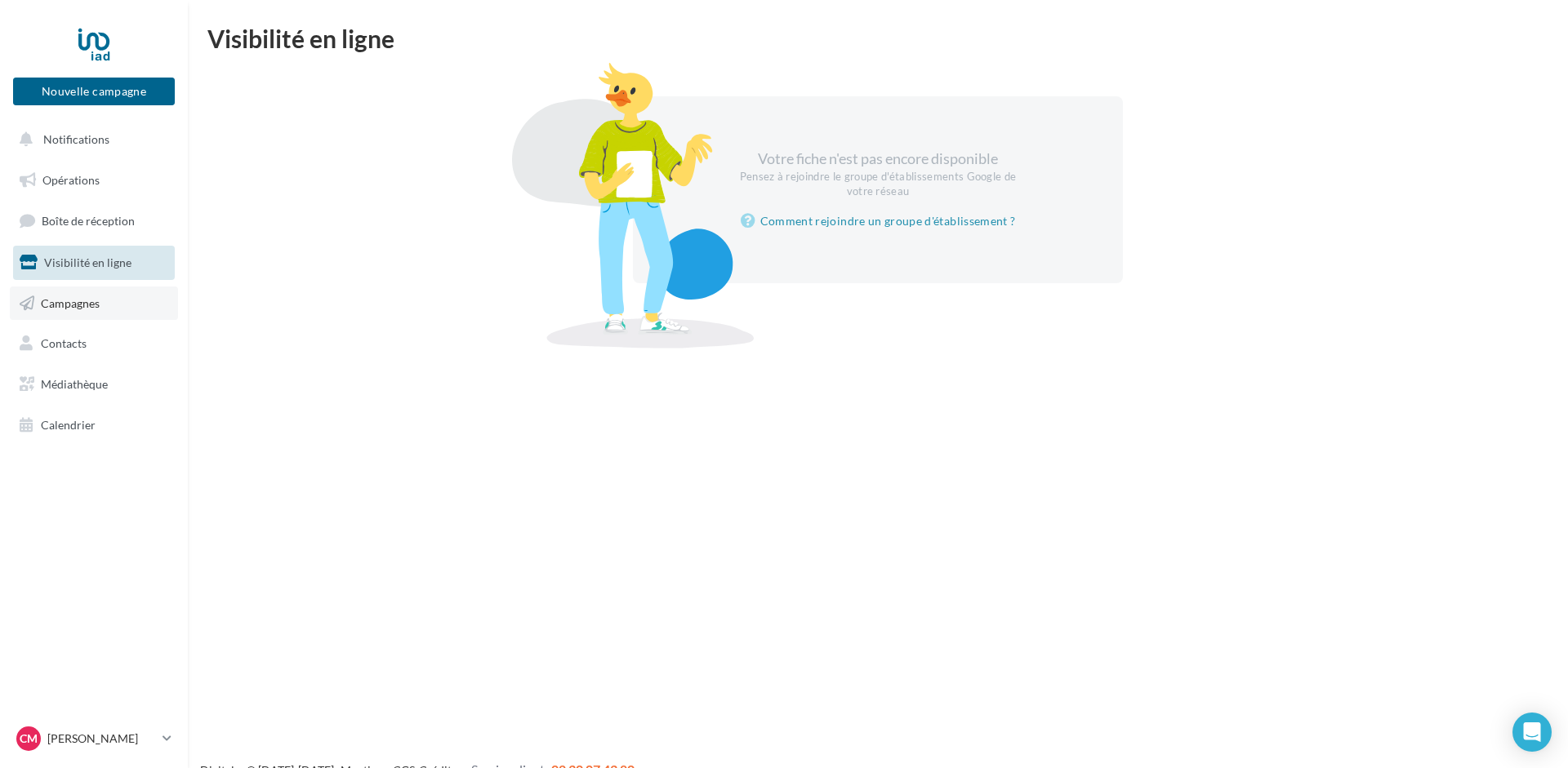
click at [72, 303] on span "Campagnes" at bounding box center [70, 302] width 59 height 14
click at [125, 742] on p "[PERSON_NAME]" at bounding box center [102, 739] width 109 height 16
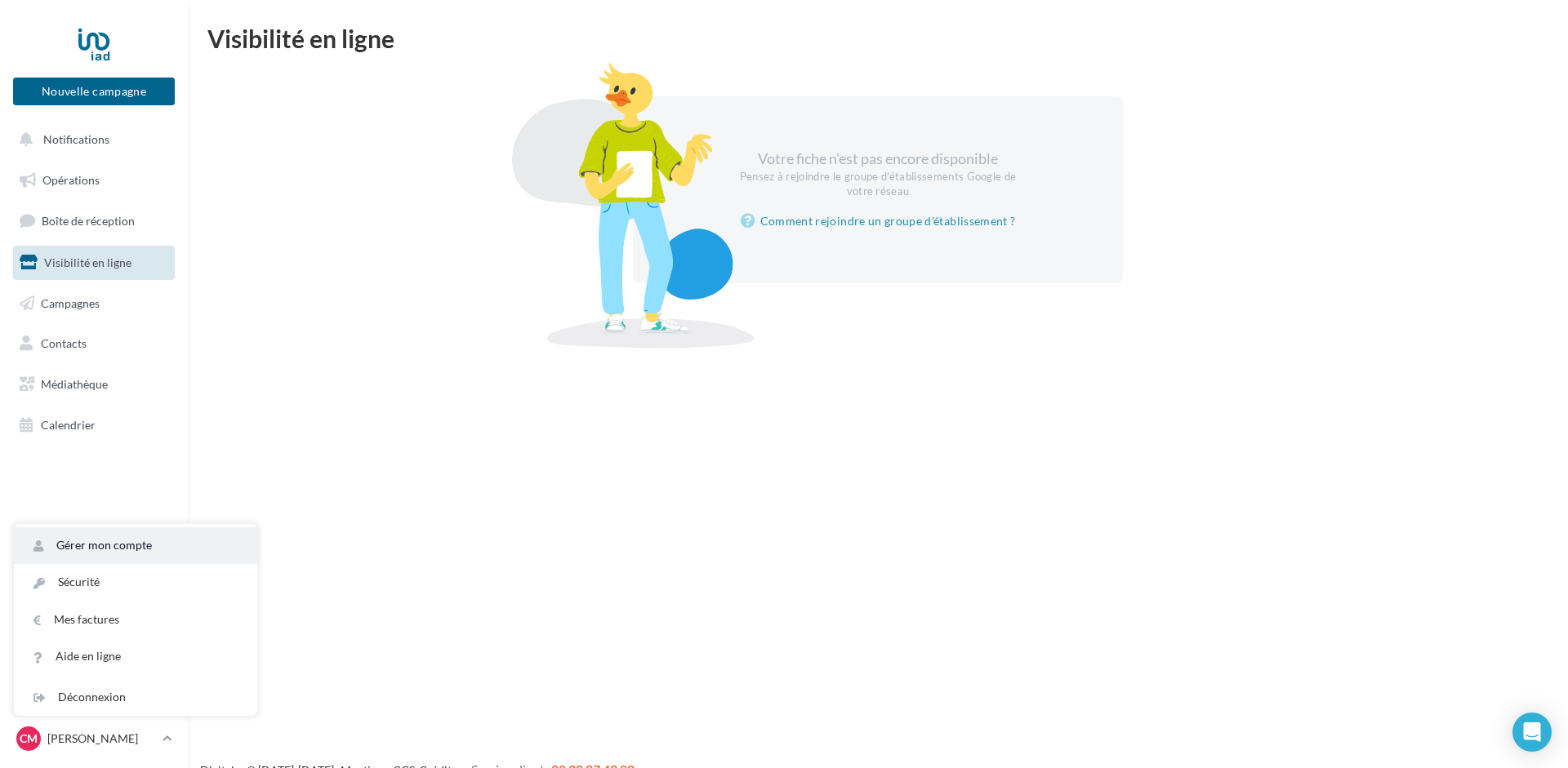
click at [102, 535] on link "Gérer mon compte" at bounding box center [135, 546] width 243 height 37
